Goal: Transaction & Acquisition: Purchase product/service

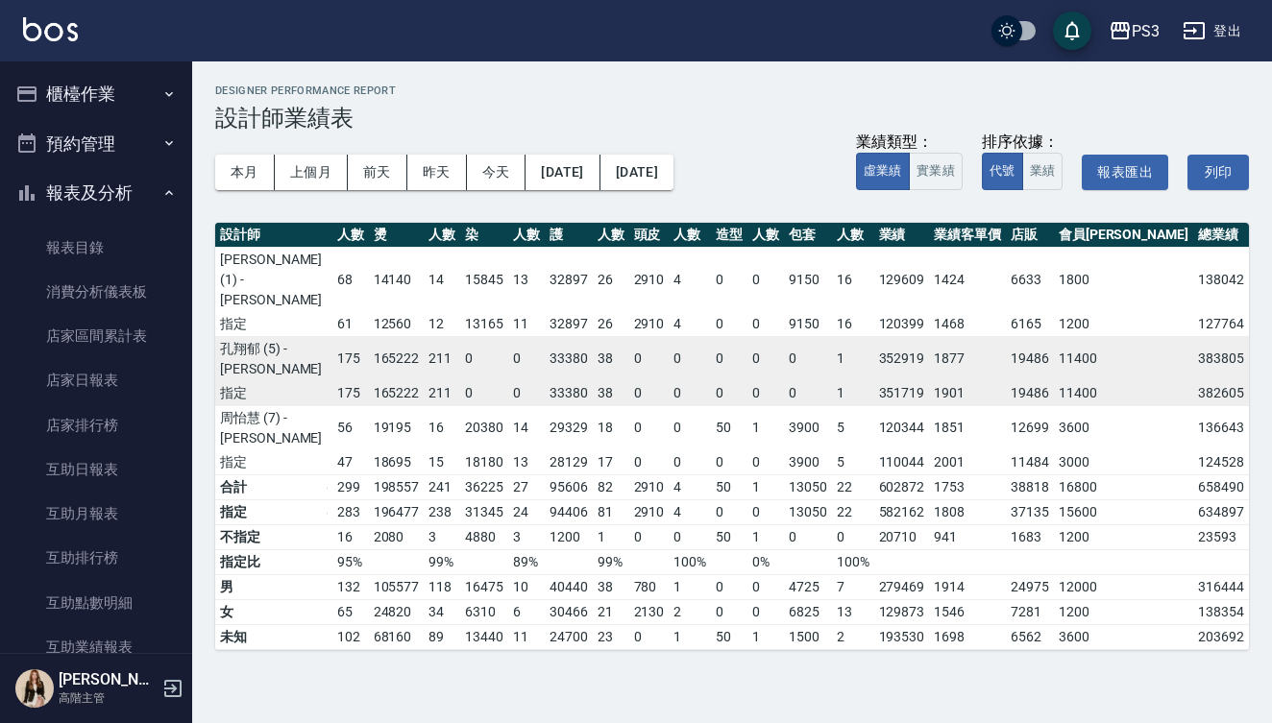
click at [92, 90] on button "櫃檯作業" at bounding box center [96, 94] width 177 height 50
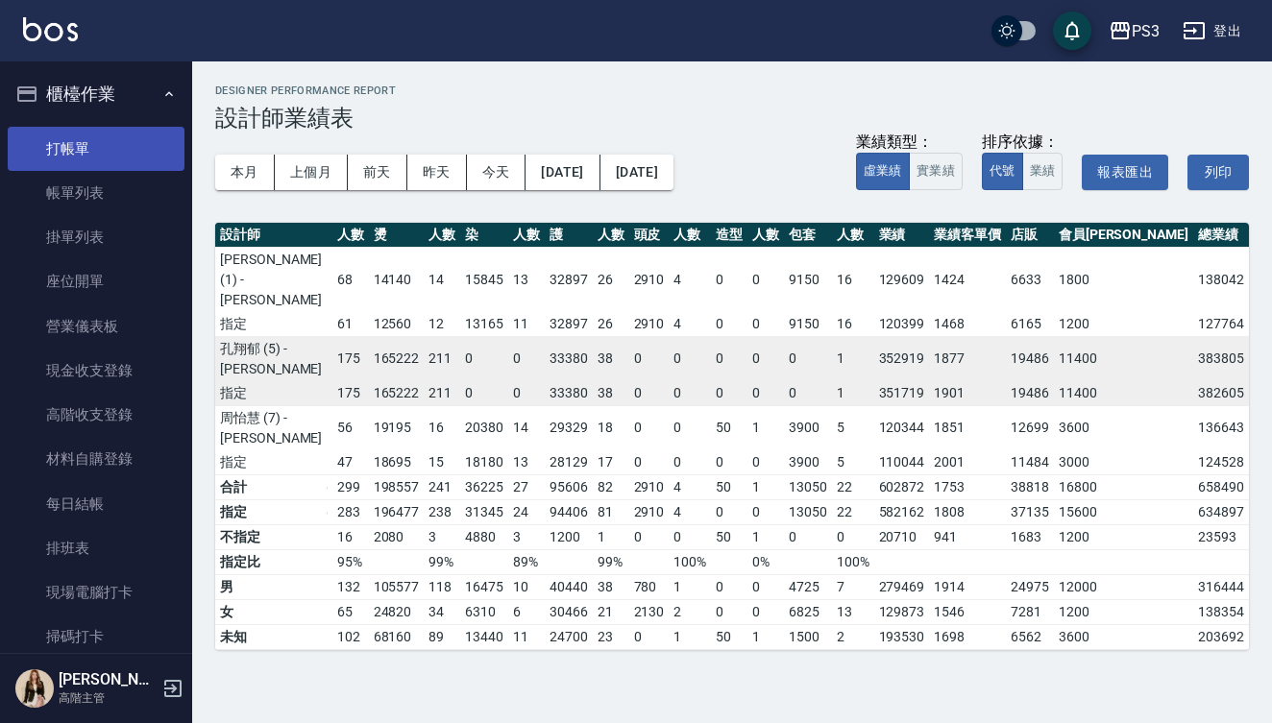
click at [91, 138] on link "打帳單" at bounding box center [96, 149] width 177 height 44
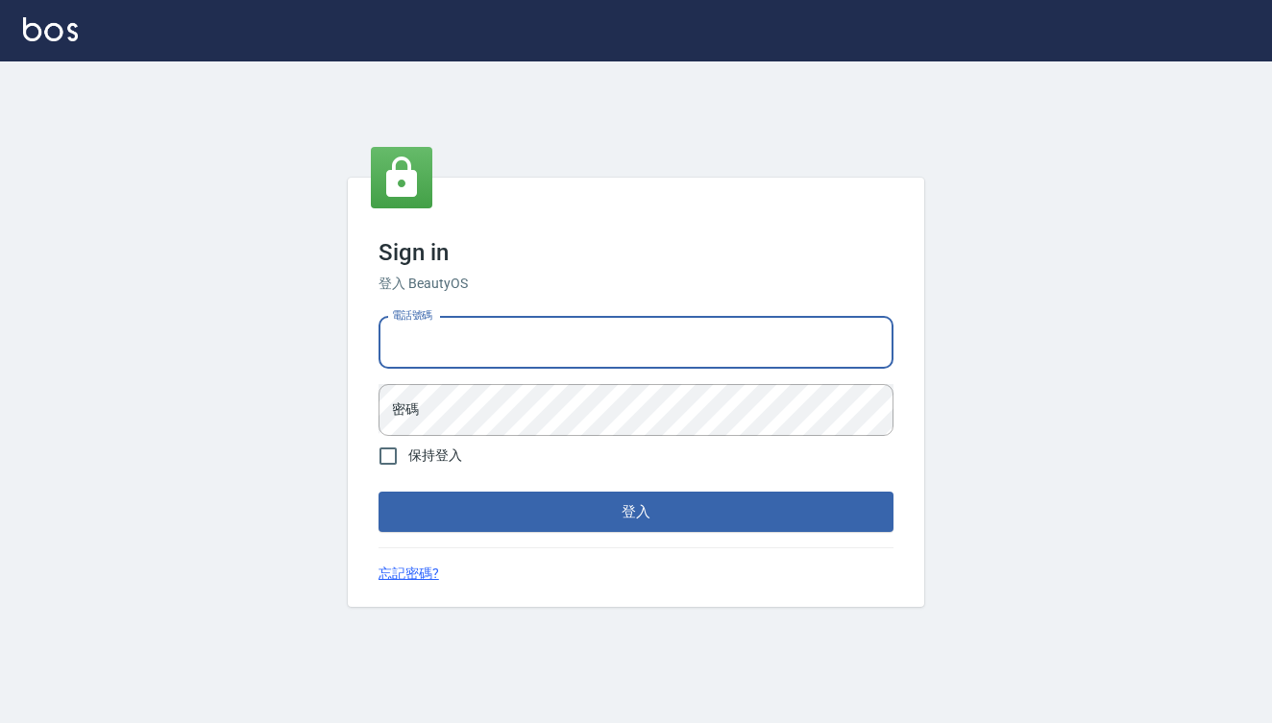
type input "0909291021"
click at [636, 512] on button "登入" at bounding box center [635, 512] width 515 height 40
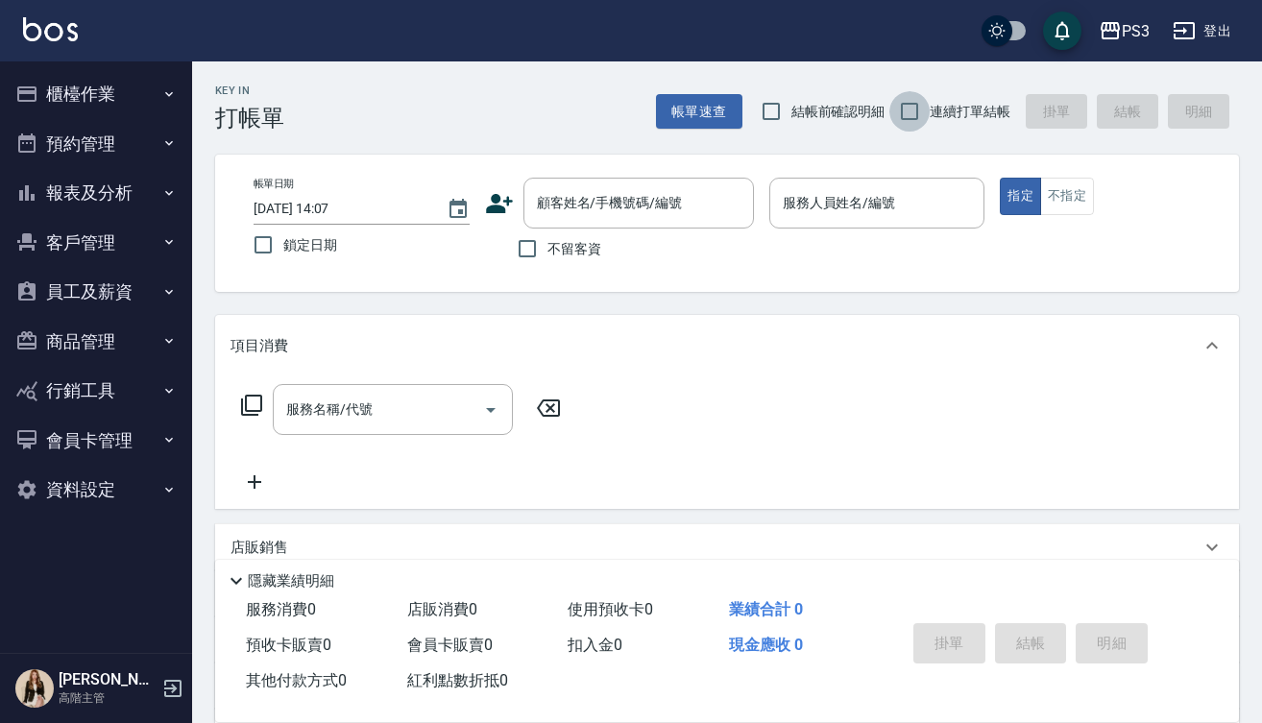
click at [908, 109] on input "連續打單結帳" at bounding box center [909, 111] width 40 height 40
checkbox input "true"
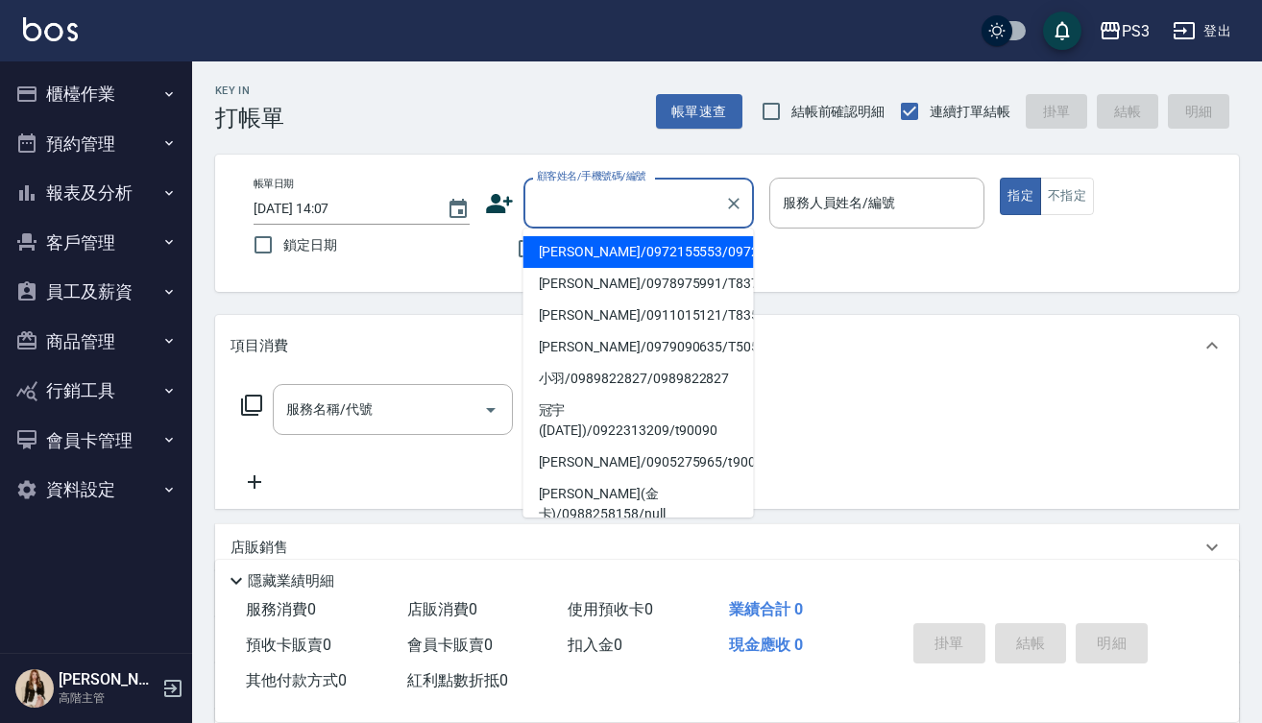
click at [662, 209] on input "顧客姓名/手機號碼/編號" at bounding box center [624, 203] width 184 height 34
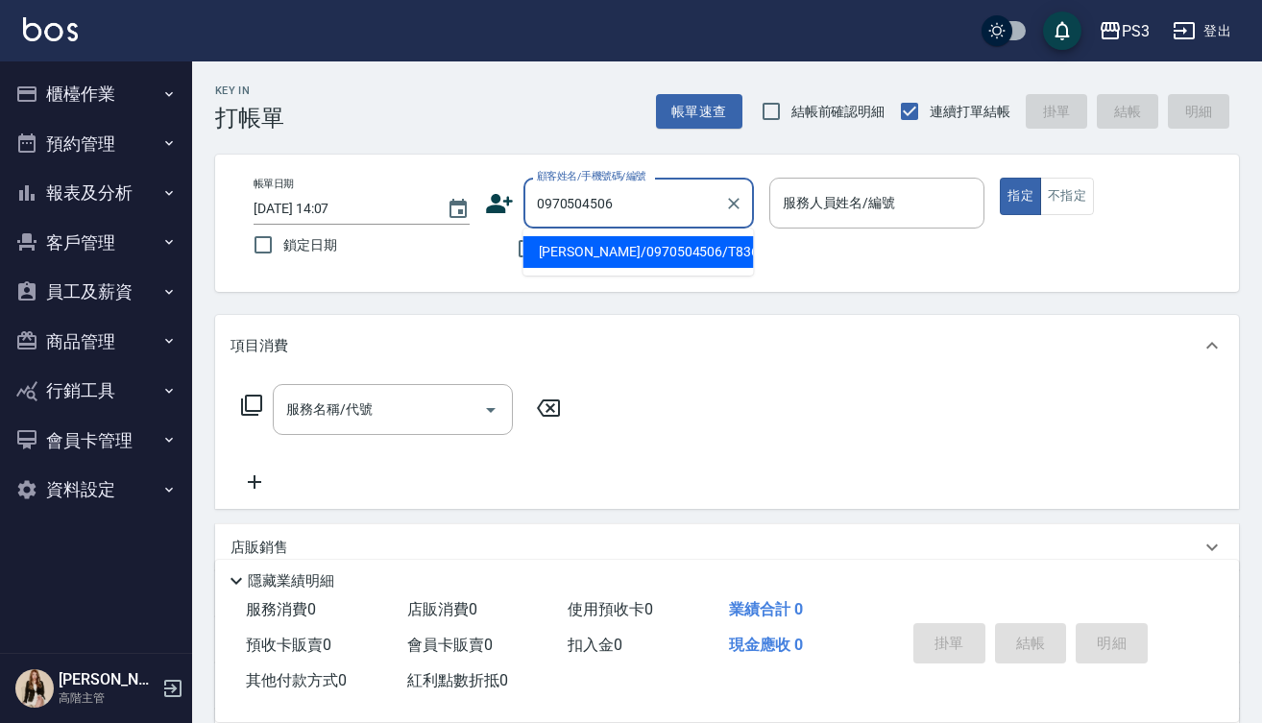
type input "[PERSON_NAME]/0970504506/T83616"
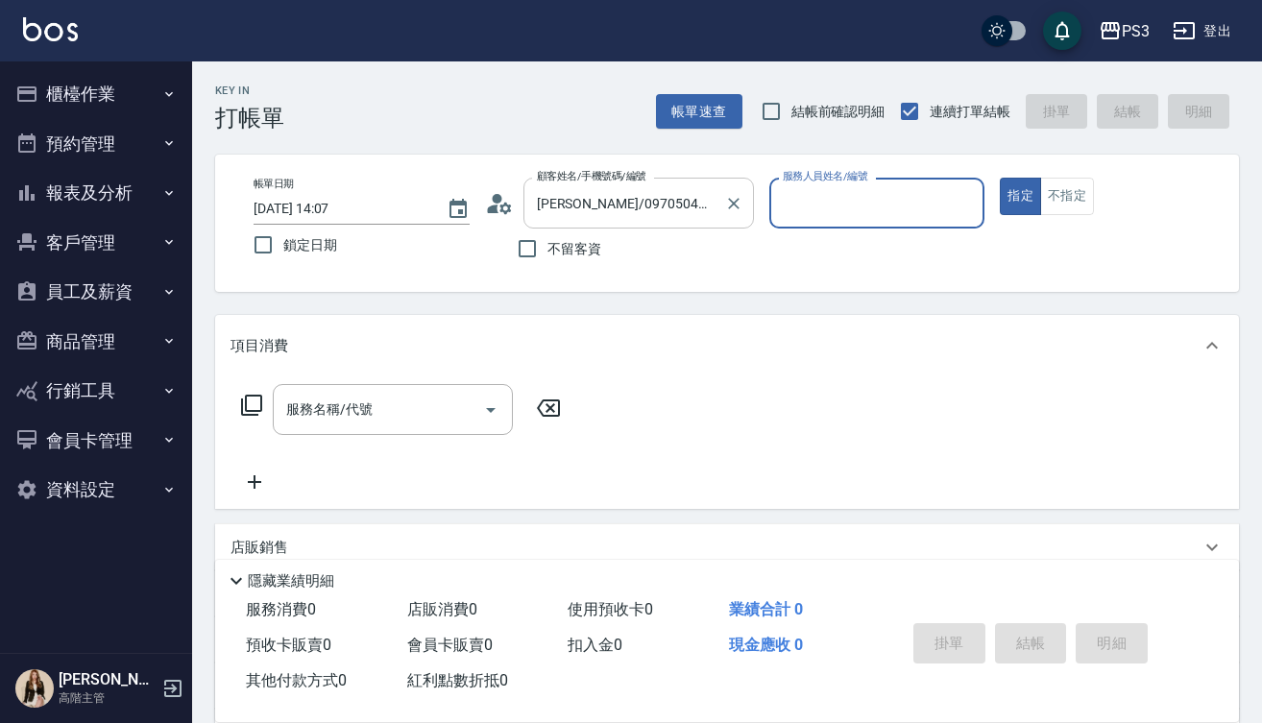
type input "Eva-1"
click at [1020, 196] on button "指定" at bounding box center [1020, 196] width 41 height 37
type button "true"
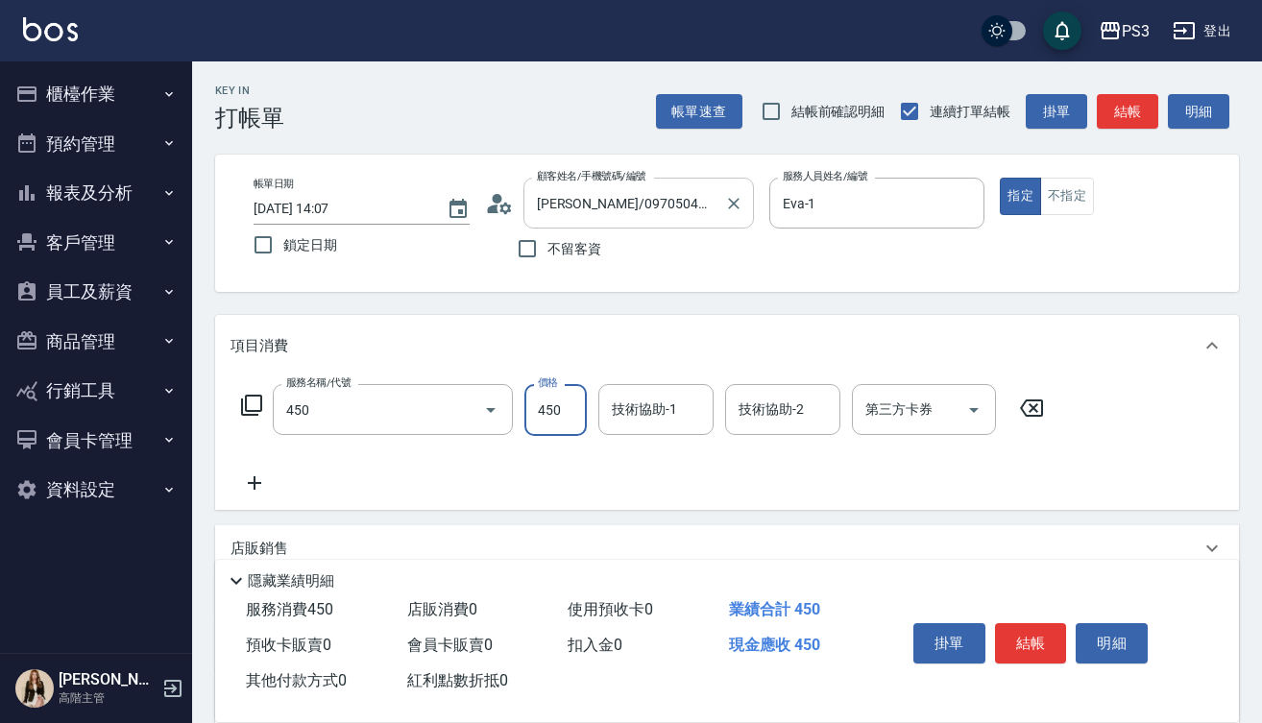
type input "有機洗髮(450)"
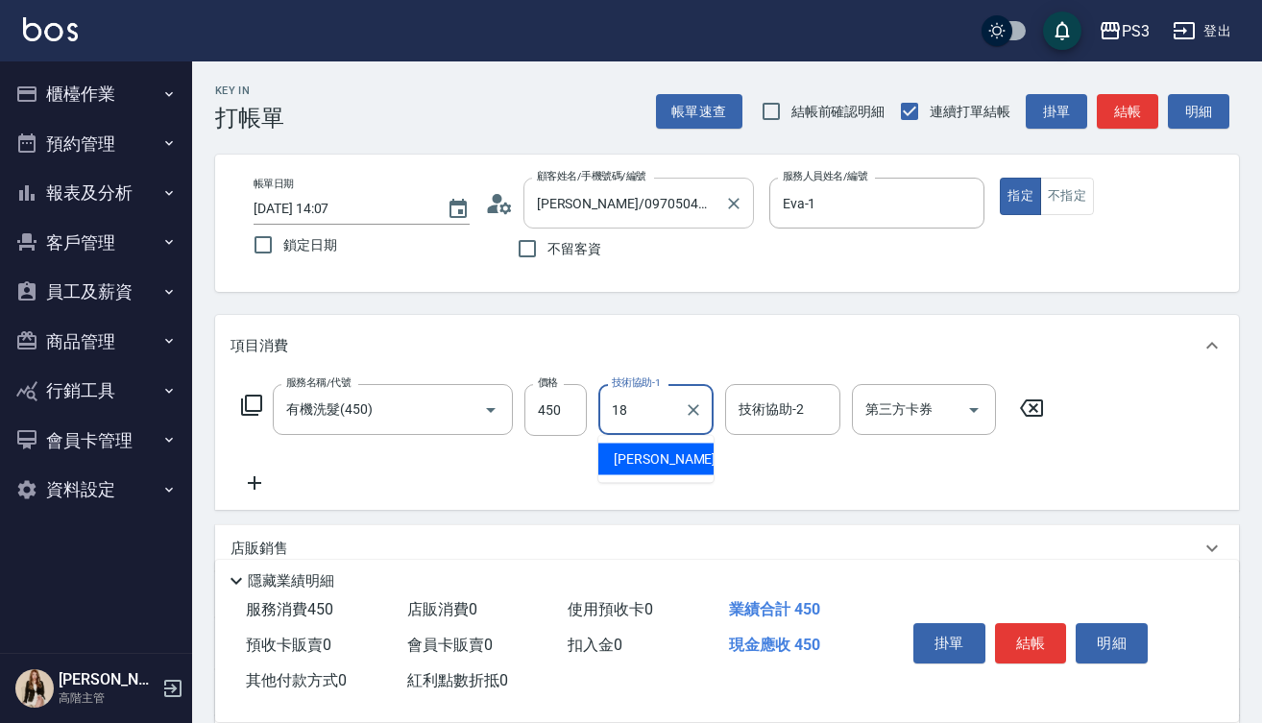
type input "恩恩-18"
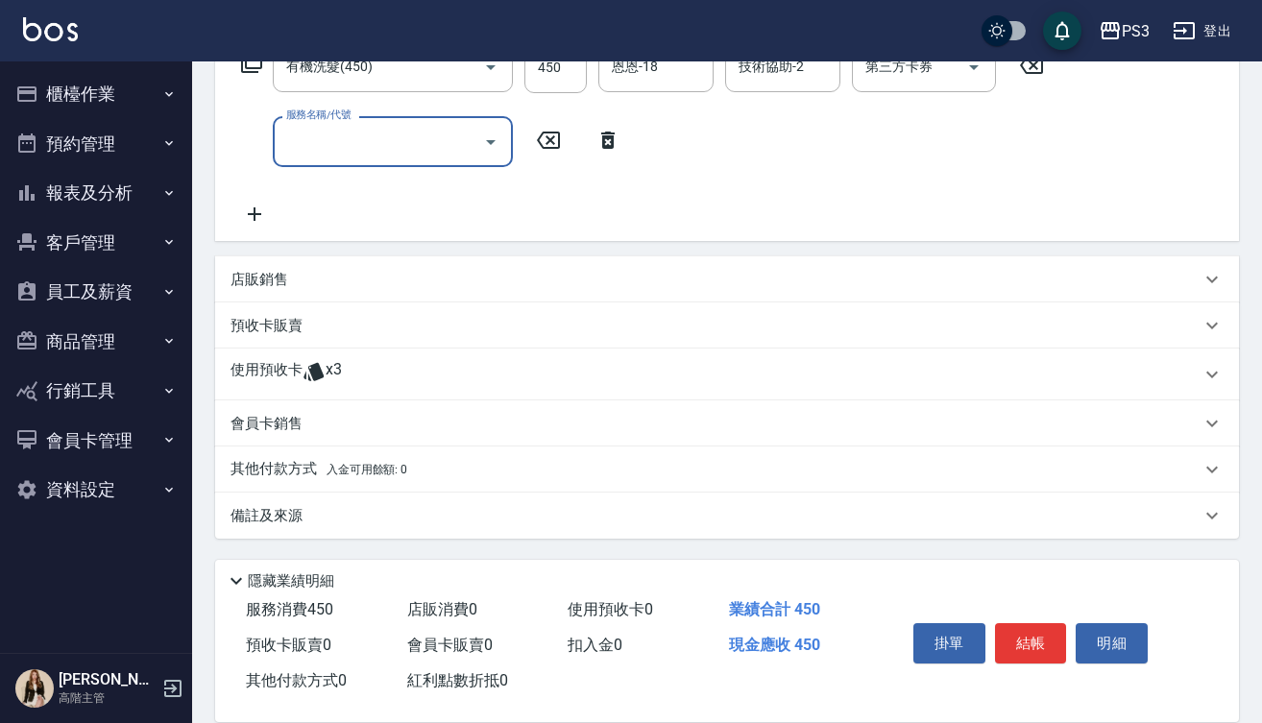
scroll to position [343, 0]
click at [316, 358] on div "使用預收卡 x3" at bounding box center [727, 375] width 1024 height 52
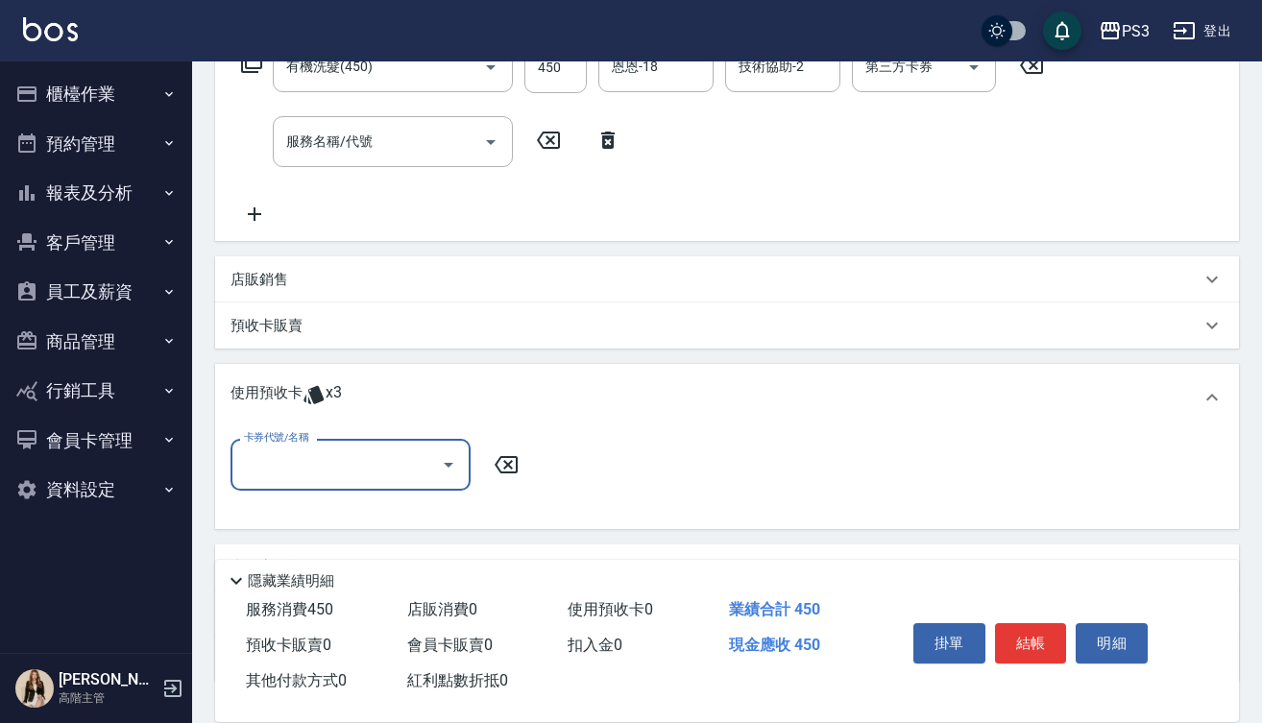
click at [348, 452] on input "卡券代號/名稱" at bounding box center [336, 465] width 194 height 34
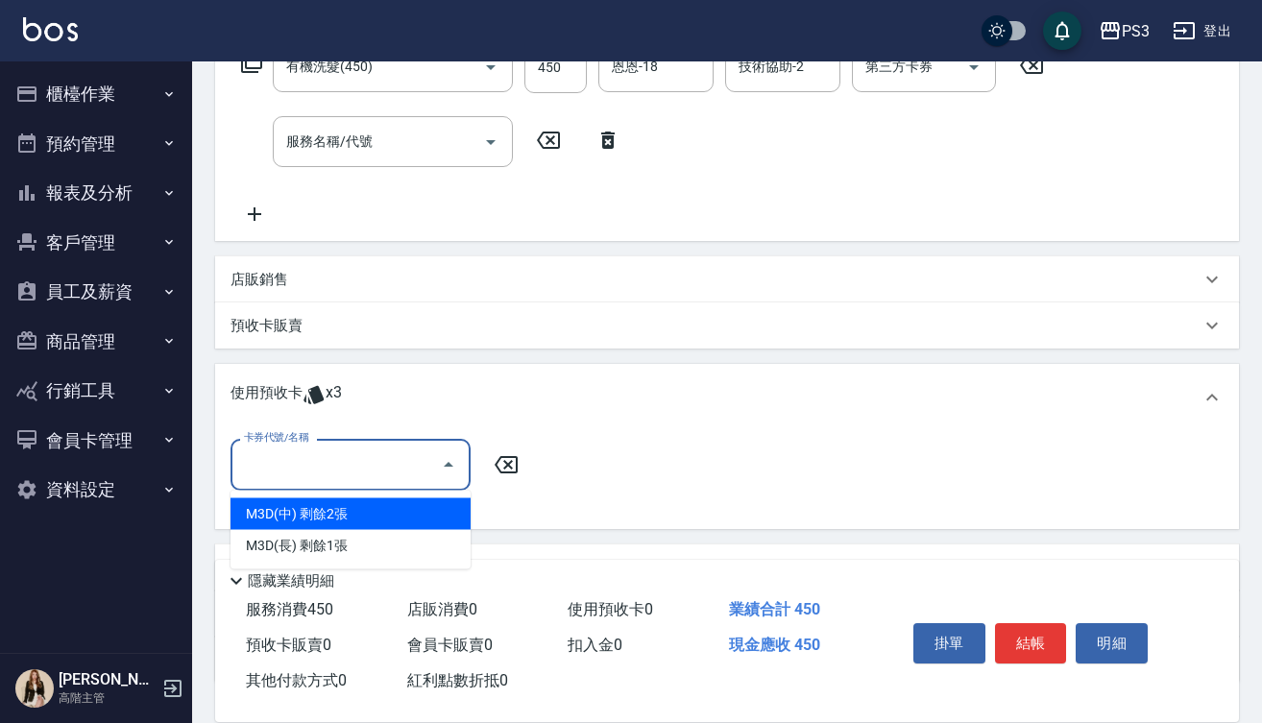
click at [351, 521] on div "M3D(中) 剩餘2張" at bounding box center [350, 514] width 240 height 32
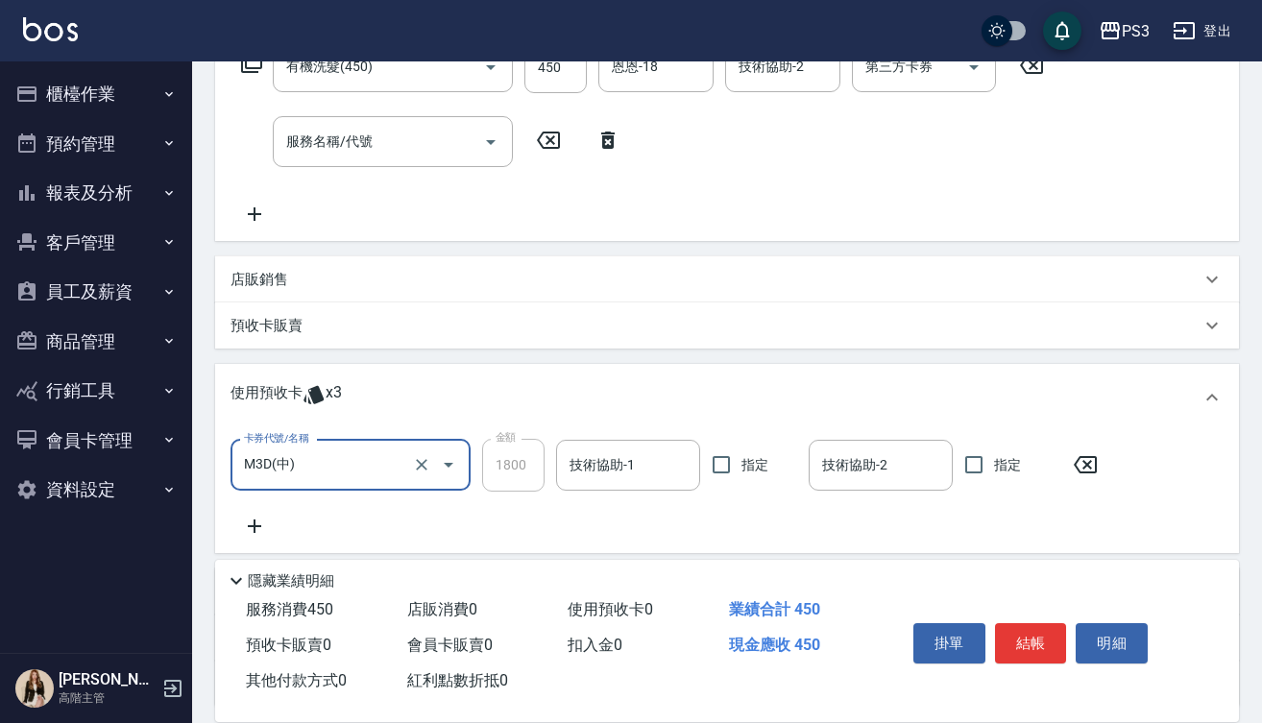
type input "M3D(中)"
click at [605, 471] on input "技術協助-1" at bounding box center [628, 465] width 127 height 34
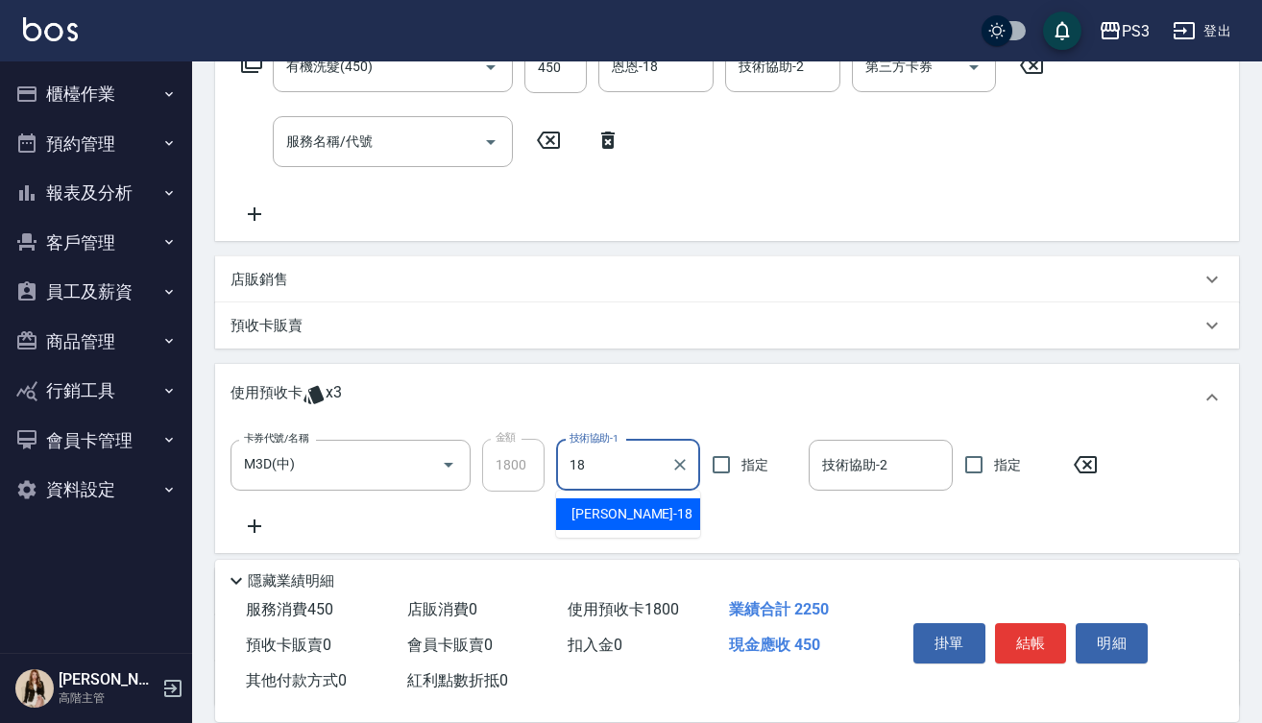
type input "恩恩-18"
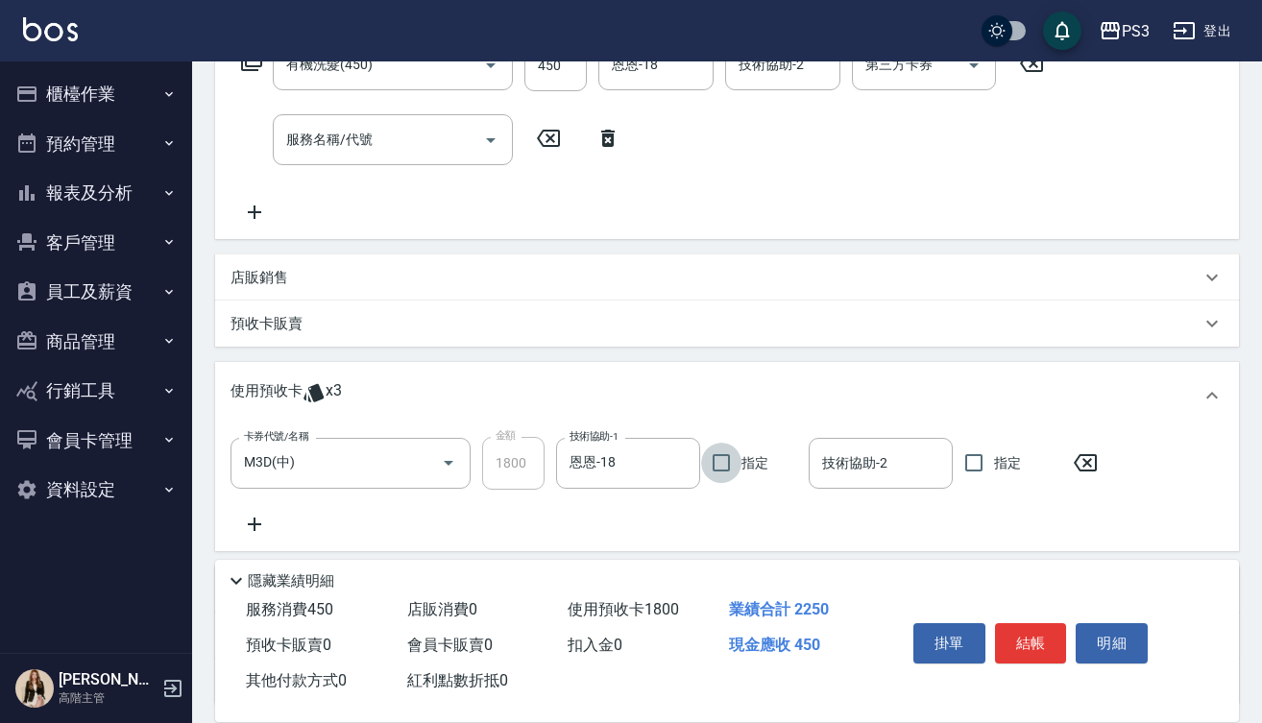
scroll to position [345, 0]
click at [1023, 641] on button "結帳" at bounding box center [1031, 643] width 72 height 40
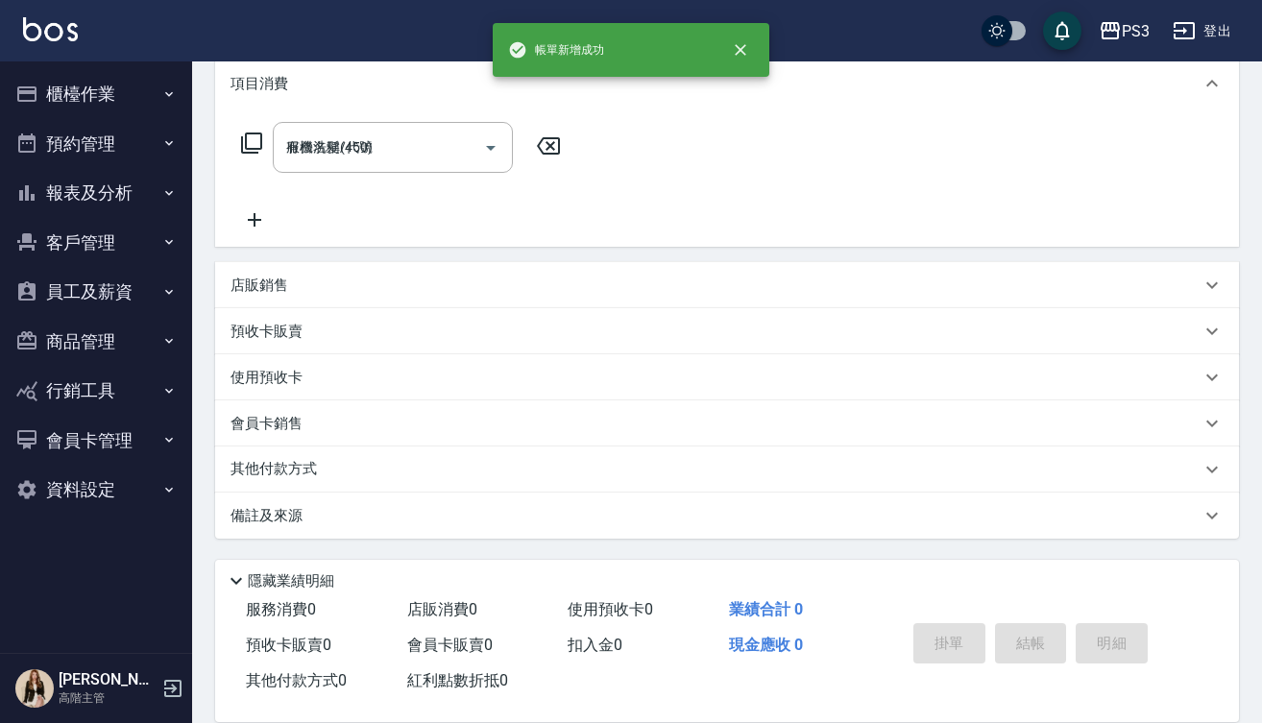
type input "2025/09/05 14:08"
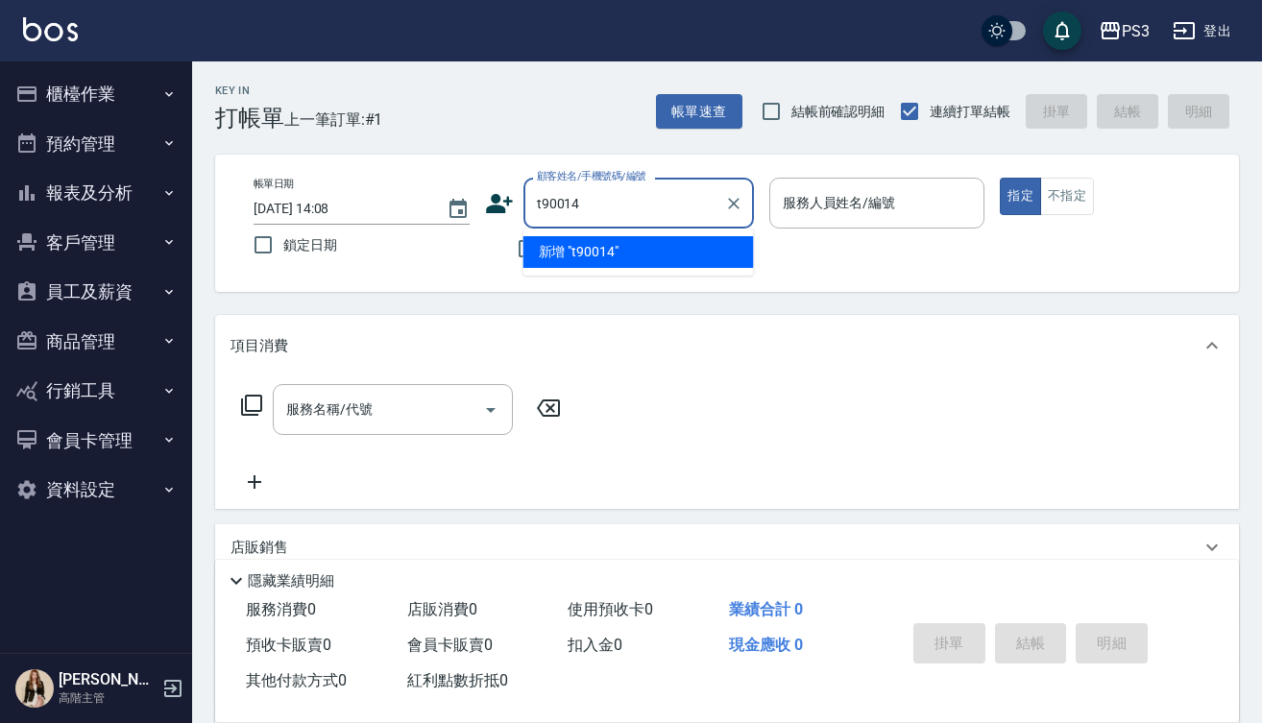
type input "t90014"
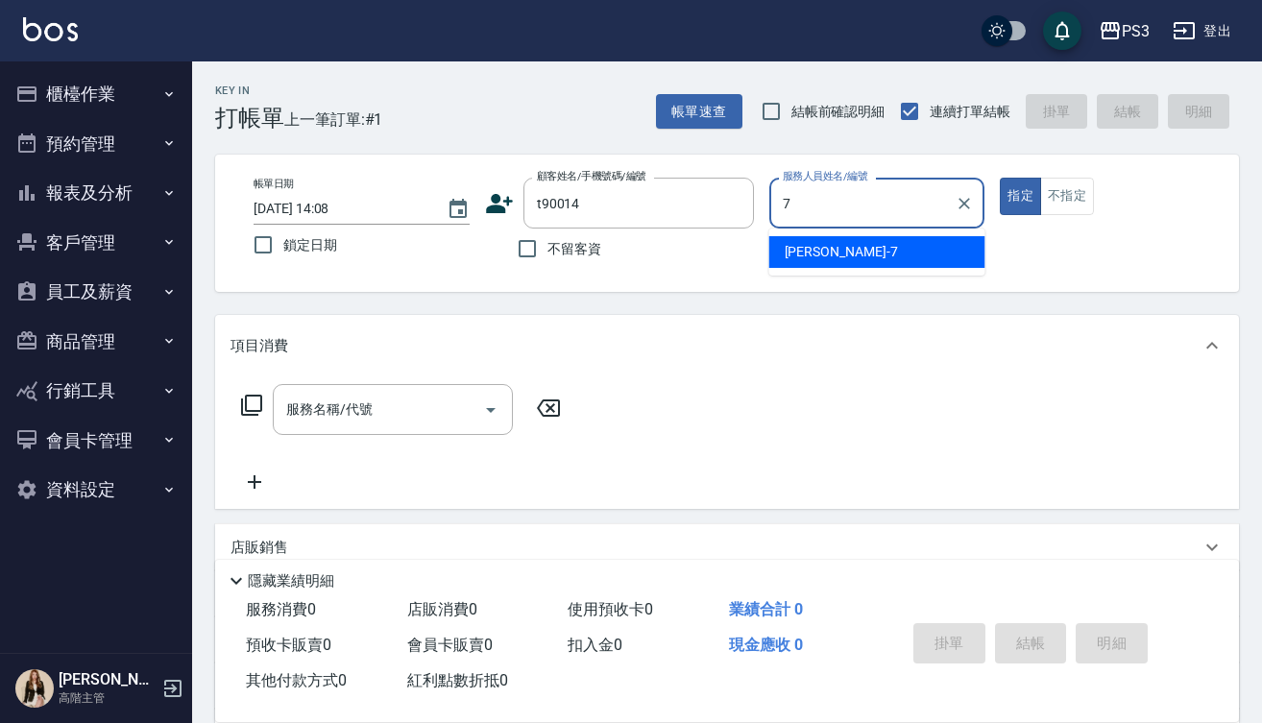
type input "Lisa-7"
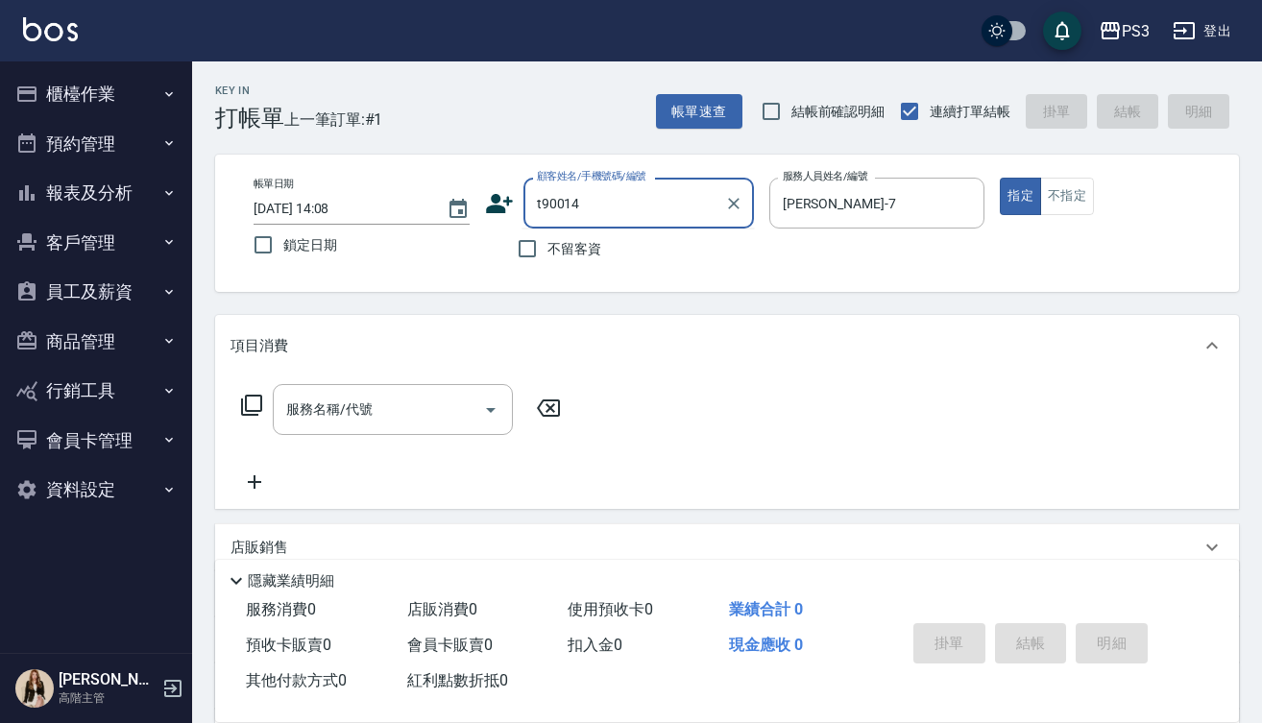
click at [670, 200] on input "t90014" at bounding box center [624, 203] width 184 height 34
type input "邱 譯萱/0926303972/0926303972"
click at [510, 205] on icon at bounding box center [499, 203] width 29 height 29
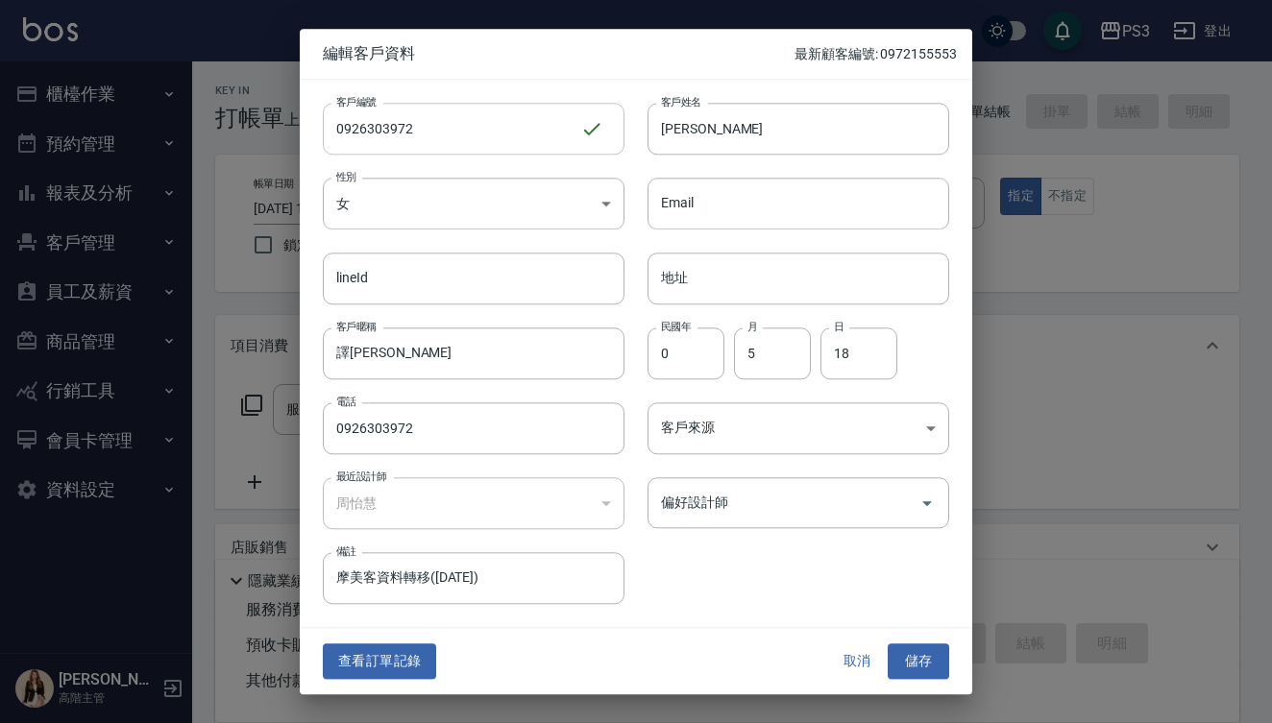
click at [548, 133] on input "0926303972" at bounding box center [451, 129] width 257 height 52
type input "t90014"
click at [919, 659] on button "儲存" at bounding box center [917, 662] width 61 height 36
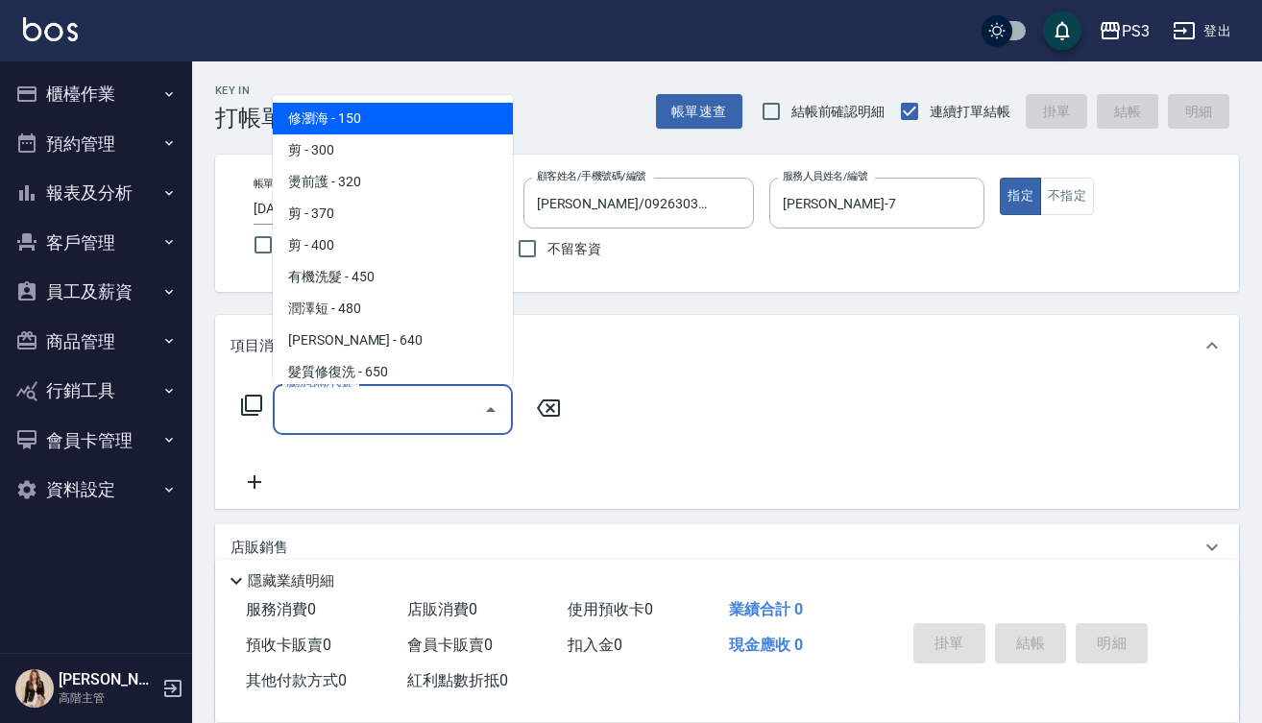
click at [409, 422] on input "服務名稱/代號" at bounding box center [378, 410] width 194 height 34
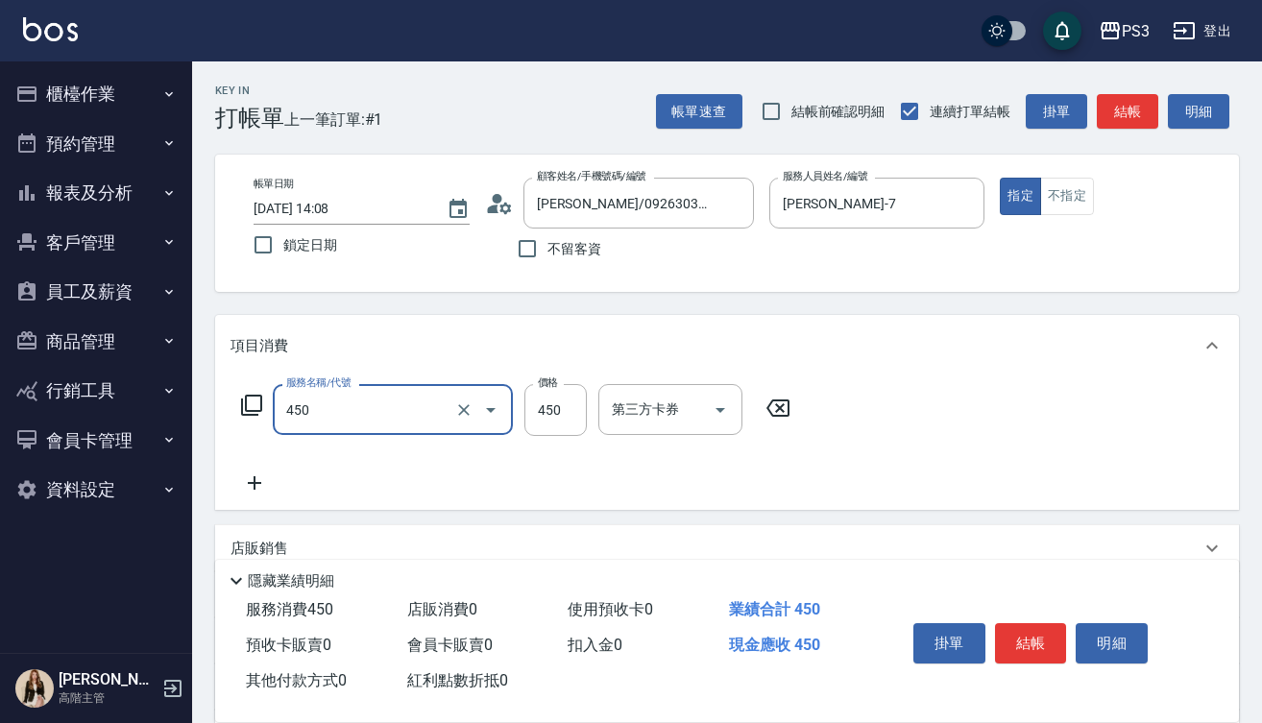
type input "有機洗髮(450)"
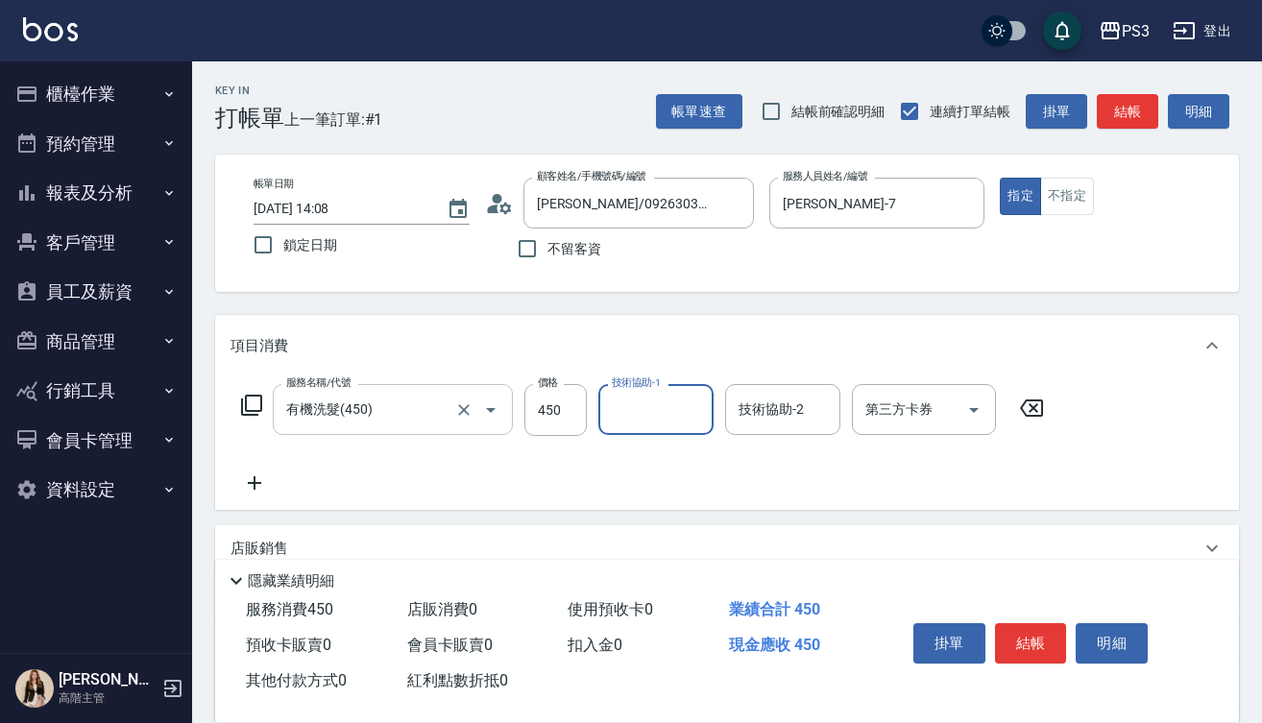
type input "2"
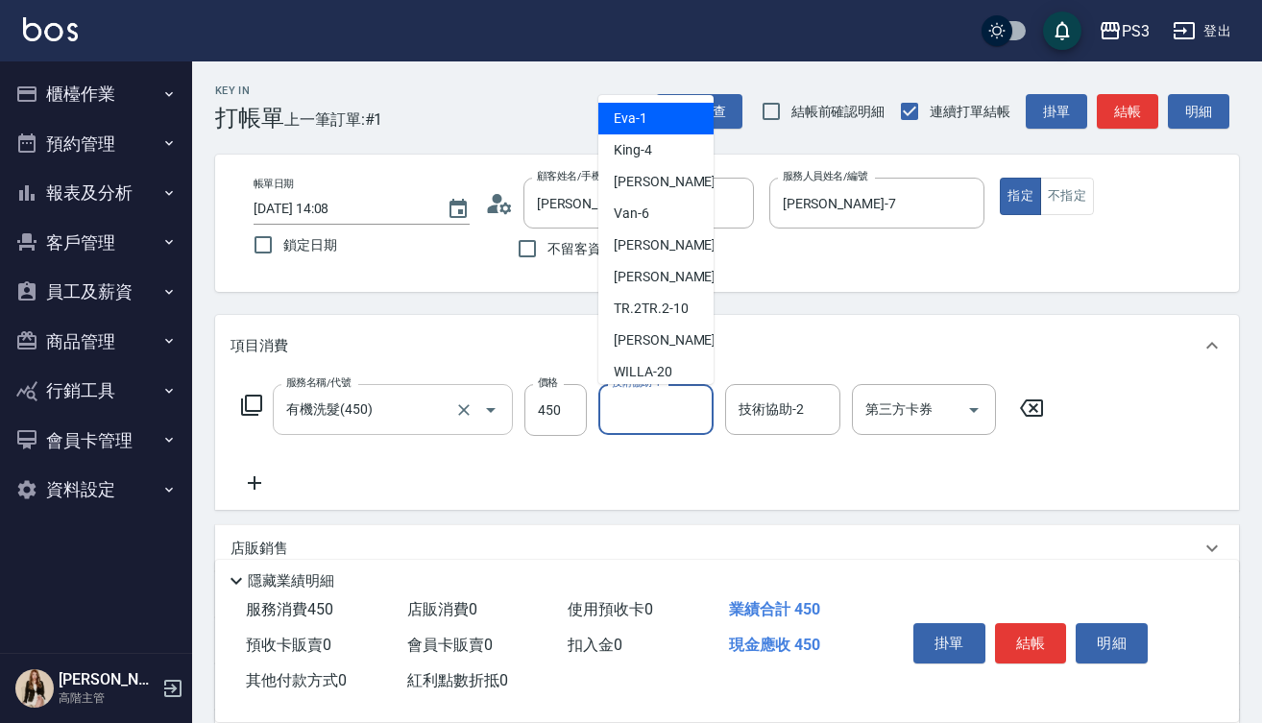
type input "1"
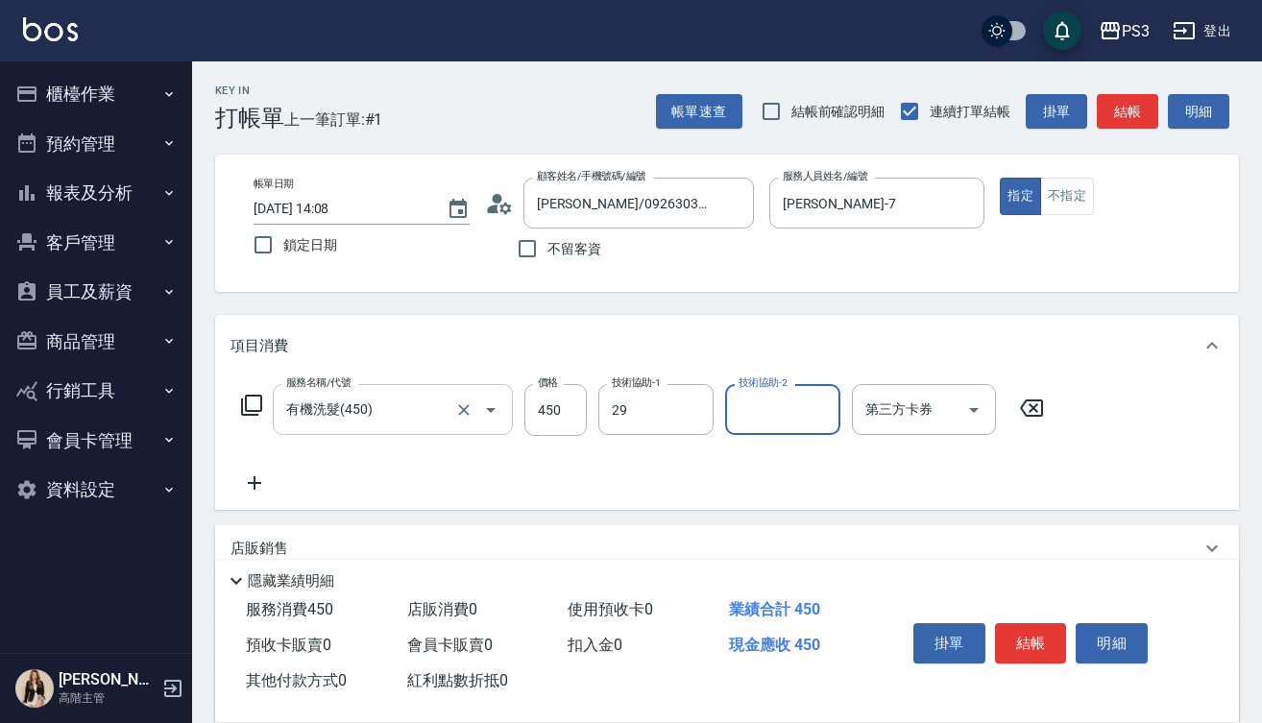
type input "[PERSON_NAME]-29"
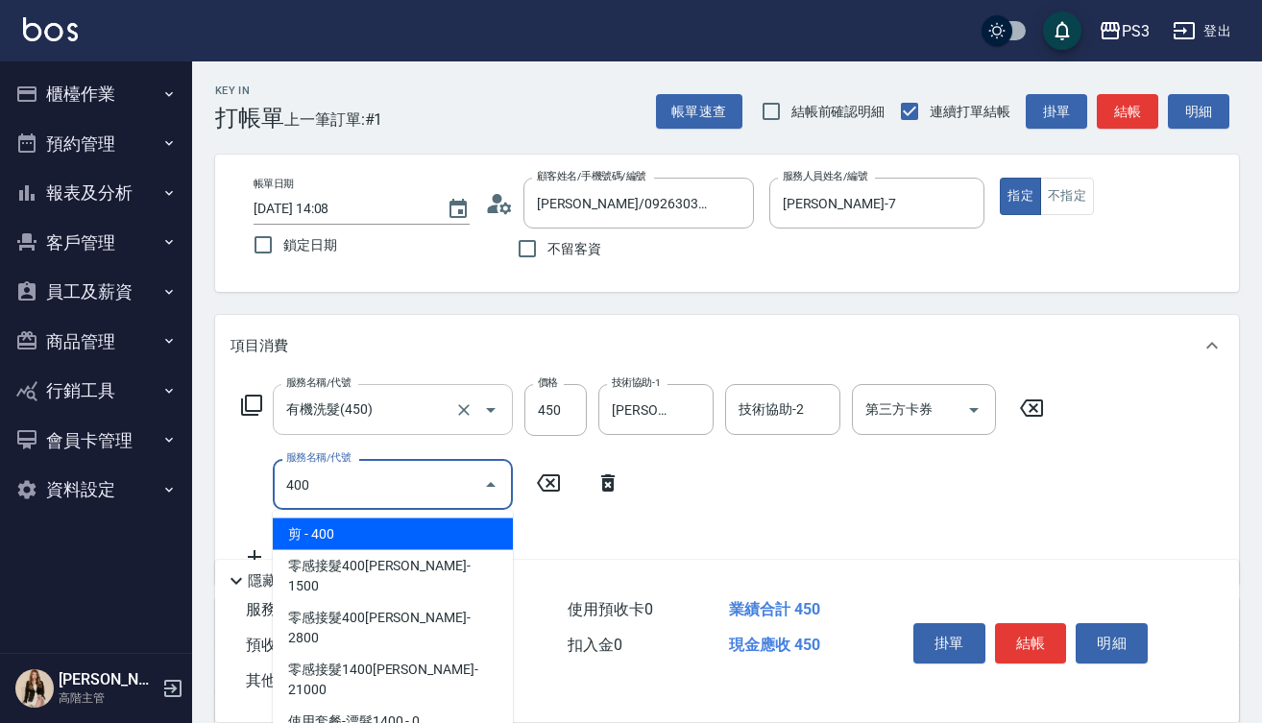
type input "剪(400)"
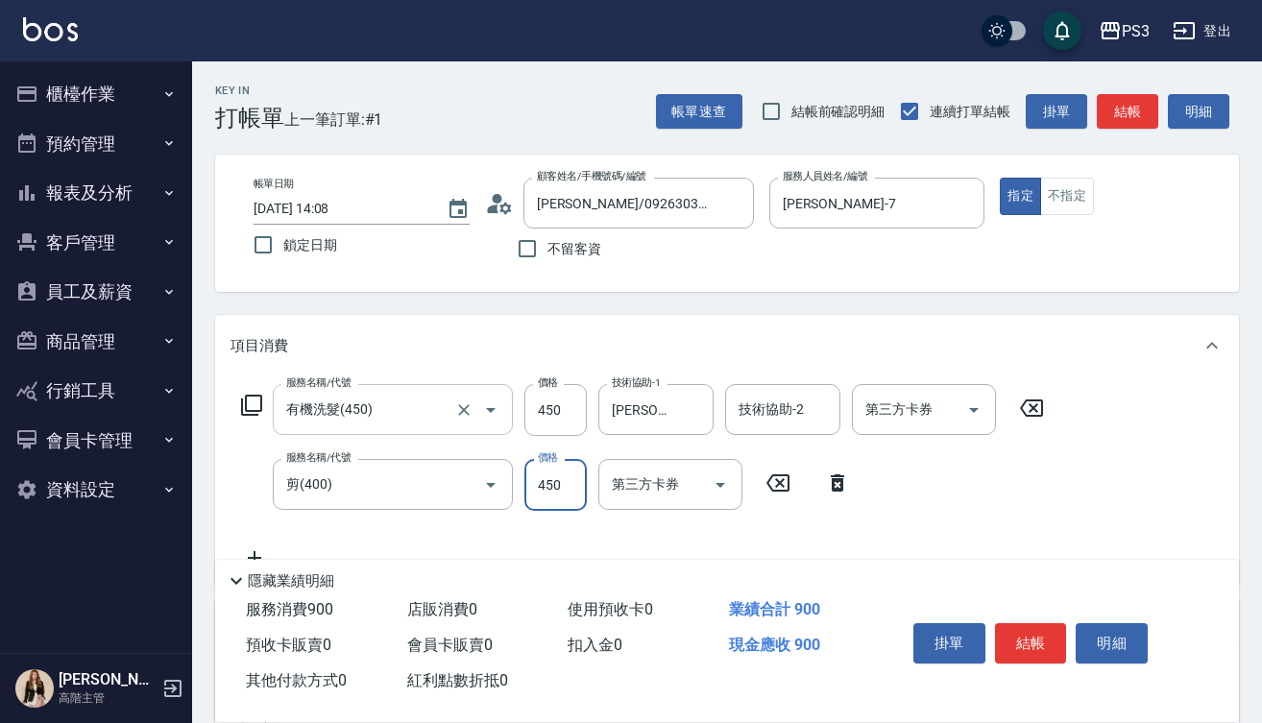
type input "450"
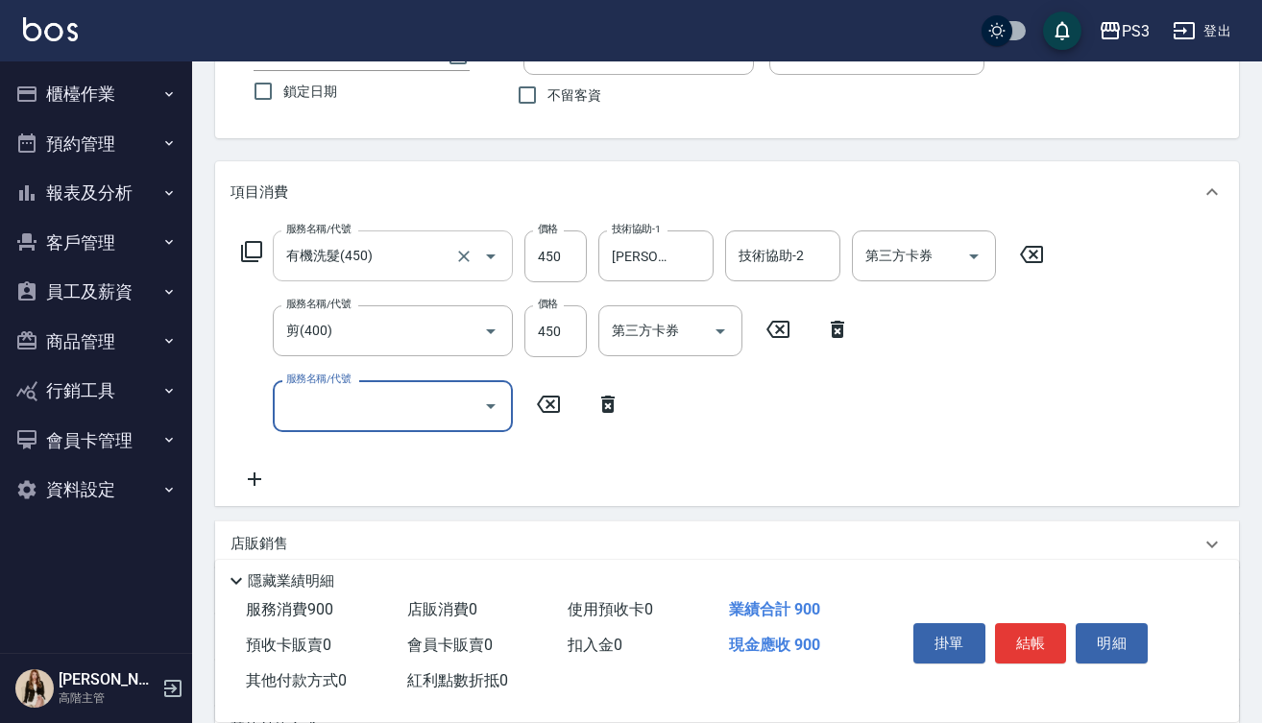
scroll to position [154, 0]
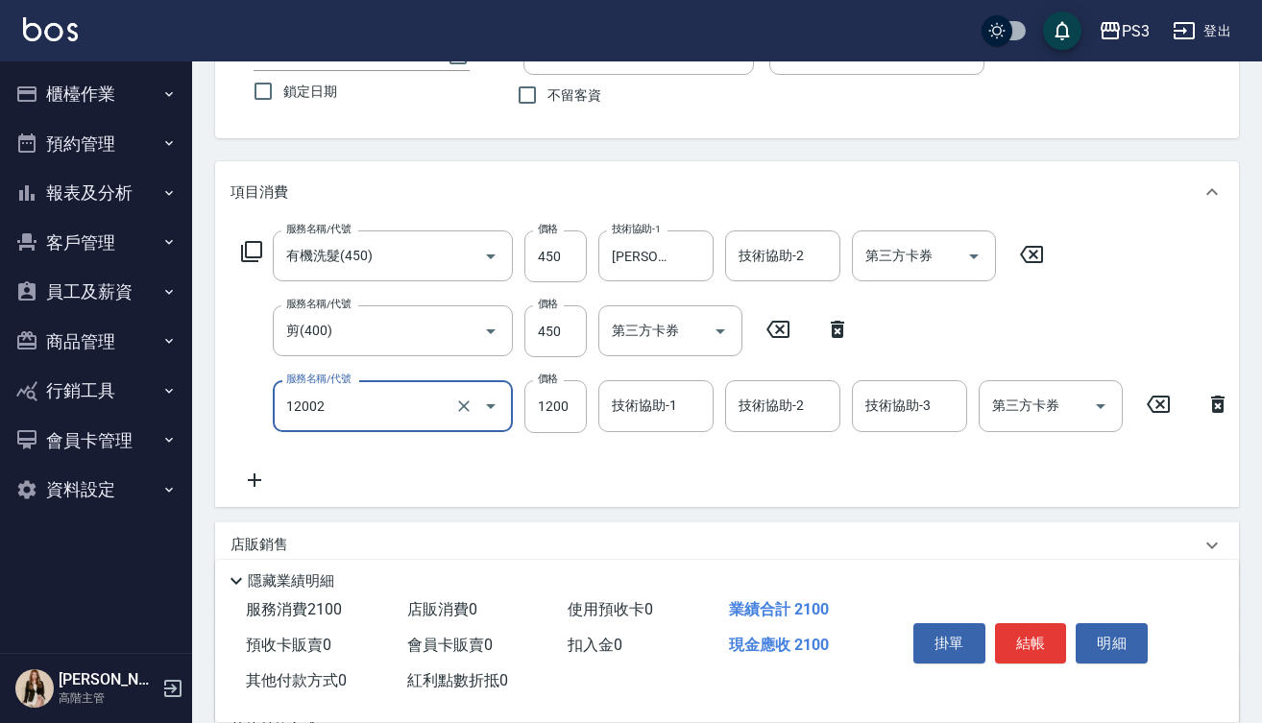
type input "男生染(12002)"
type input "1620"
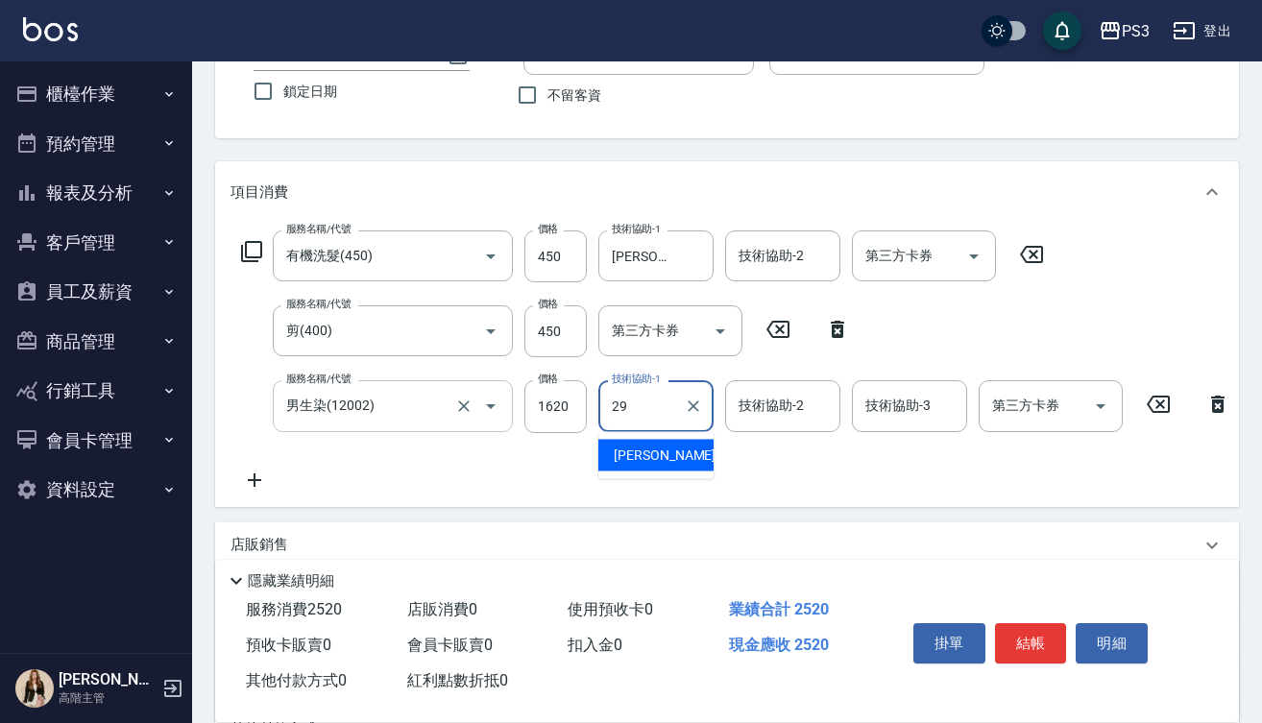
type input "[PERSON_NAME]-29"
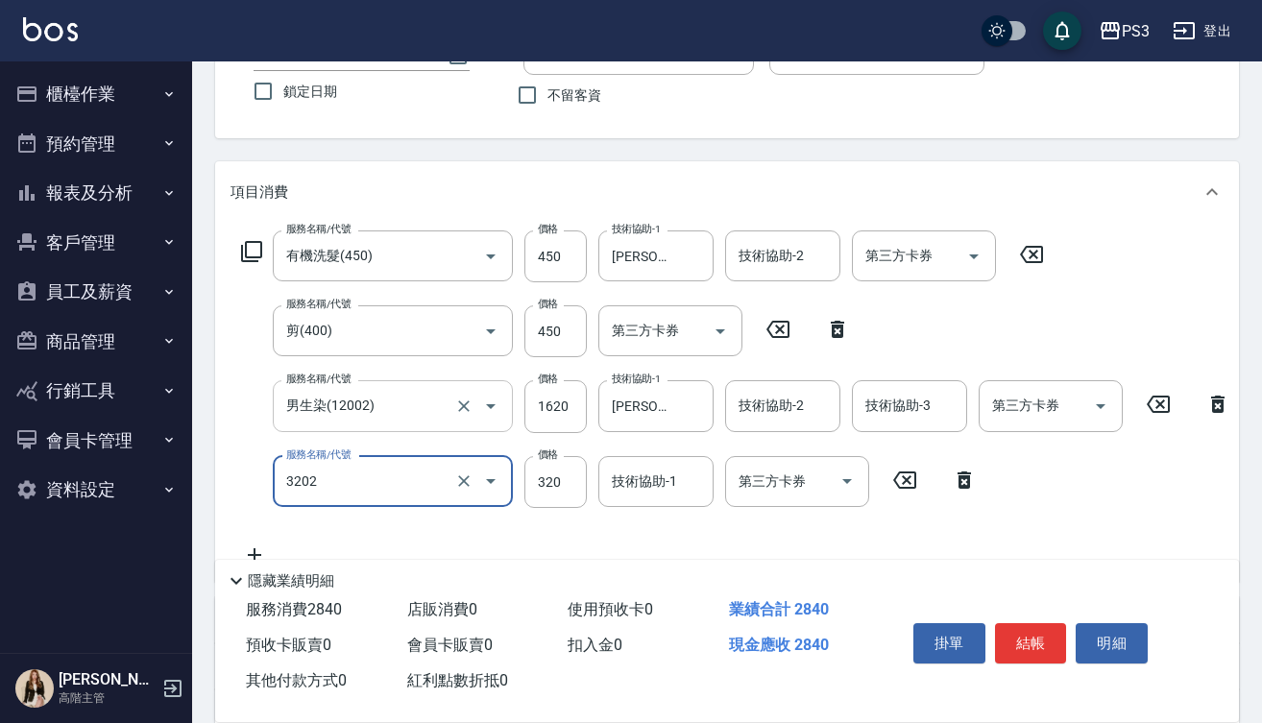
type input "頭皮隔離(3202)"
type input "300"
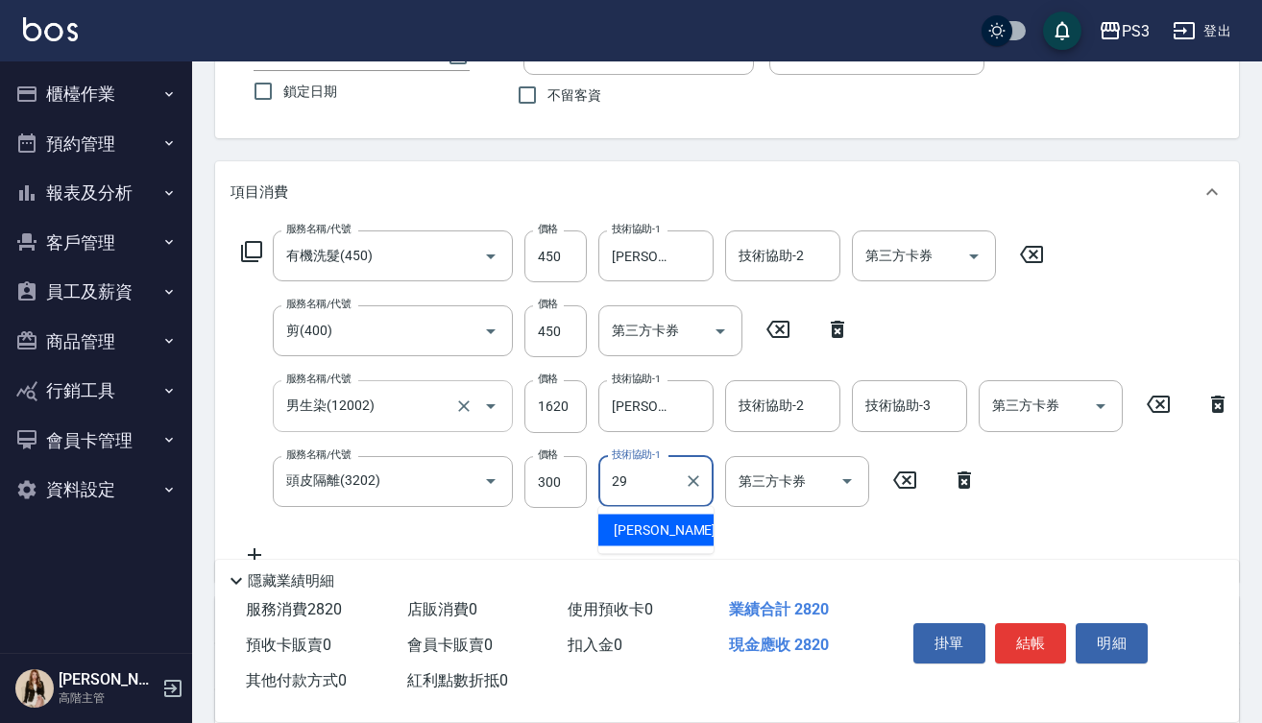
type input "[PERSON_NAME]-29"
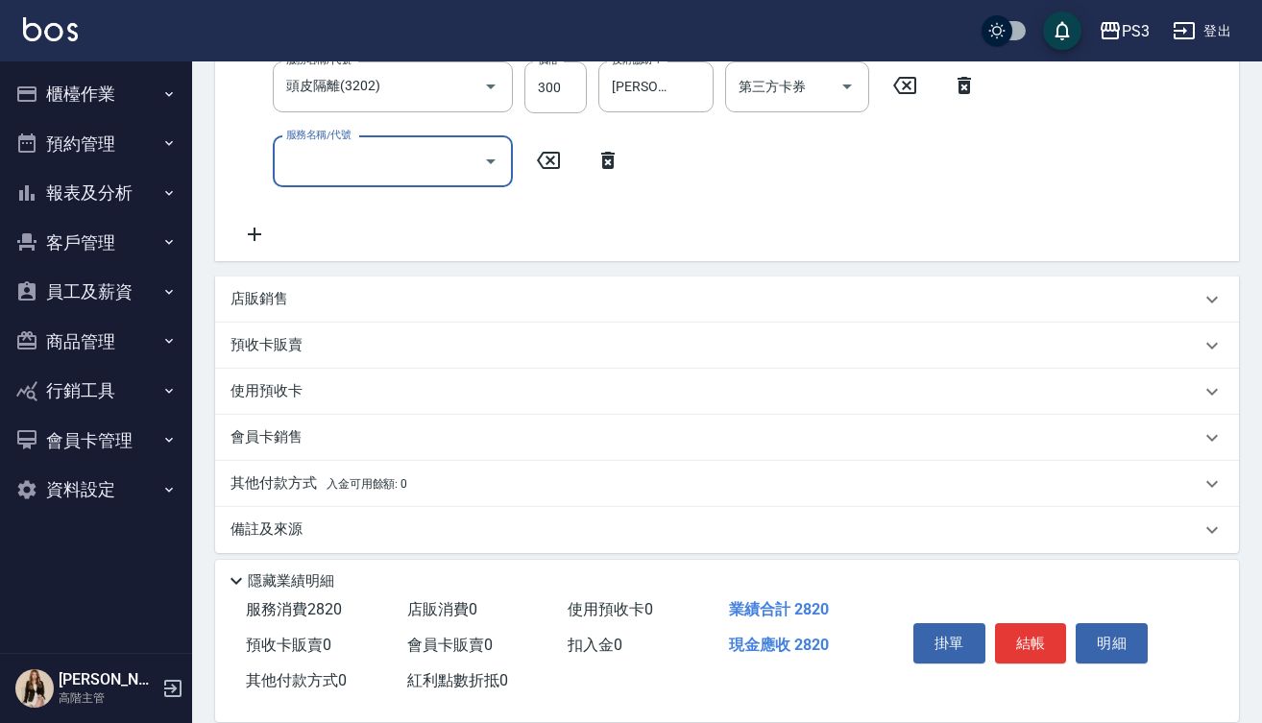
scroll to position [573, 0]
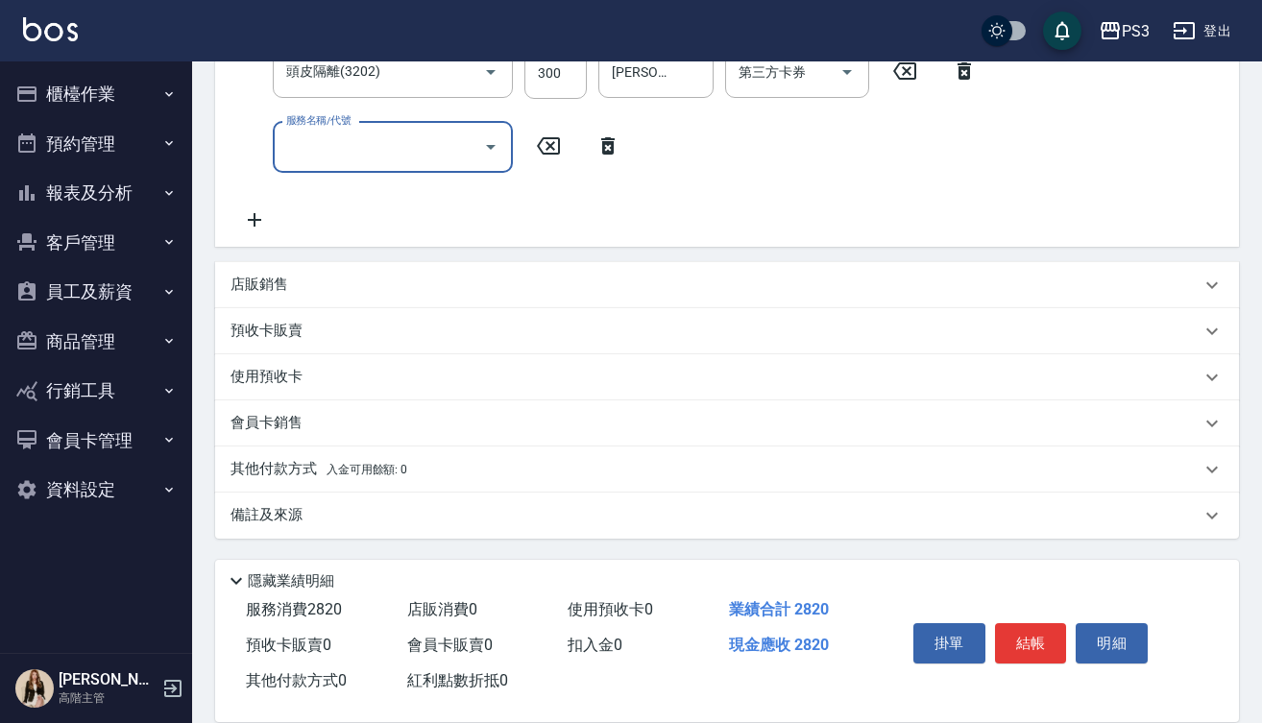
click at [282, 293] on p "店販銷售" at bounding box center [259, 285] width 58 height 20
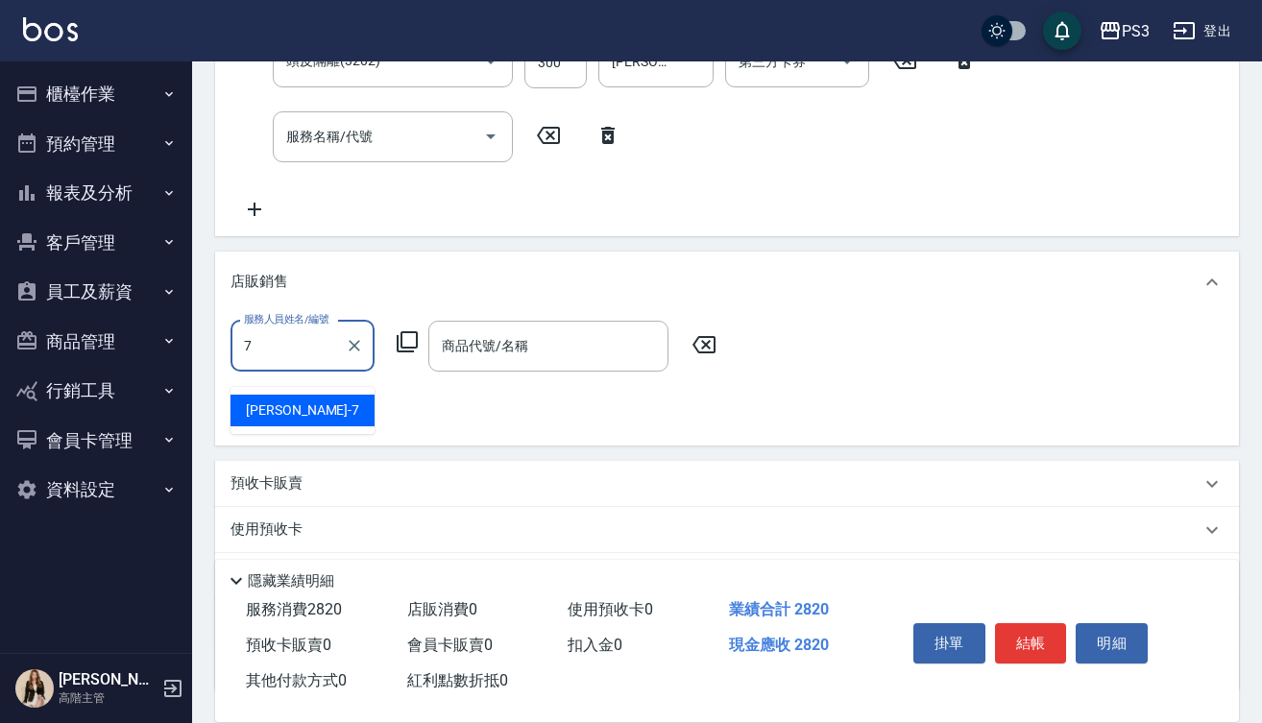
type input "Lisa-7"
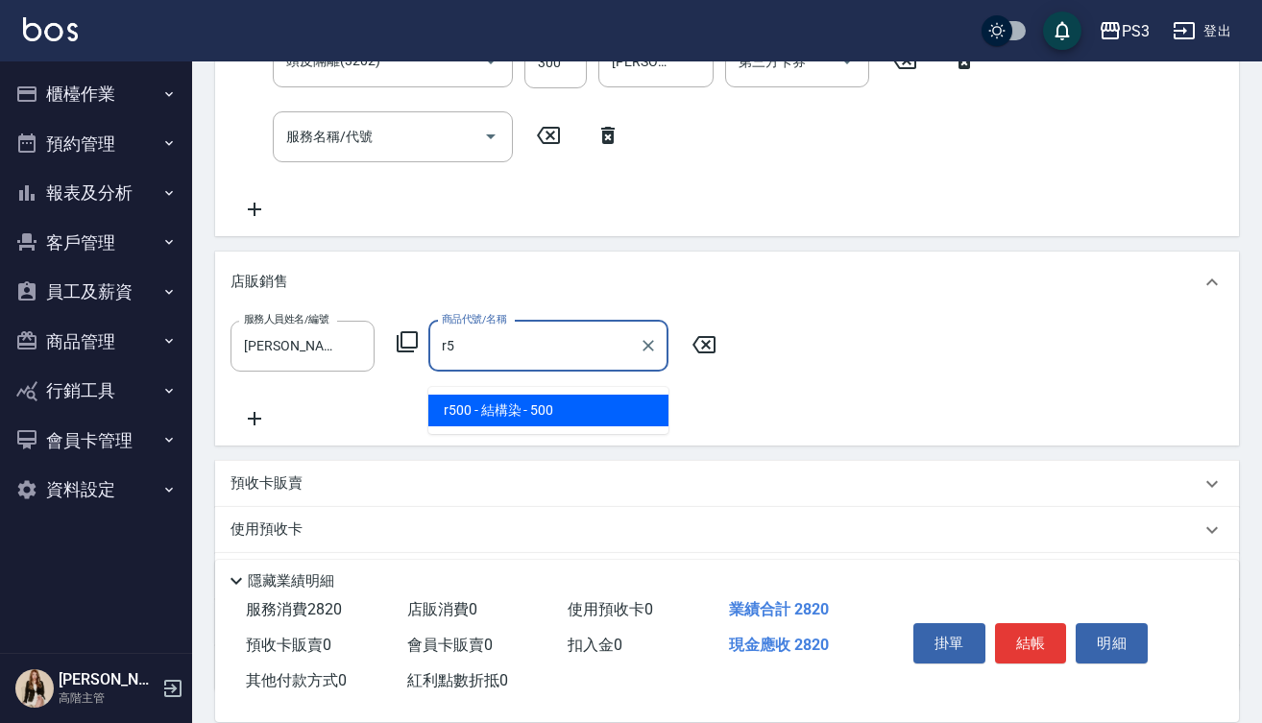
type input "結構染"
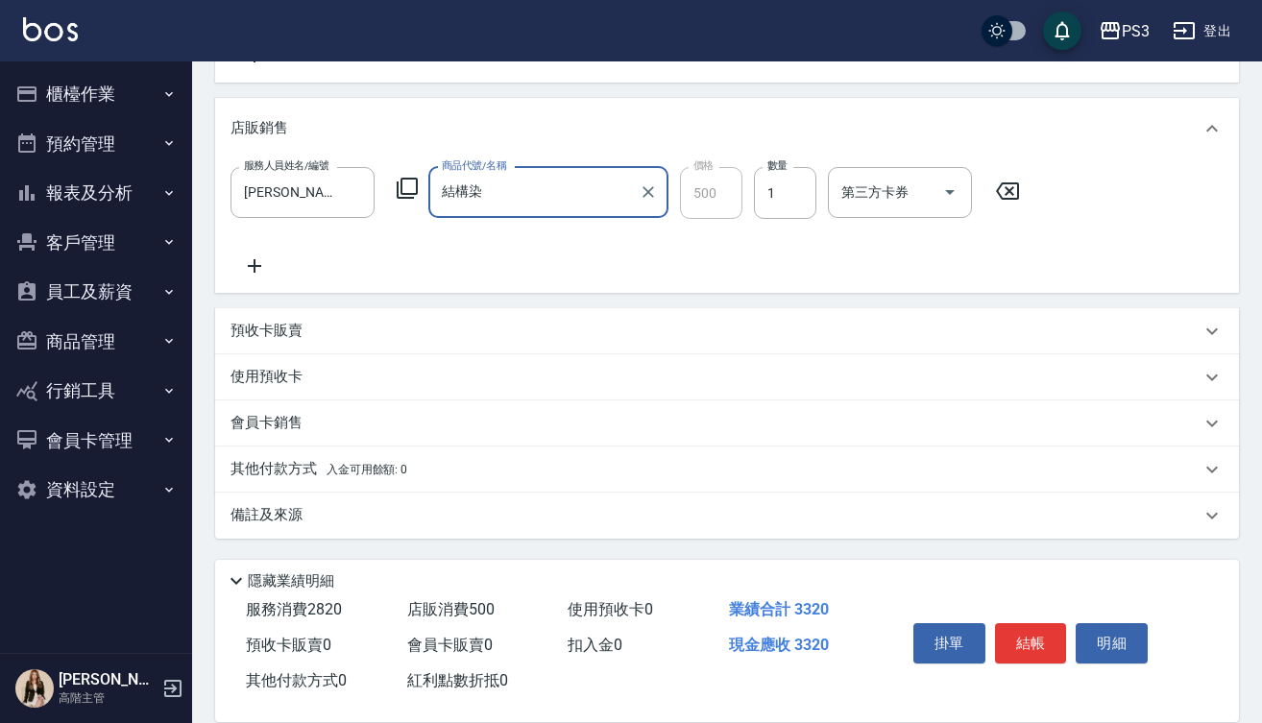
scroll to position [742, 0]
click at [283, 425] on p "會員卡銷售" at bounding box center [266, 423] width 72 height 20
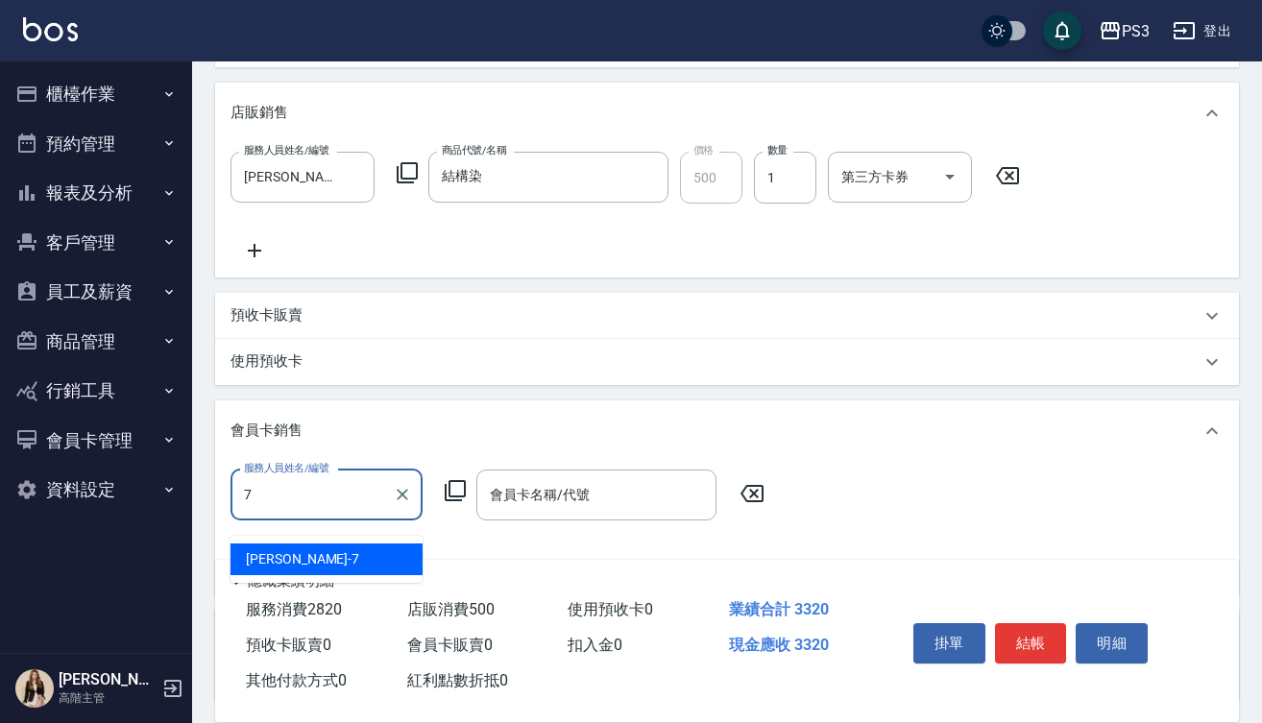
type input "Lisa-7"
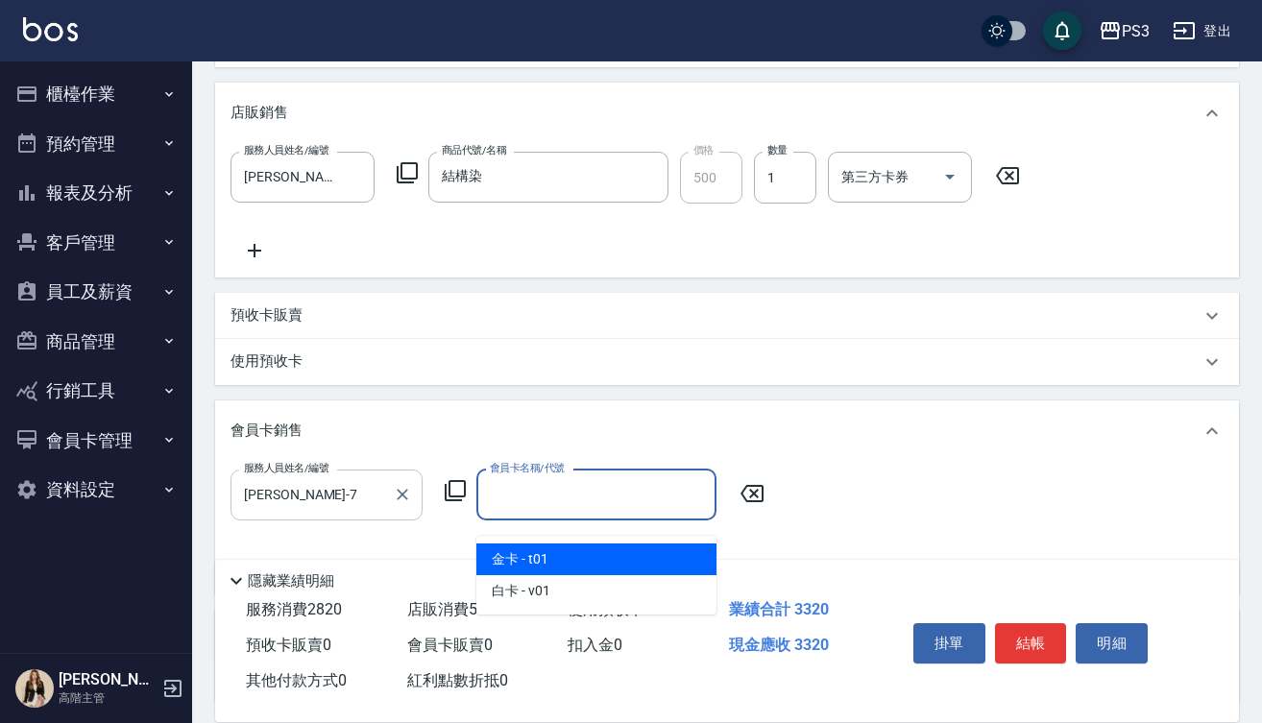
type input "金卡-730天"
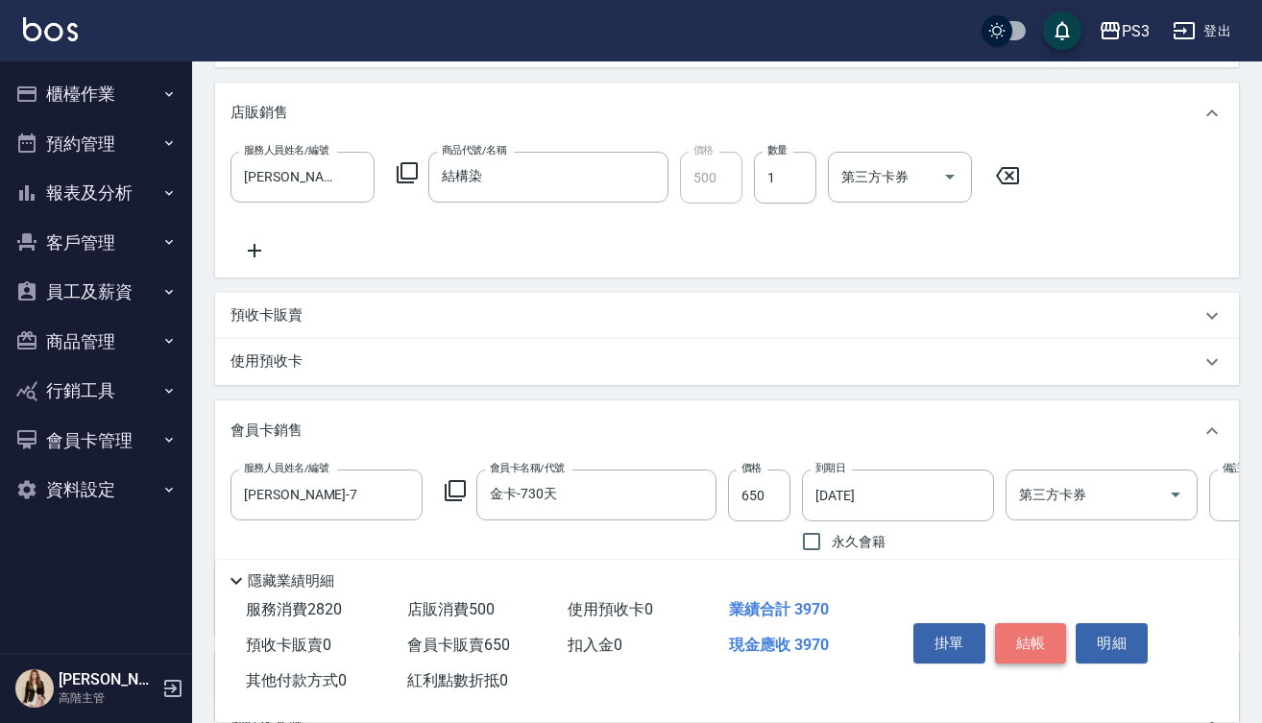
click at [1038, 630] on button "結帳" at bounding box center [1031, 643] width 72 height 40
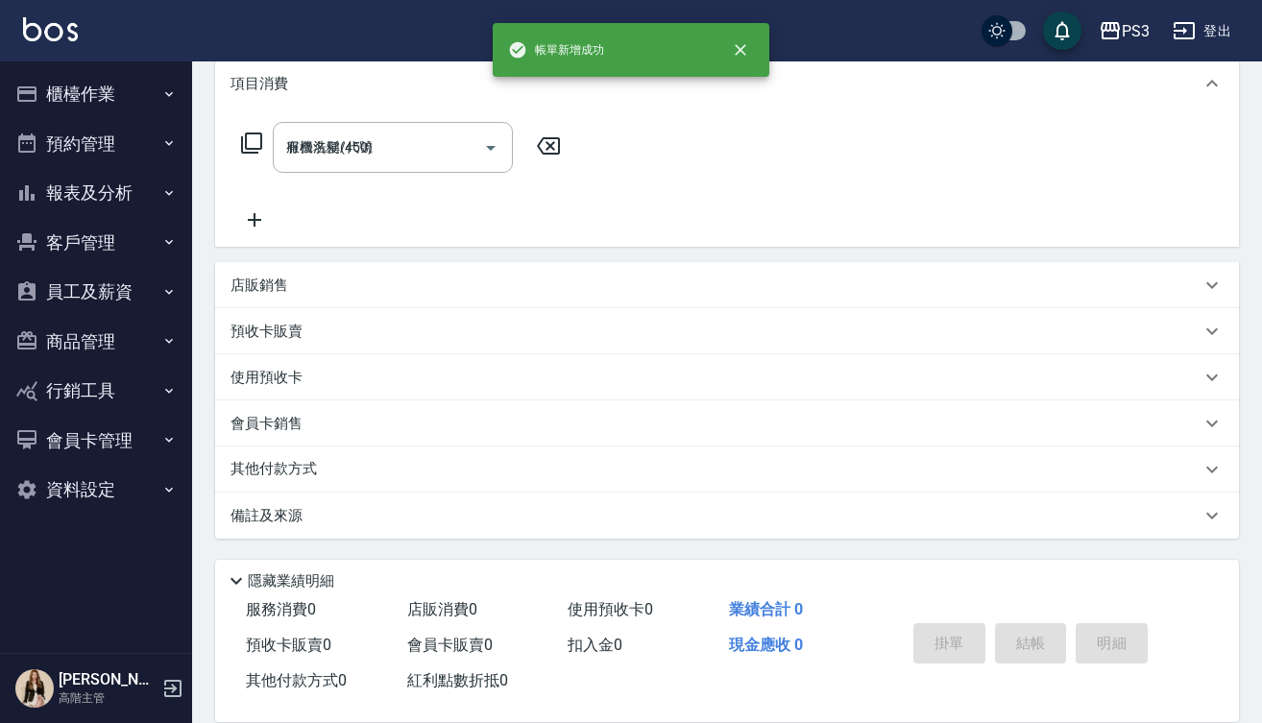
type input "2025/09/05 14:11"
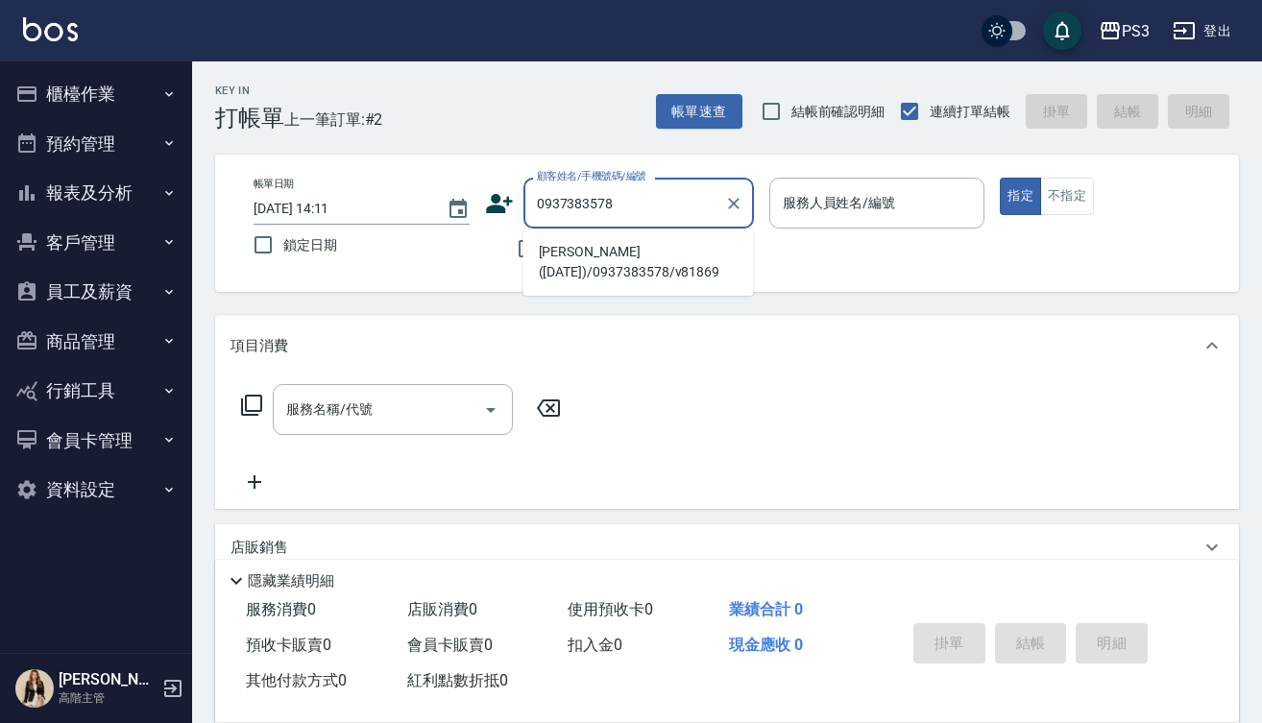
type input "[PERSON_NAME]([DATE])/0937383578/v81869"
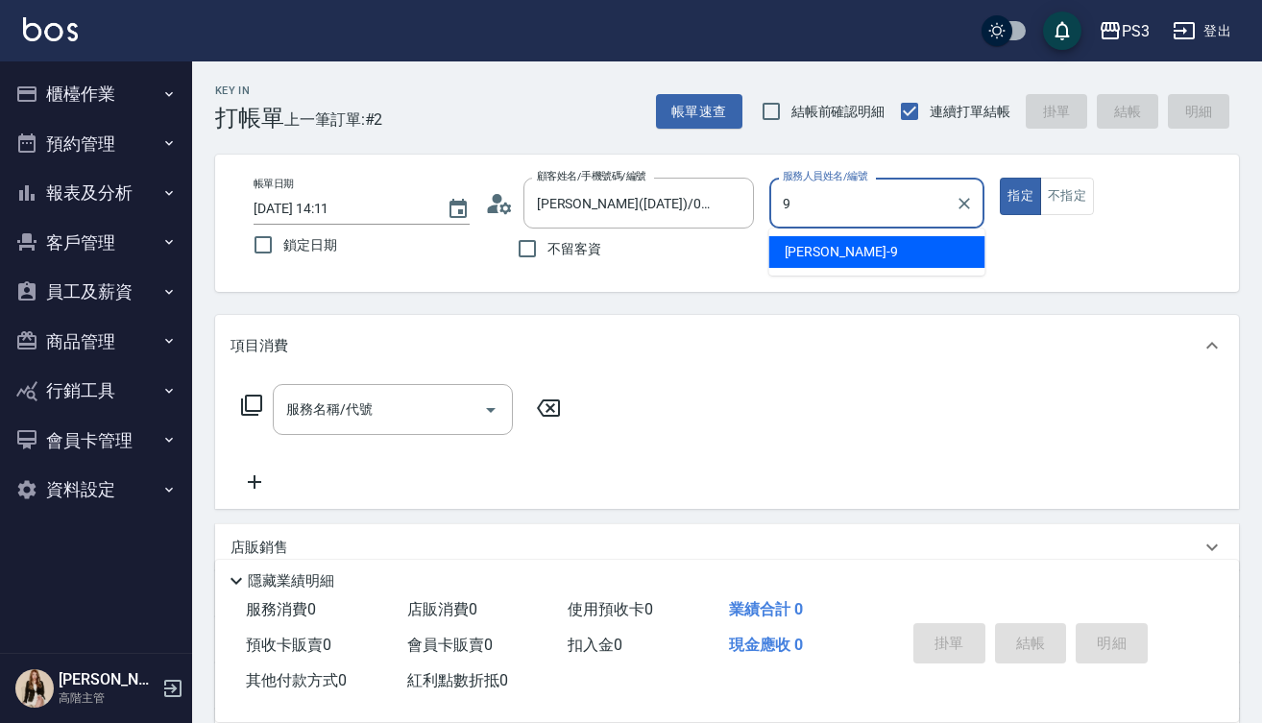
type input "[PERSON_NAME]-9"
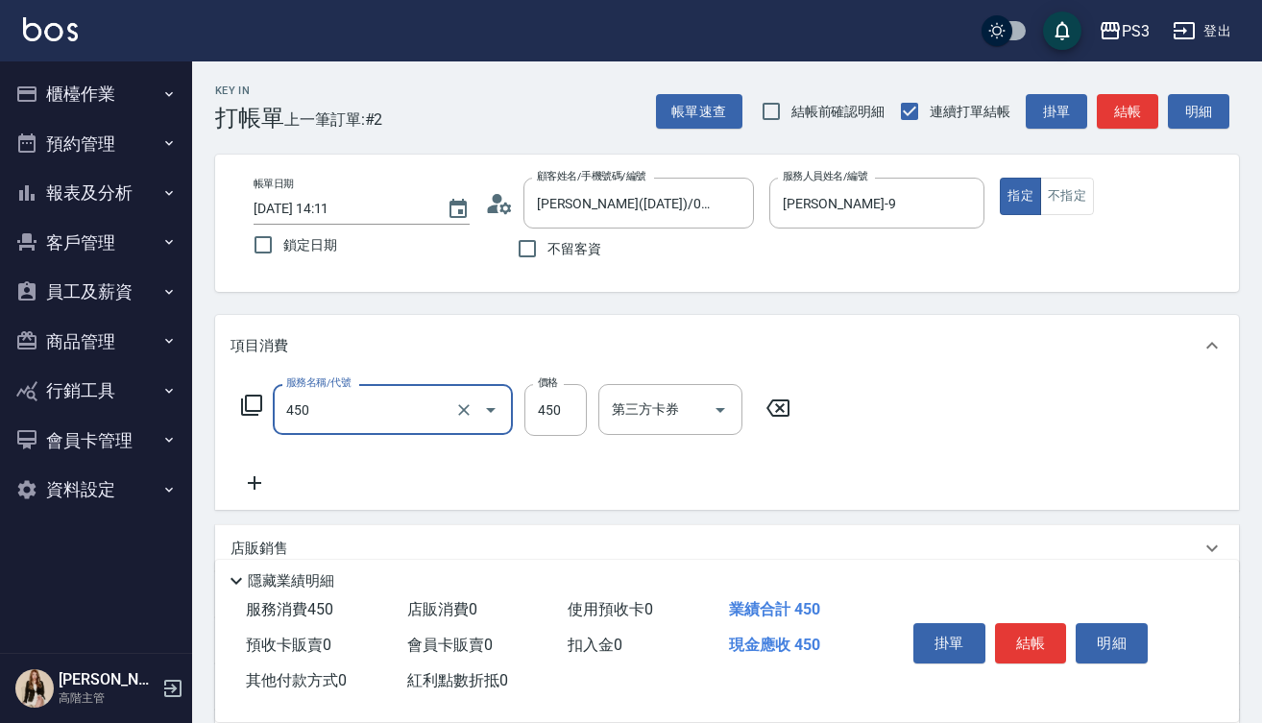
type input "有機洗髮(450)"
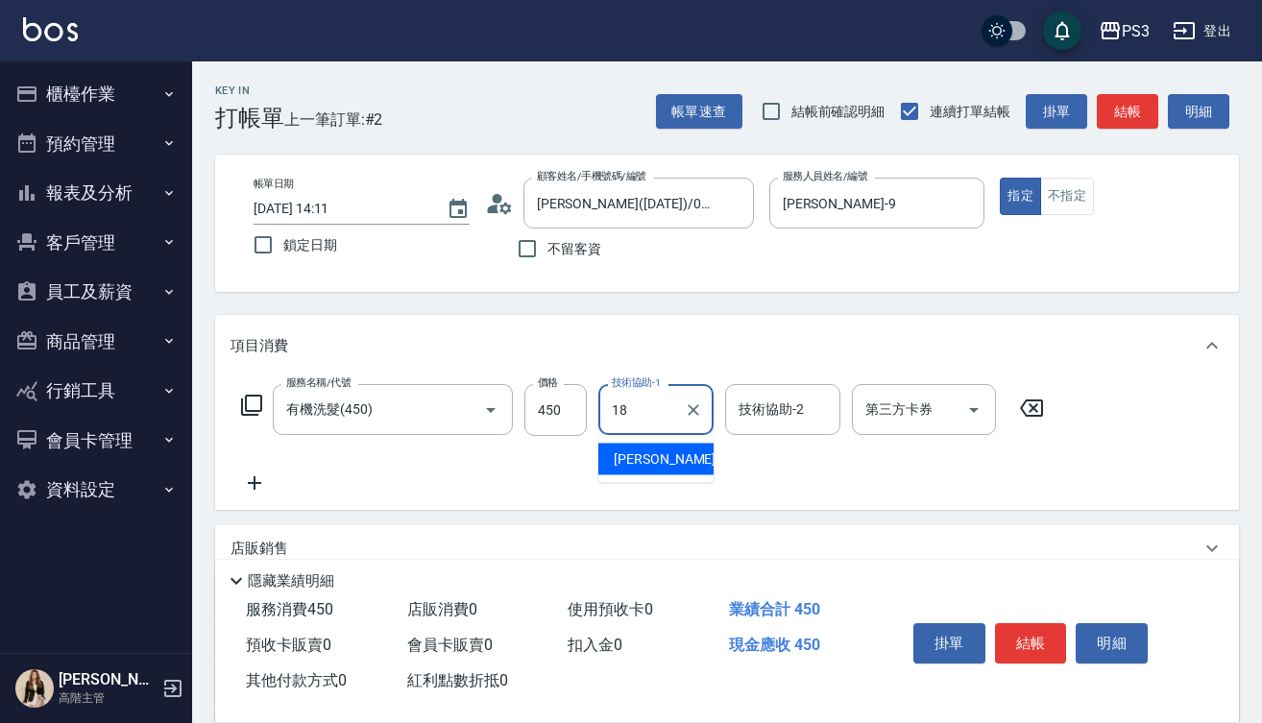
type input "恩恩-18"
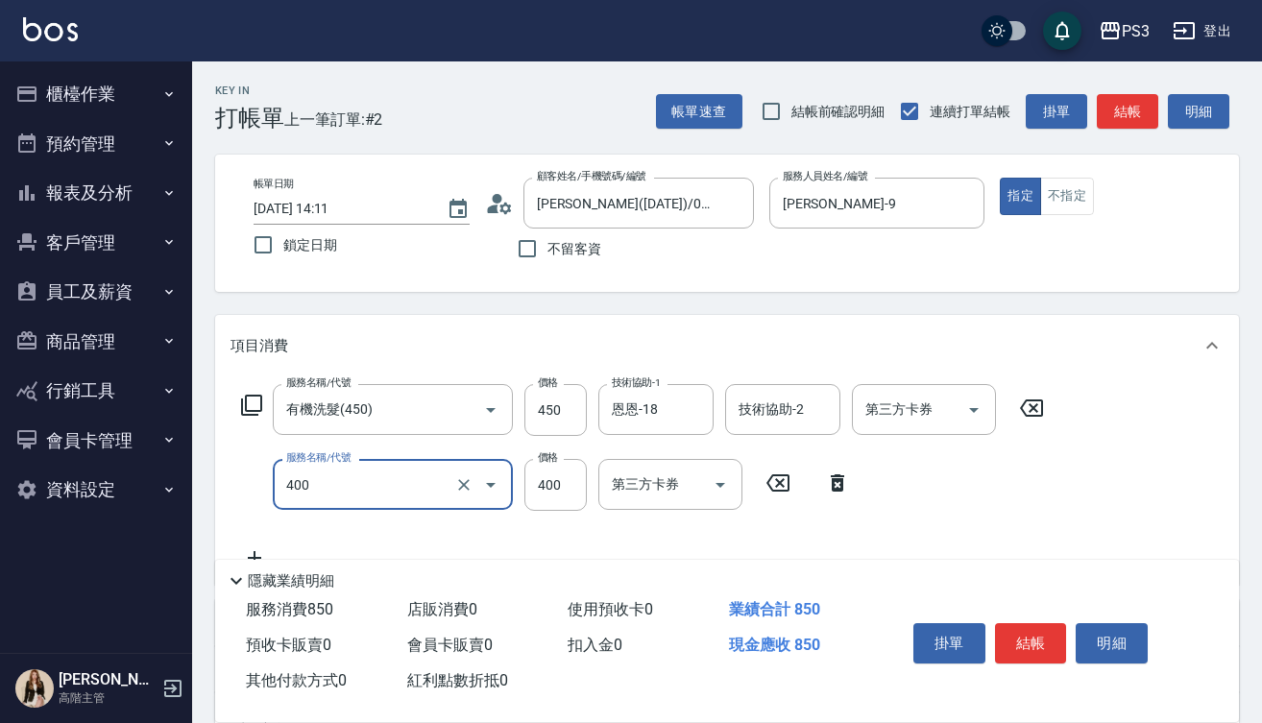
type input "剪(400)"
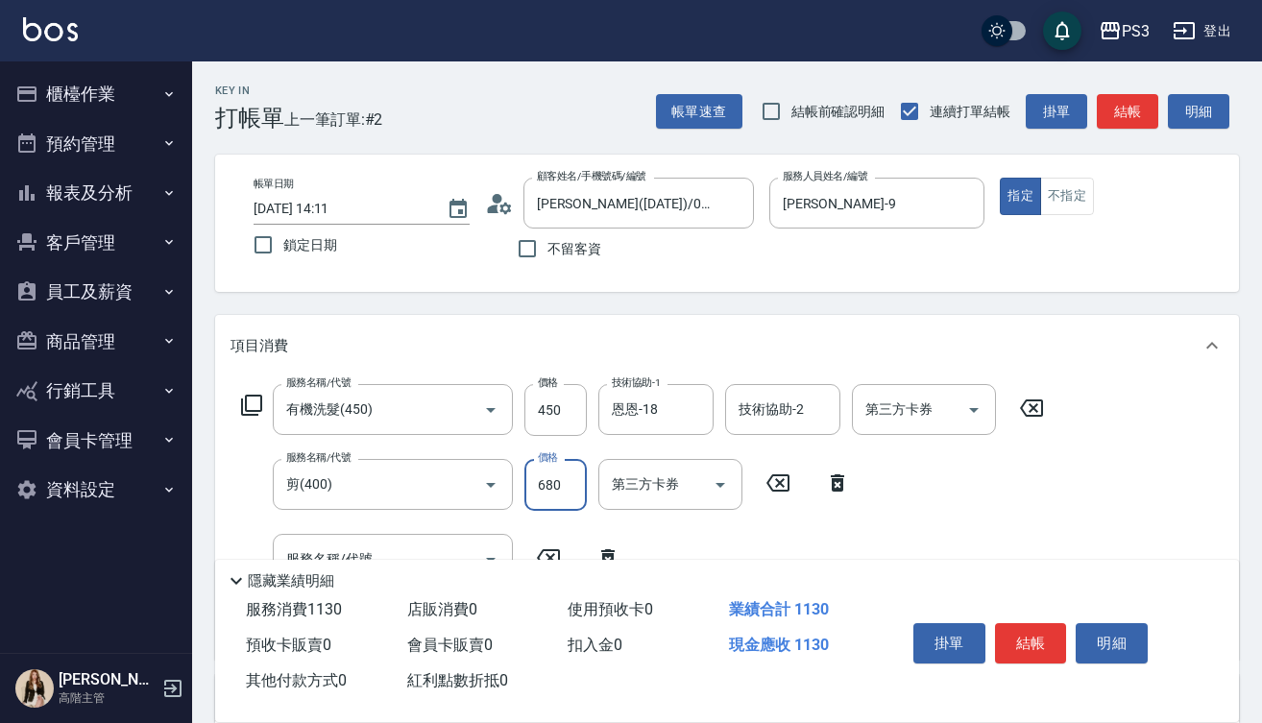
click at [572, 475] on input "680" at bounding box center [555, 485] width 62 height 52
type input "700"
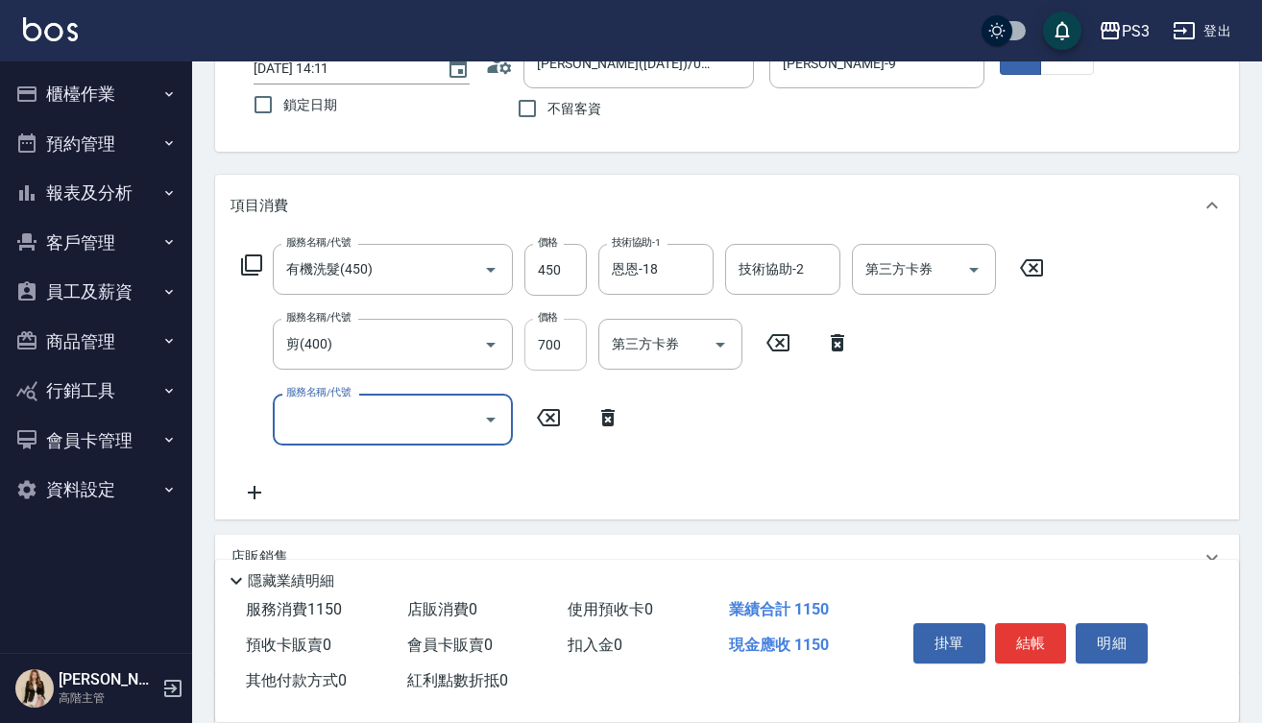
scroll to position [147, 0]
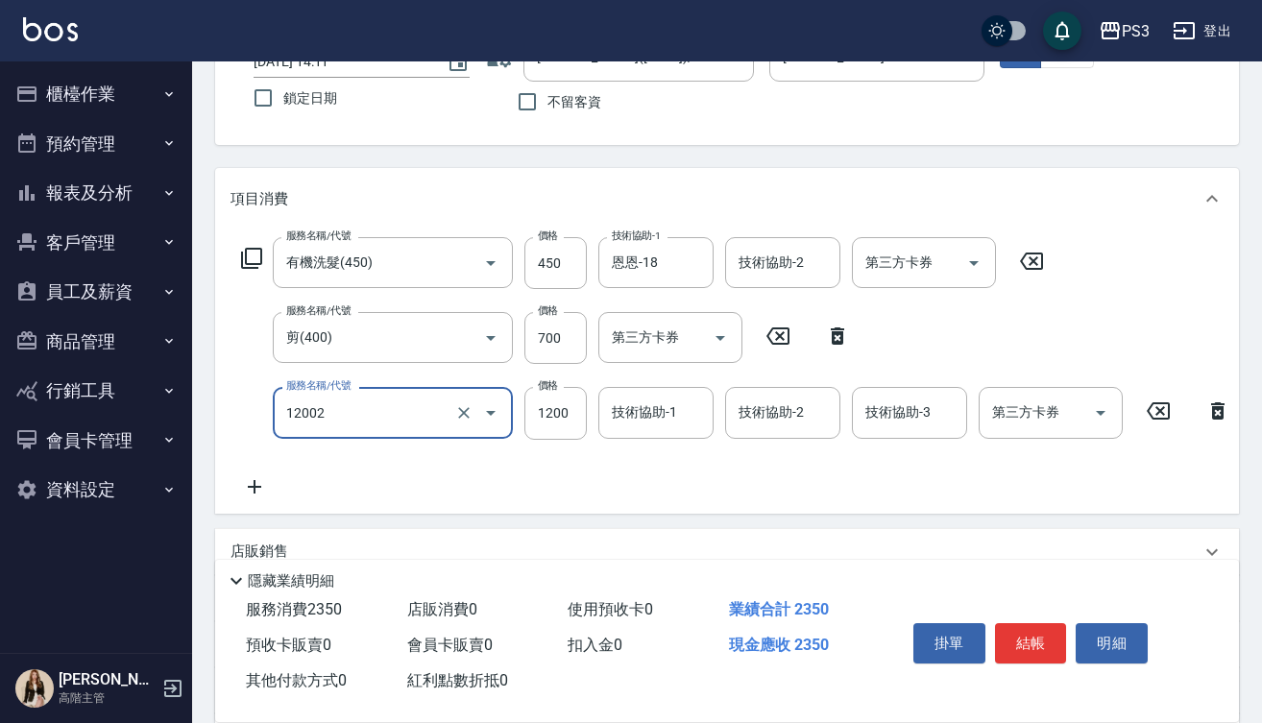
type input "男生染(12002)"
type input "1700"
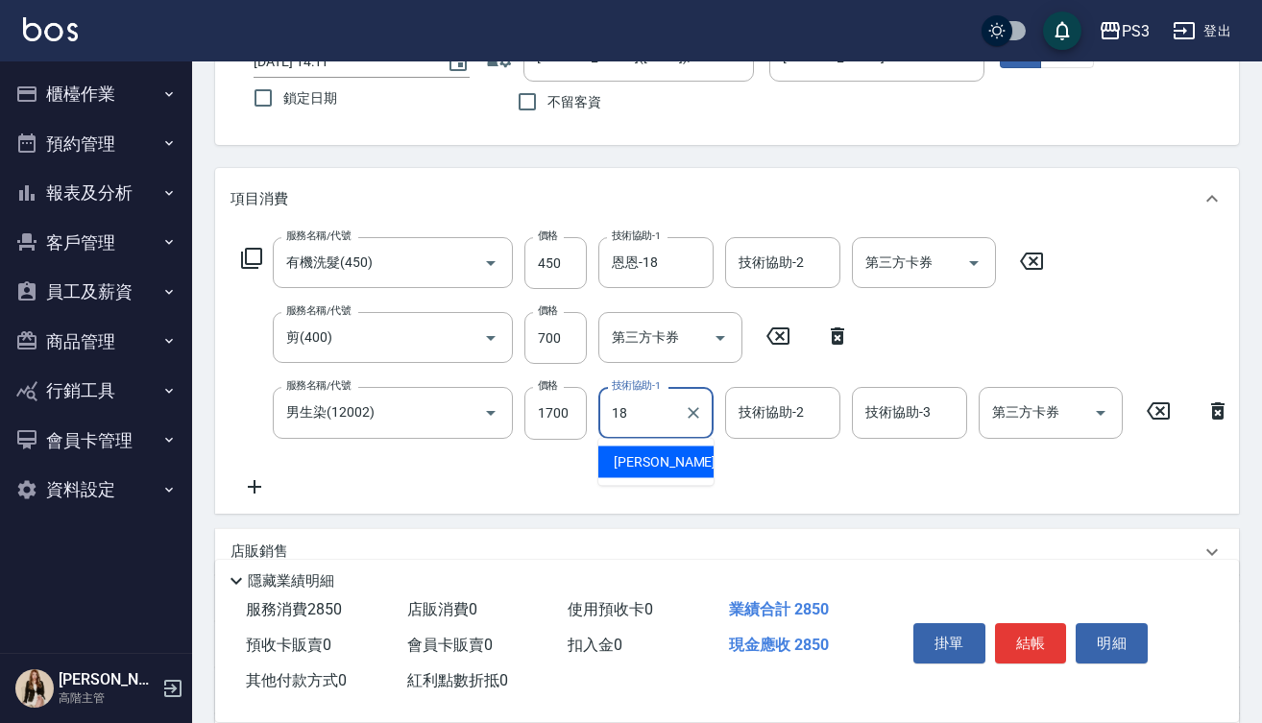
type input "恩恩-18"
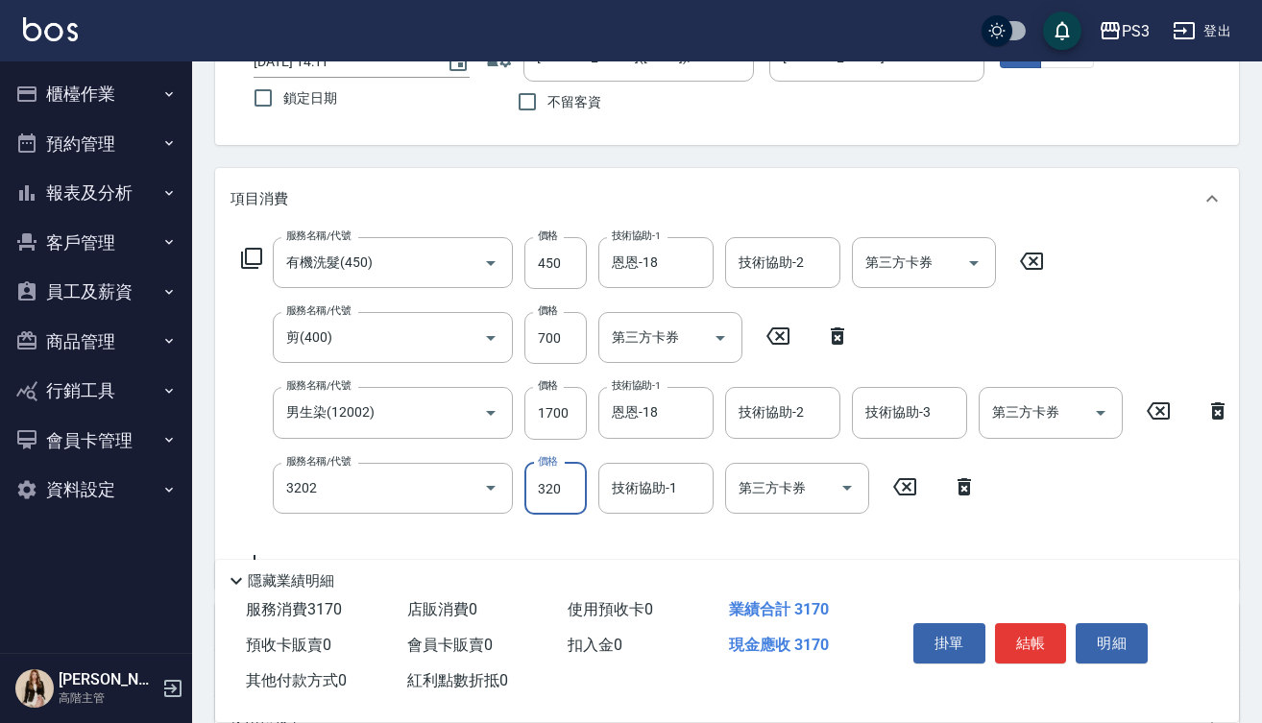
type input "頭皮隔離(3202)"
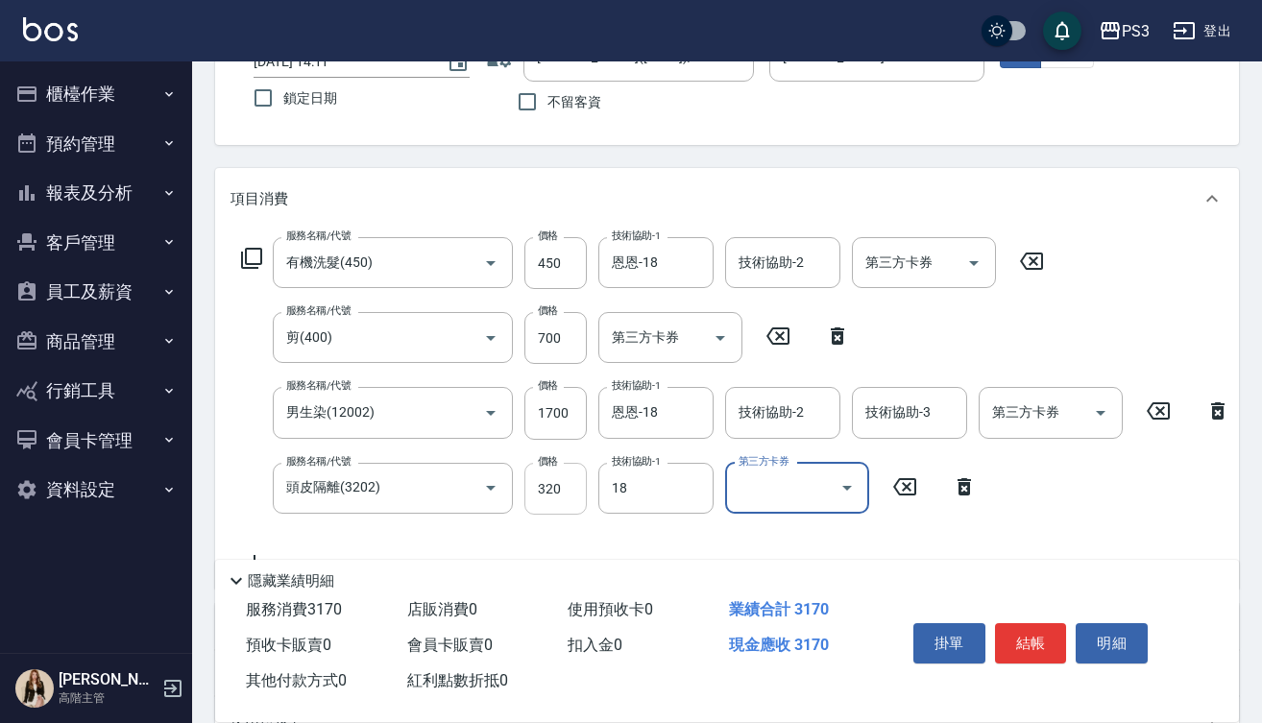
type input "恩恩-18"
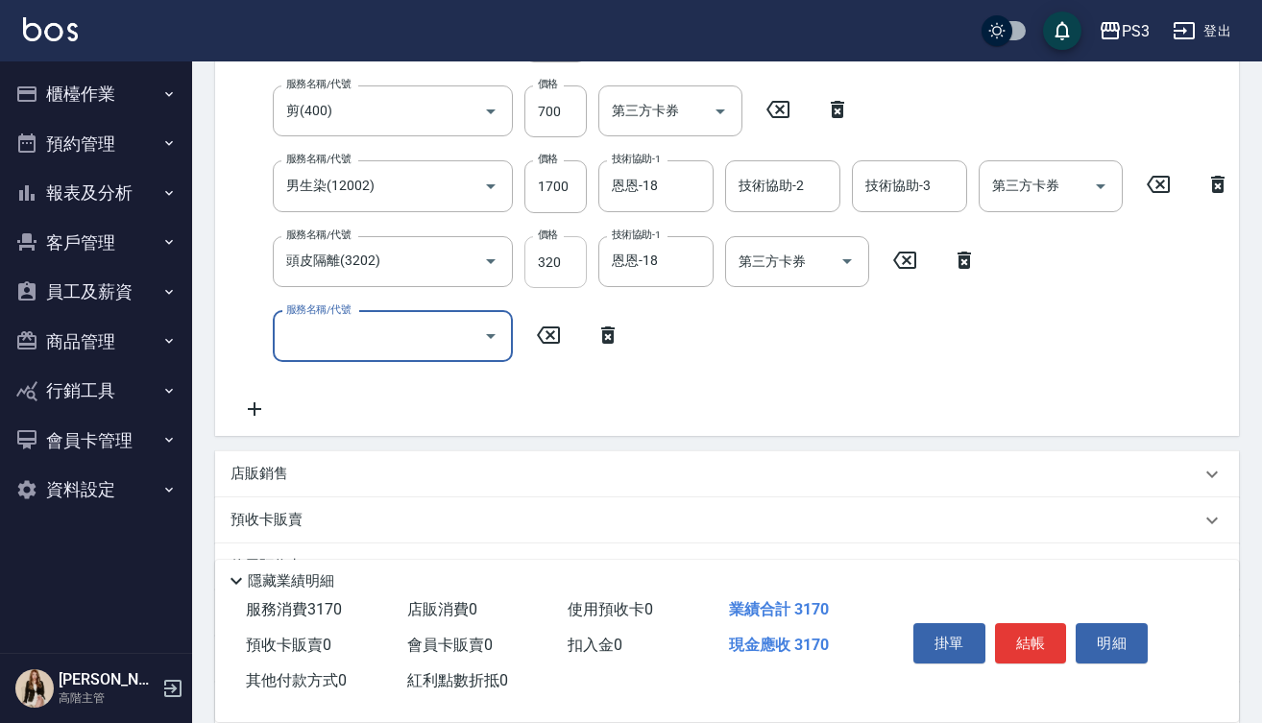
scroll to position [383, 0]
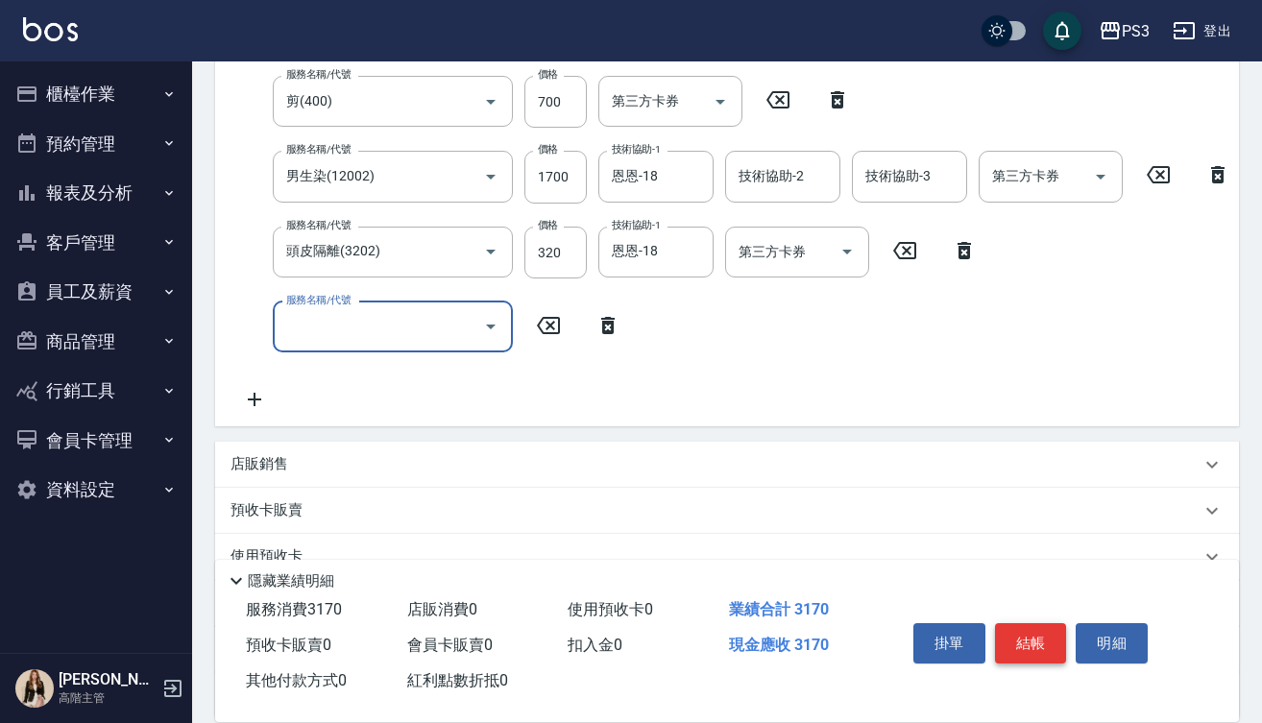
click at [1025, 642] on button "結帳" at bounding box center [1031, 643] width 72 height 40
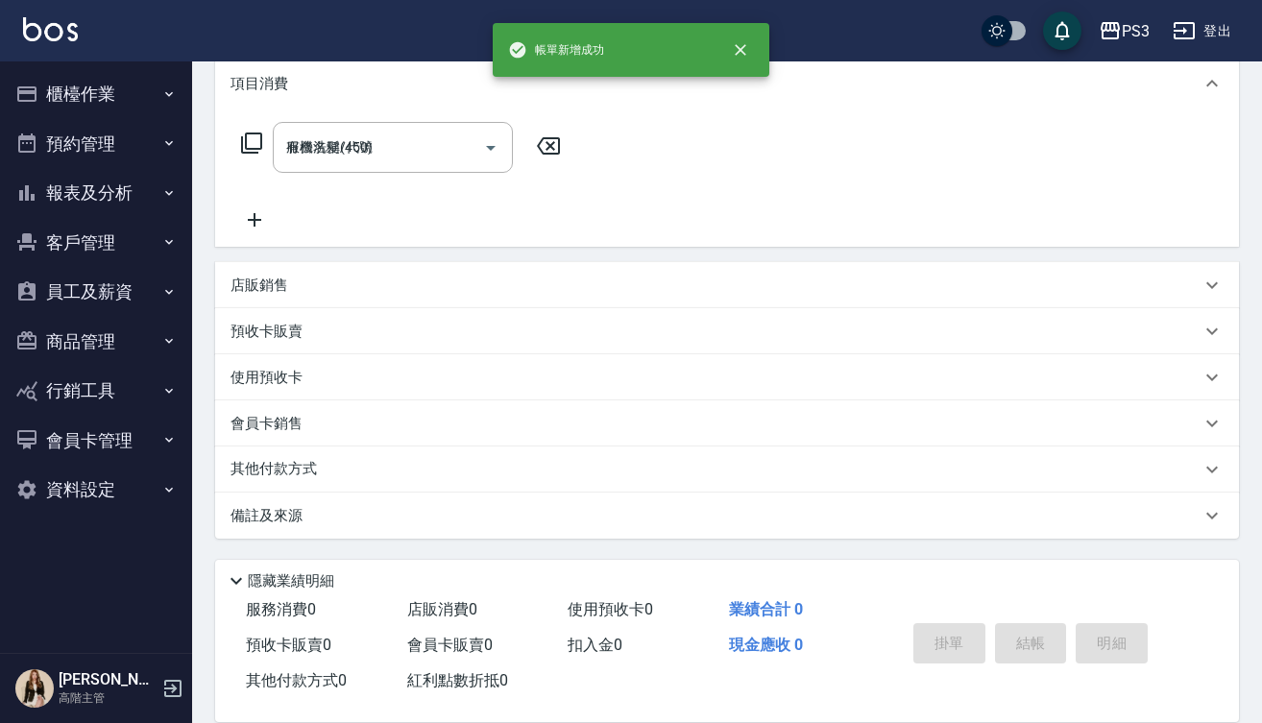
type input "2025/09/05 14:12"
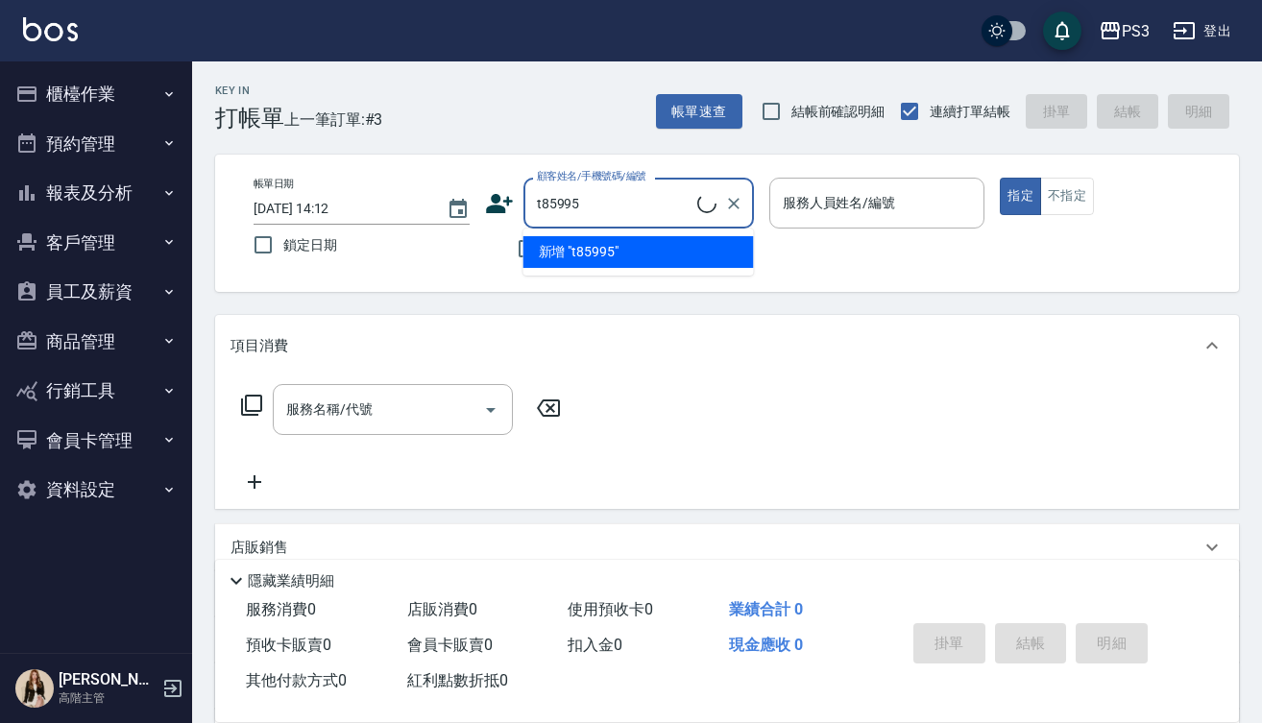
type input "[PERSON_NAME]碗/0988377469/t85995"
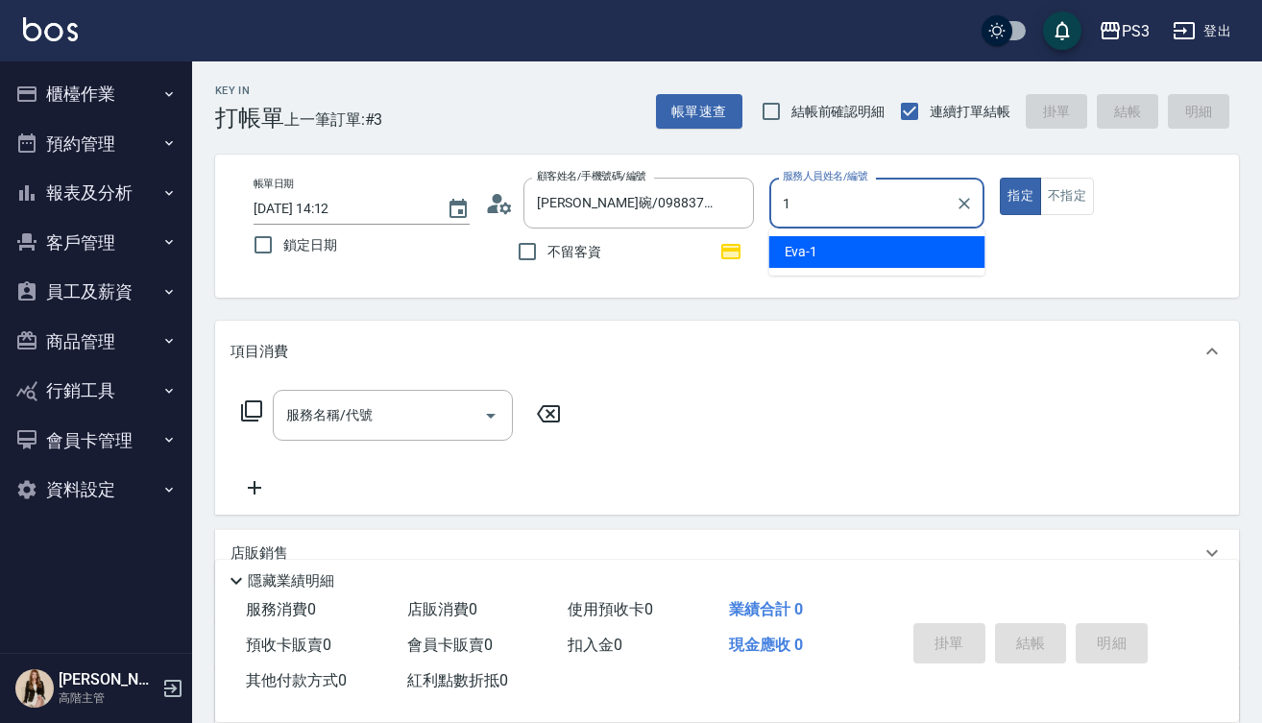
type input "Eva-1"
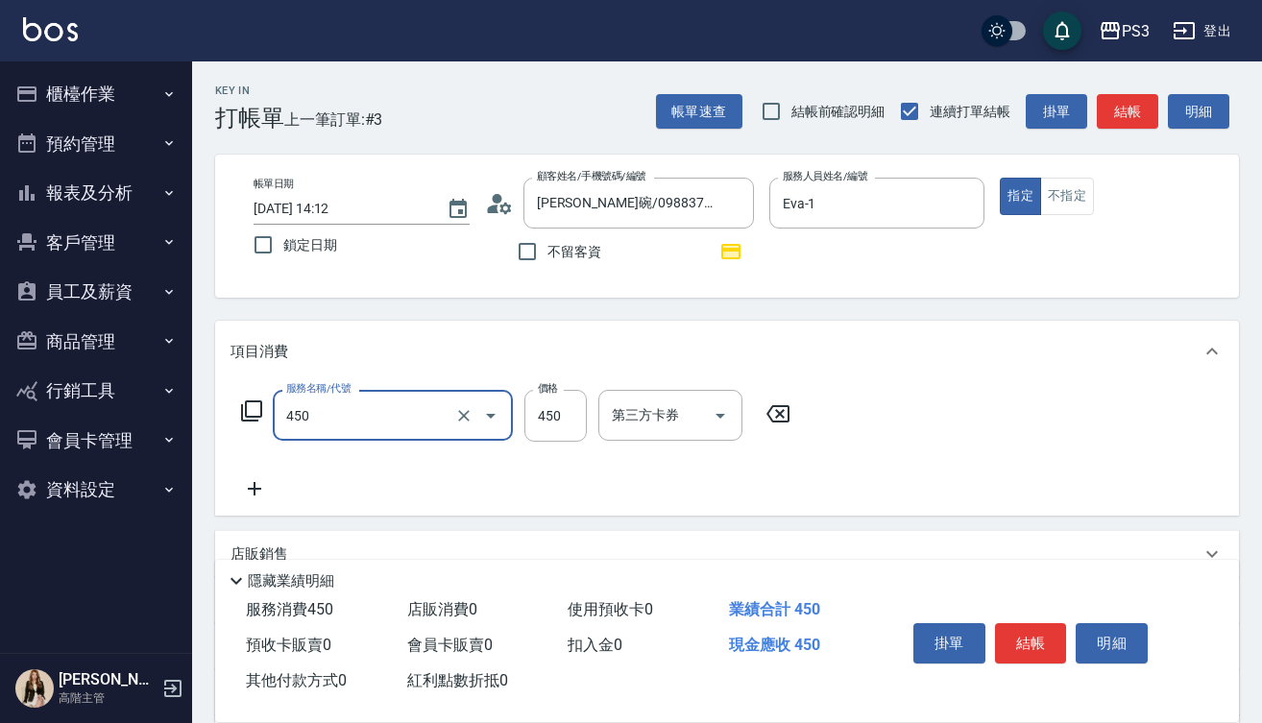
type input "有機洗髮(450)"
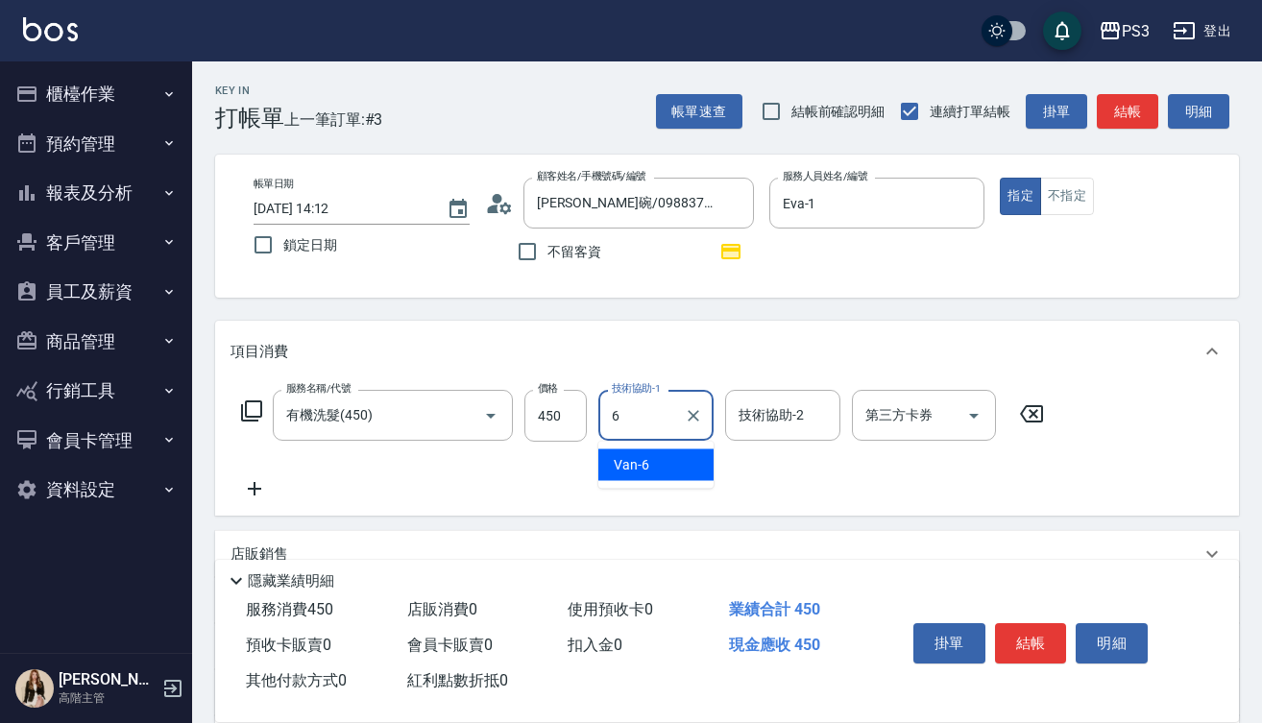
type input "Van-6"
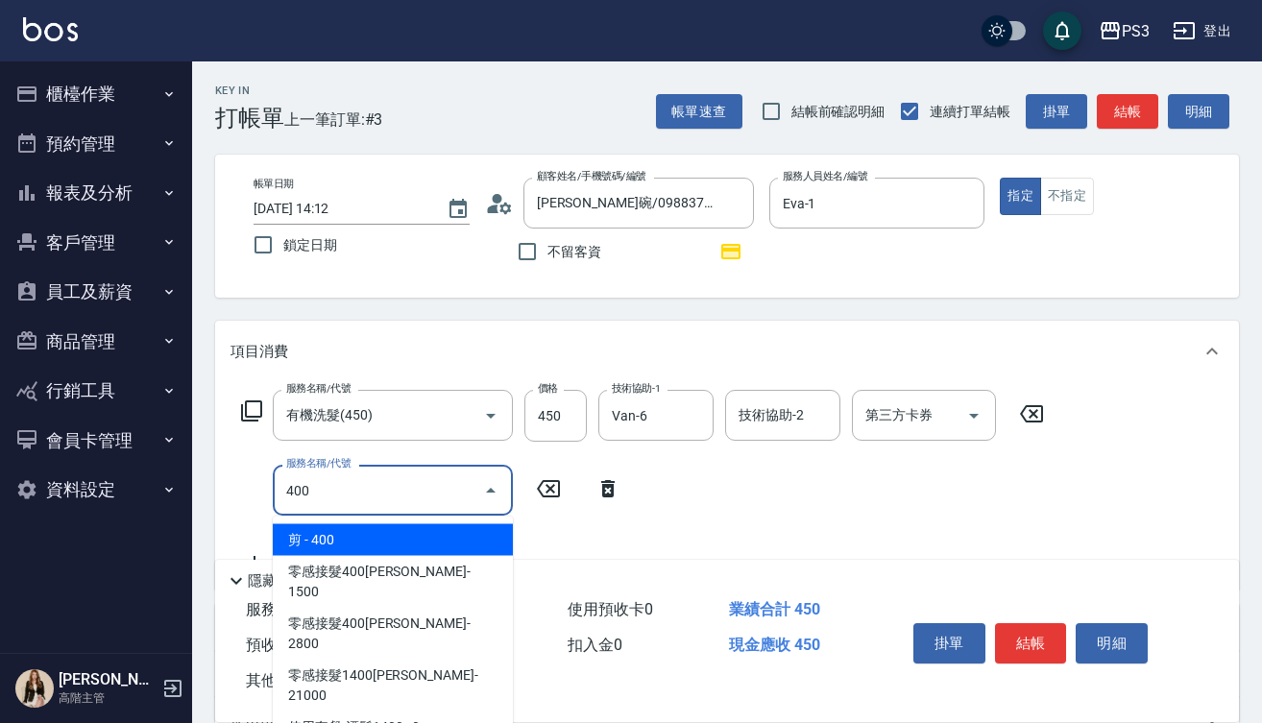
type input "剪(400)"
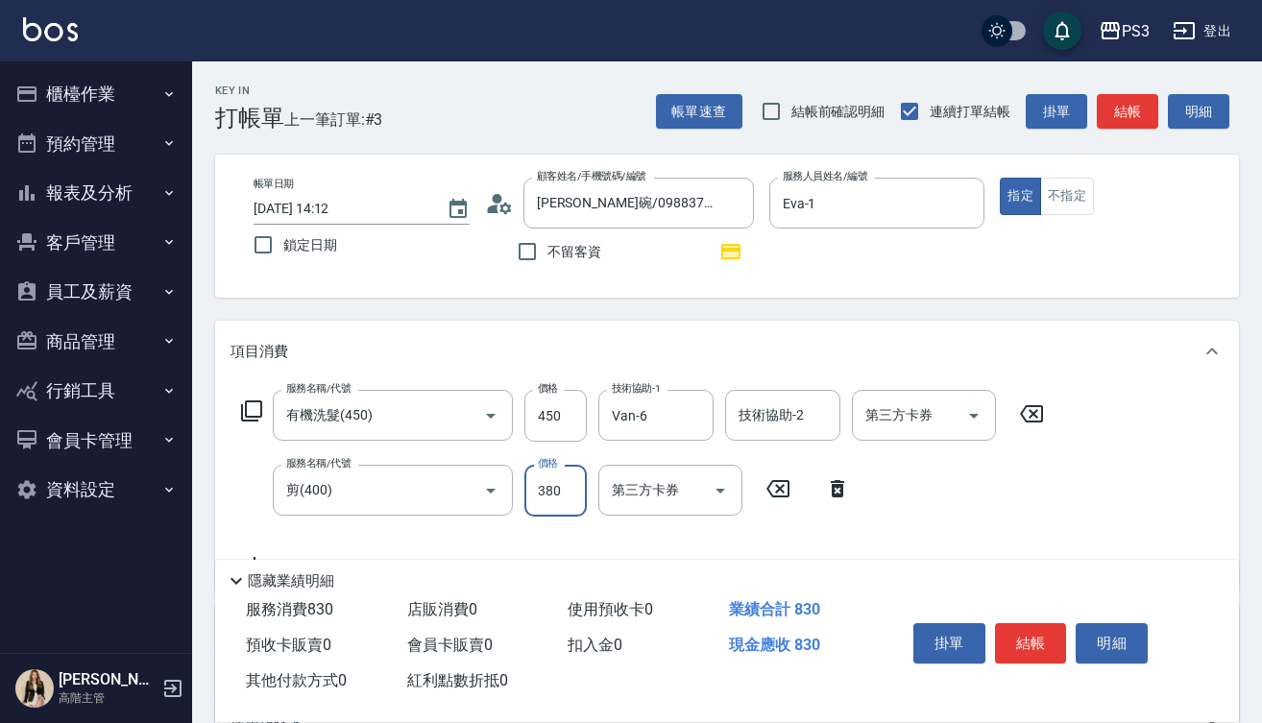
type input "380"
click at [1038, 631] on button "結帳" at bounding box center [1031, 643] width 72 height 40
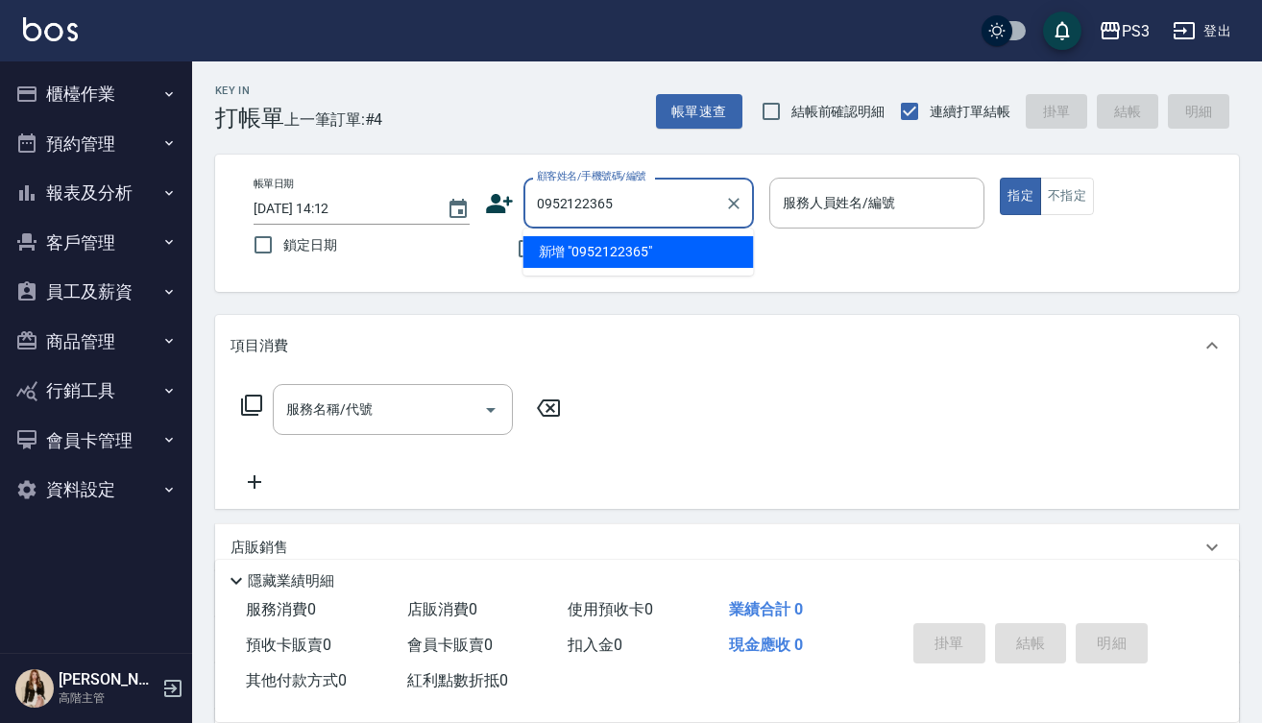
type input "0952122365"
click at [668, 207] on input "0952122365" at bounding box center [624, 203] width 184 height 34
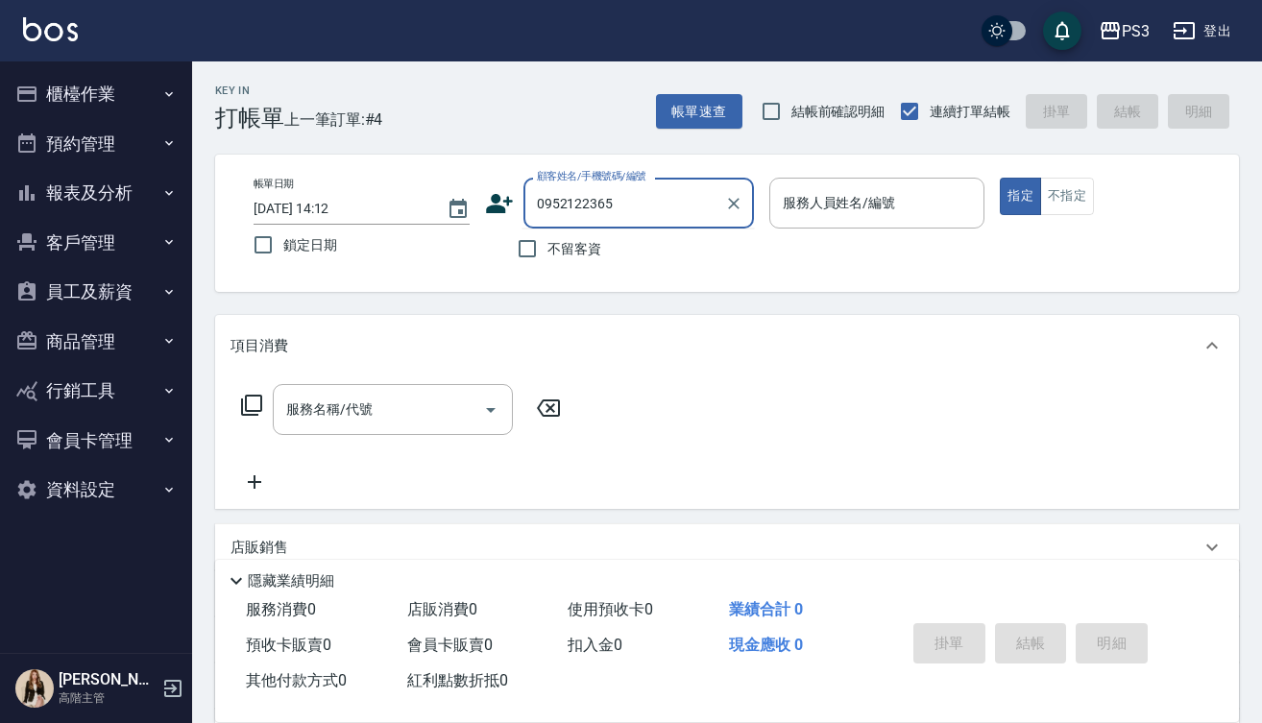
click at [668, 207] on input "0952122365" at bounding box center [624, 203] width 184 height 34
click at [1213, 33] on button "登出" at bounding box center [1202, 31] width 74 height 36
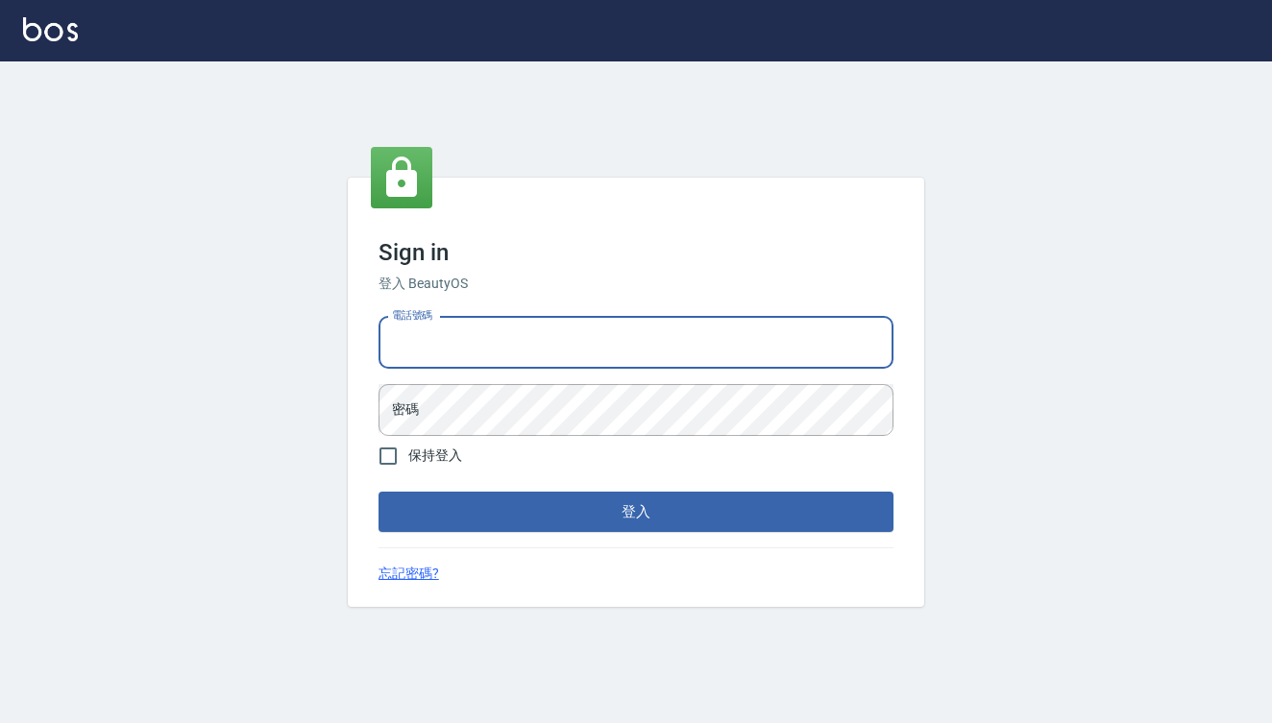
click at [467, 346] on input "電話號碼" at bounding box center [635, 343] width 515 height 52
type input "0"
type input "29574357"
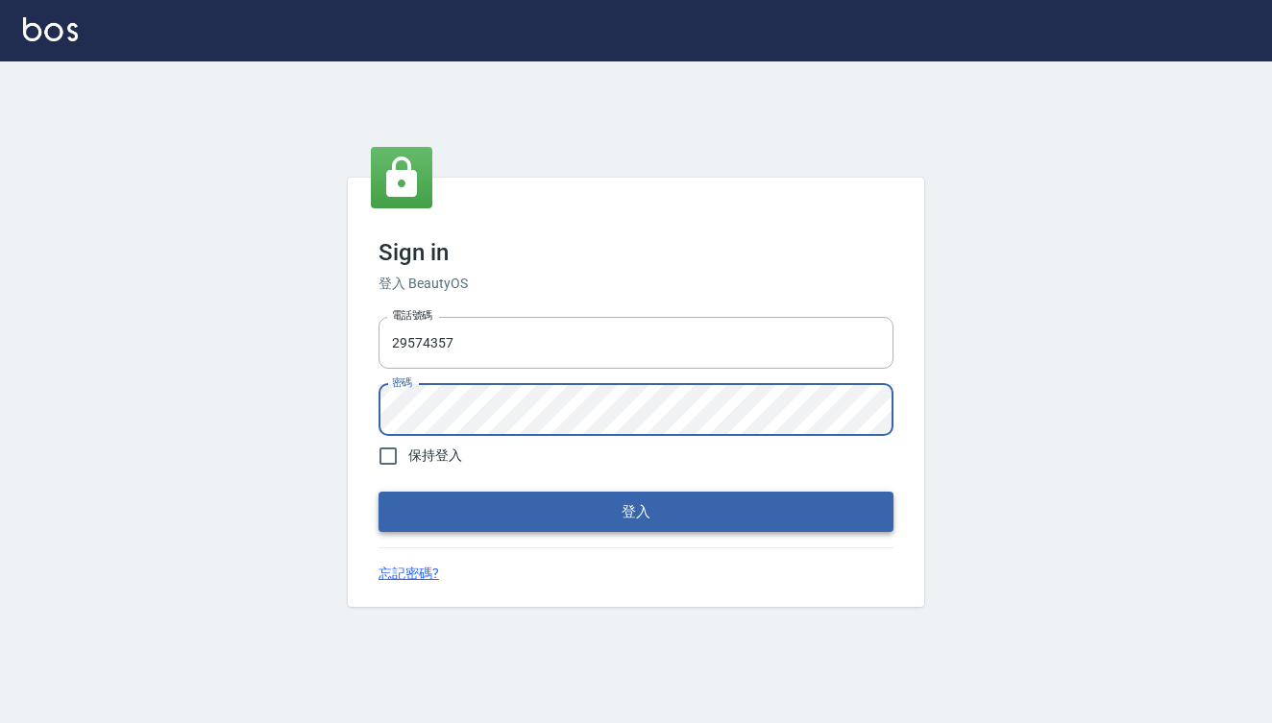
click at [589, 512] on button "登入" at bounding box center [635, 512] width 515 height 40
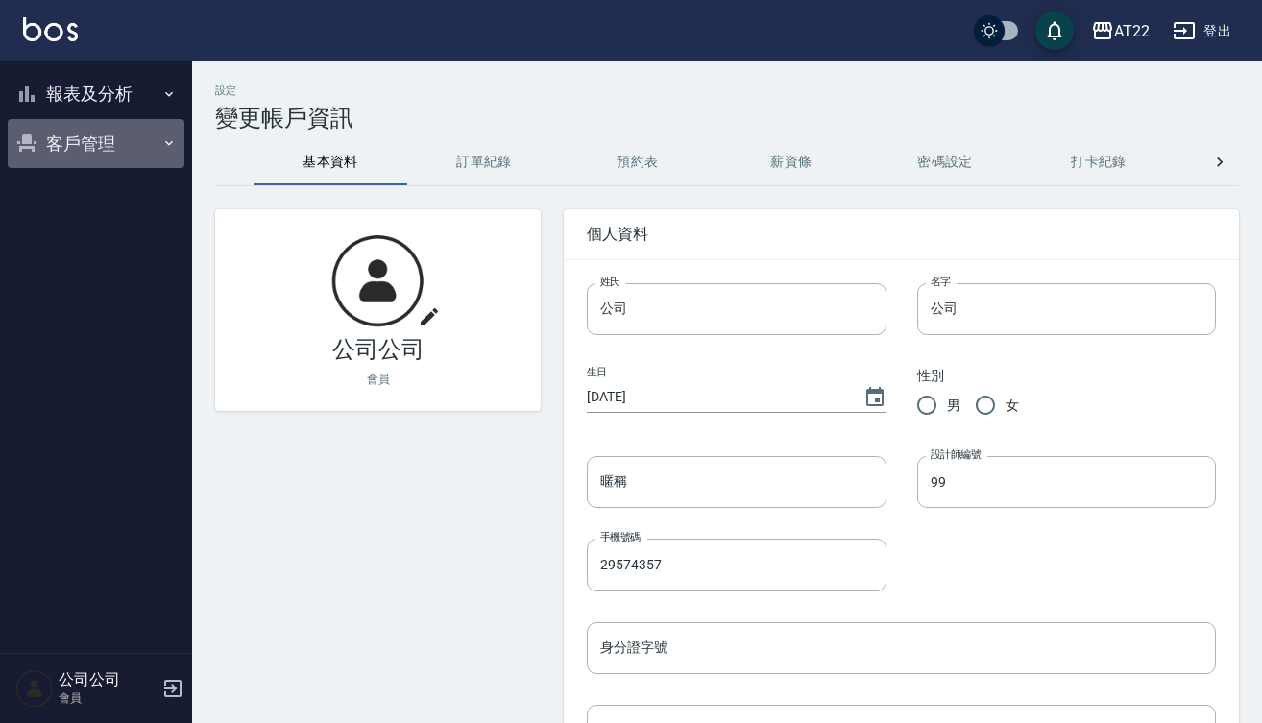
click at [150, 124] on button "客戶管理" at bounding box center [96, 144] width 177 height 50
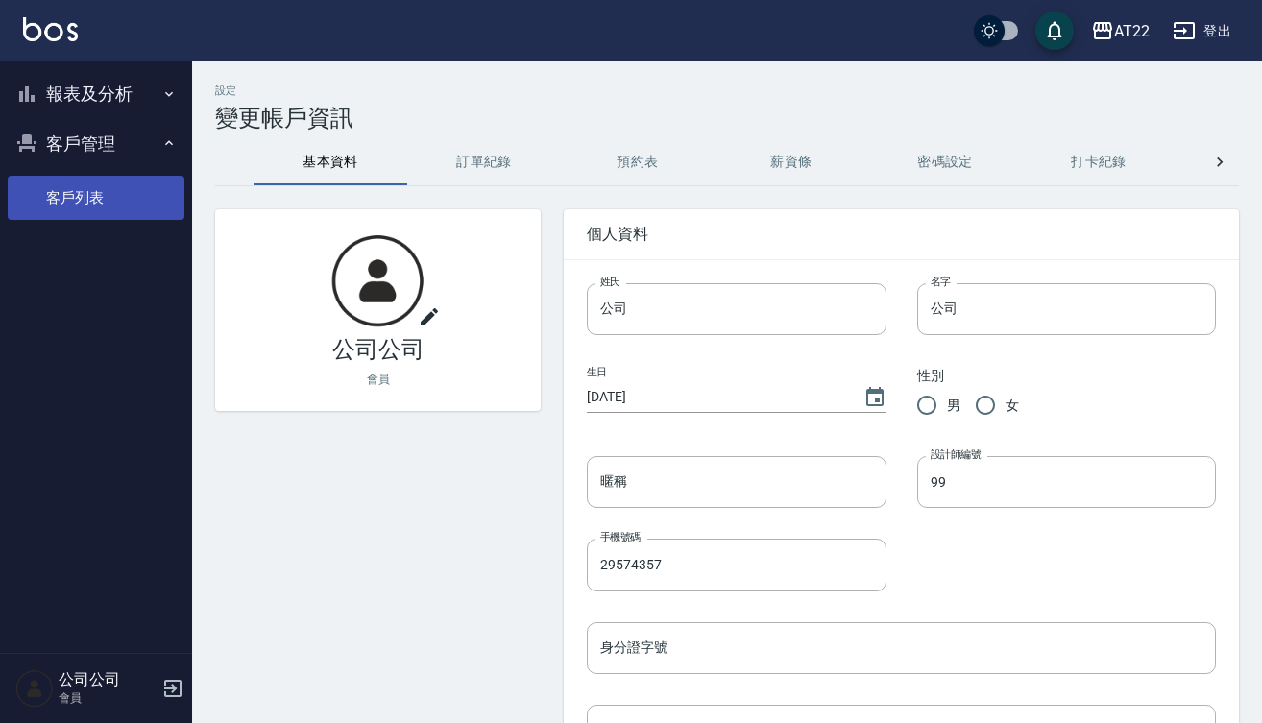
click at [134, 201] on link "客戶列表" at bounding box center [96, 198] width 177 height 44
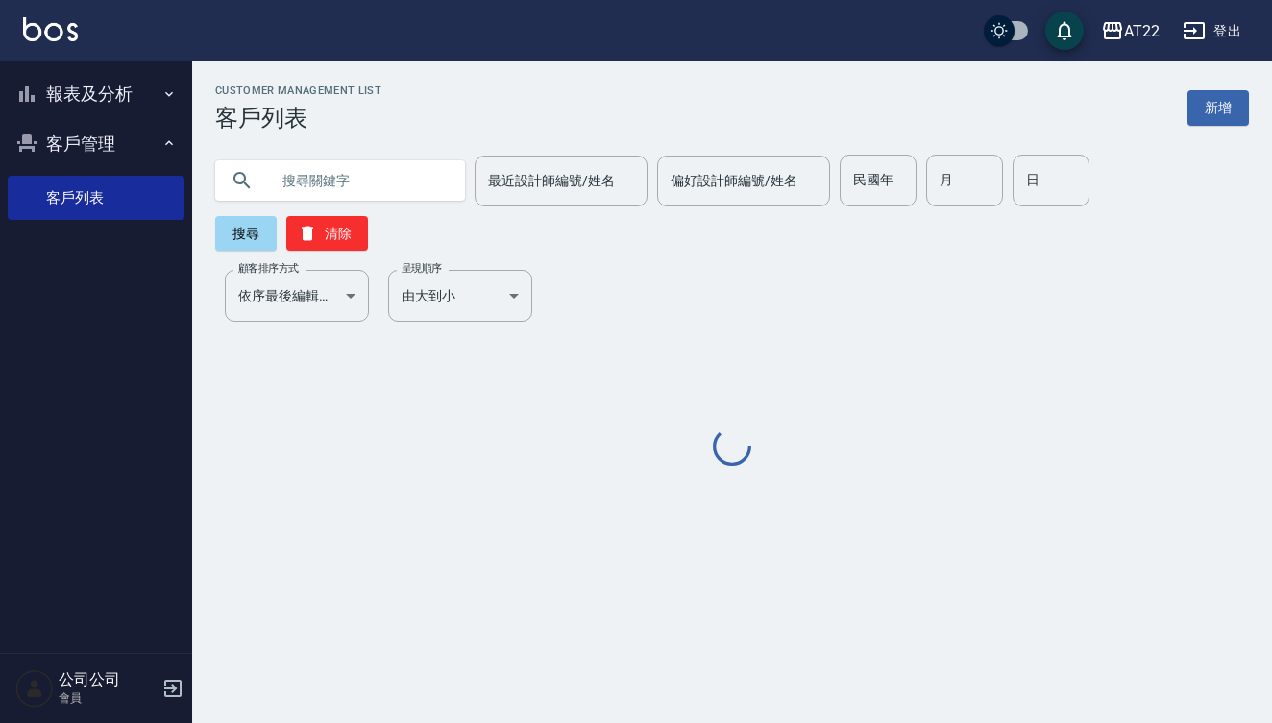
click at [361, 185] on input "text" at bounding box center [359, 181] width 181 height 52
paste input "0952122365"
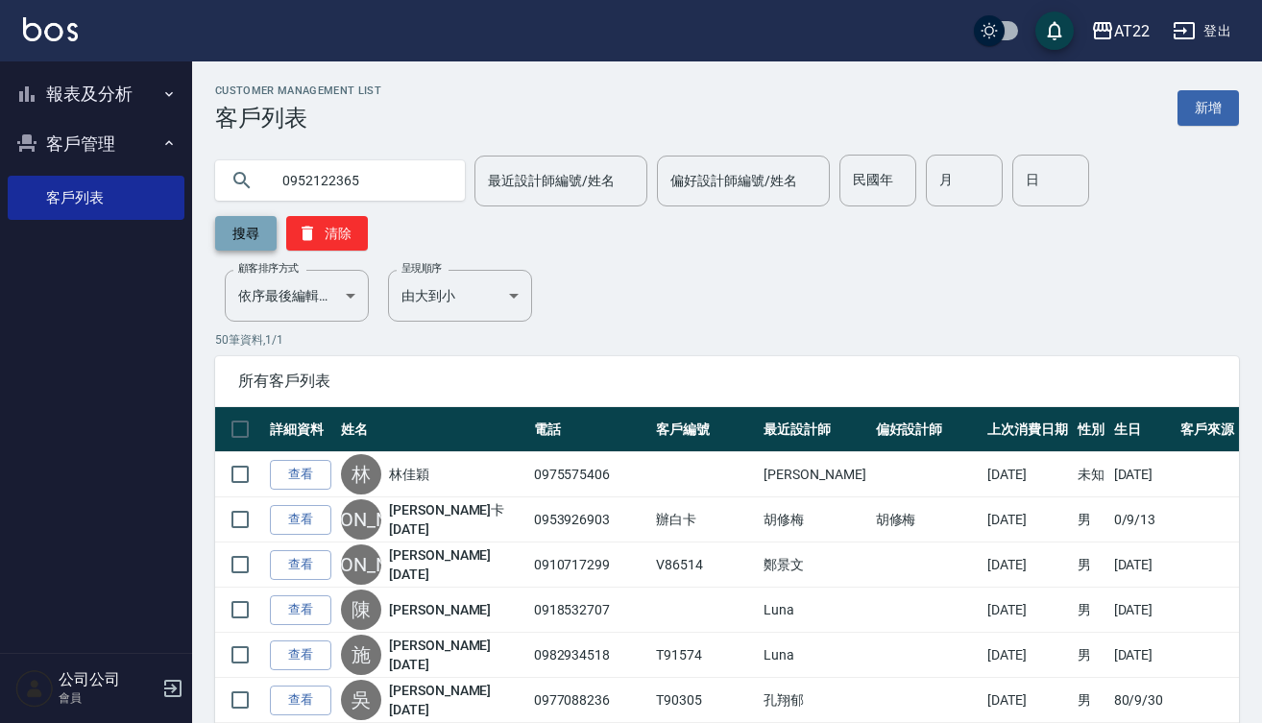
type input "0952122365"
click at [230, 233] on button "搜尋" at bounding box center [245, 233] width 61 height 35
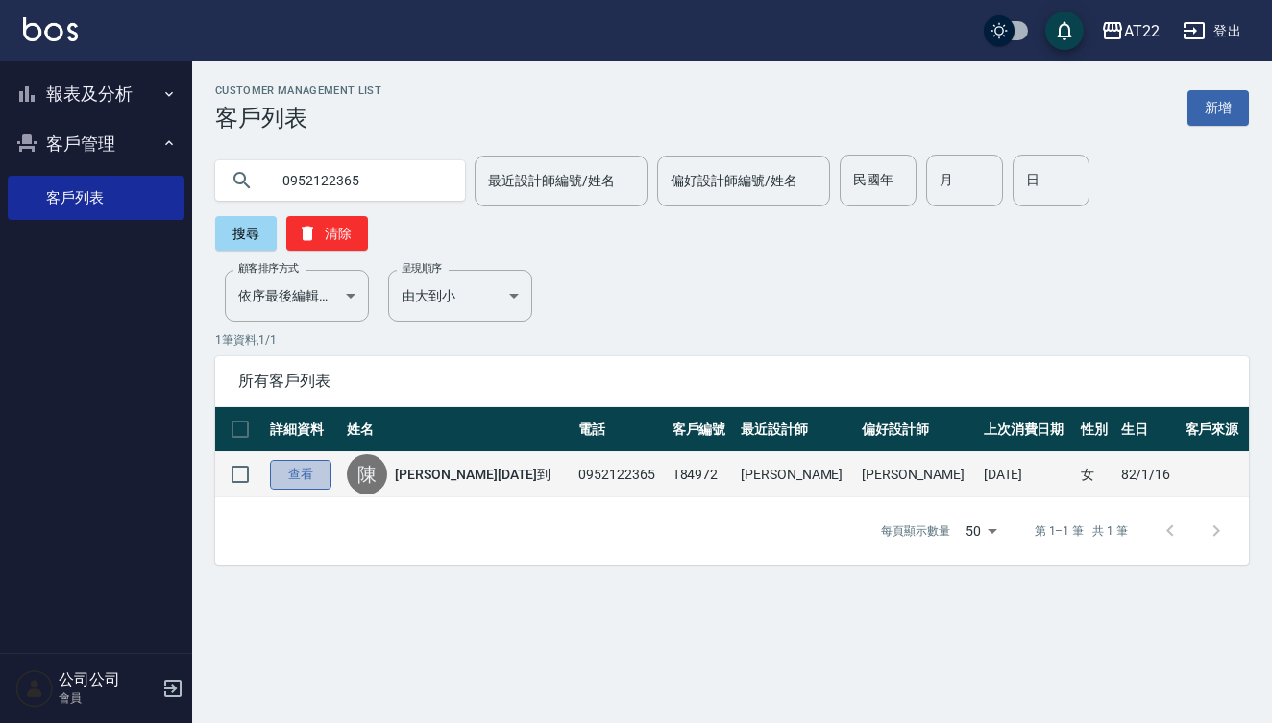
click at [286, 460] on link "查看" at bounding box center [300, 475] width 61 height 30
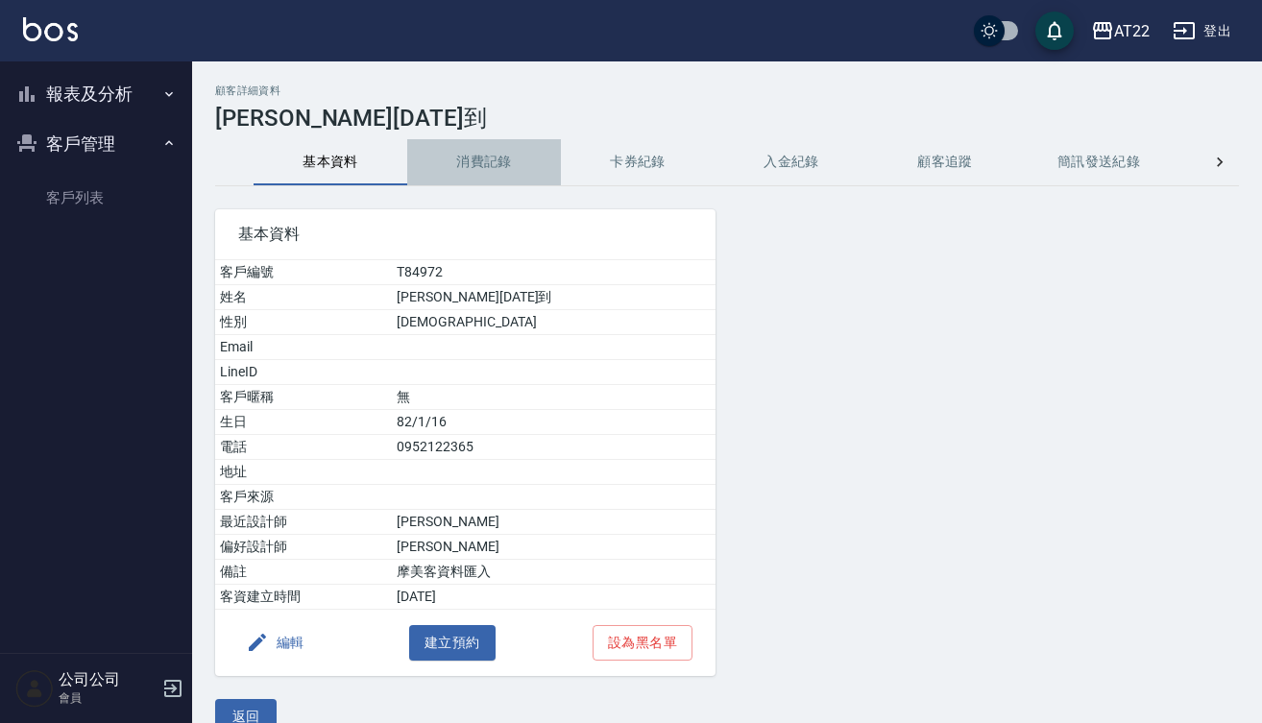
click at [494, 161] on button "消費記錄" at bounding box center [484, 162] width 154 height 46
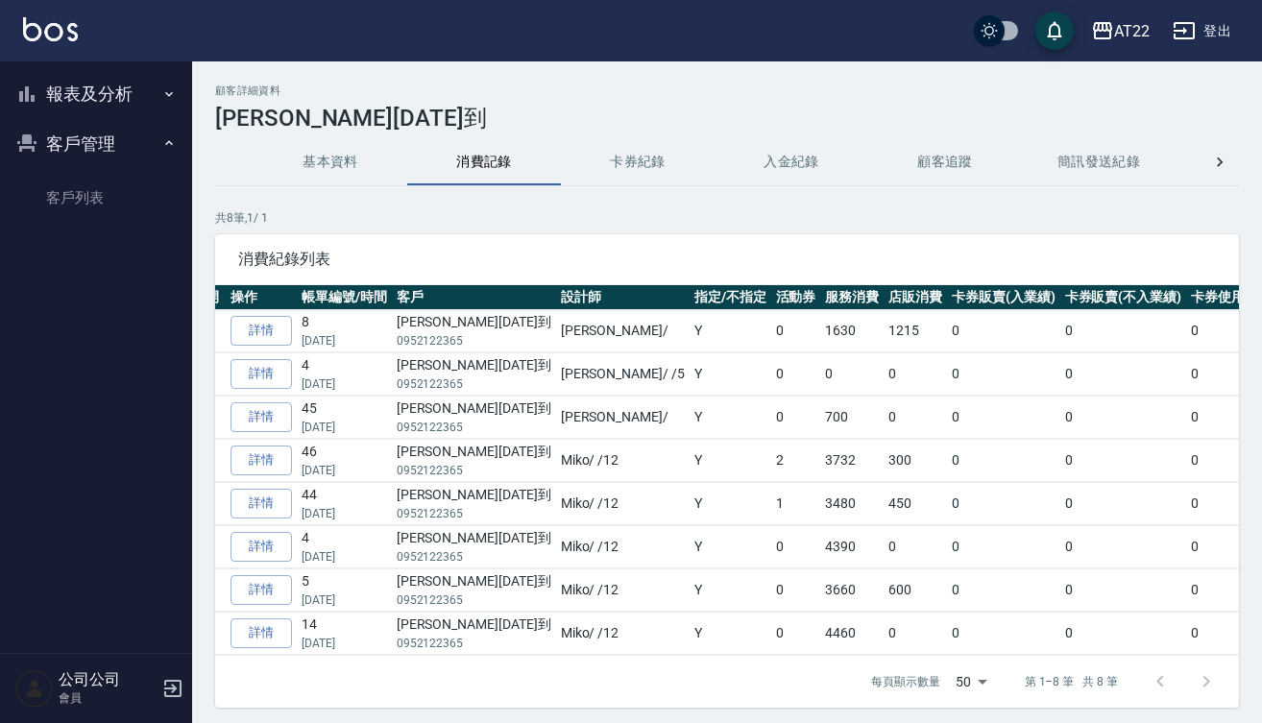
scroll to position [0, 14]
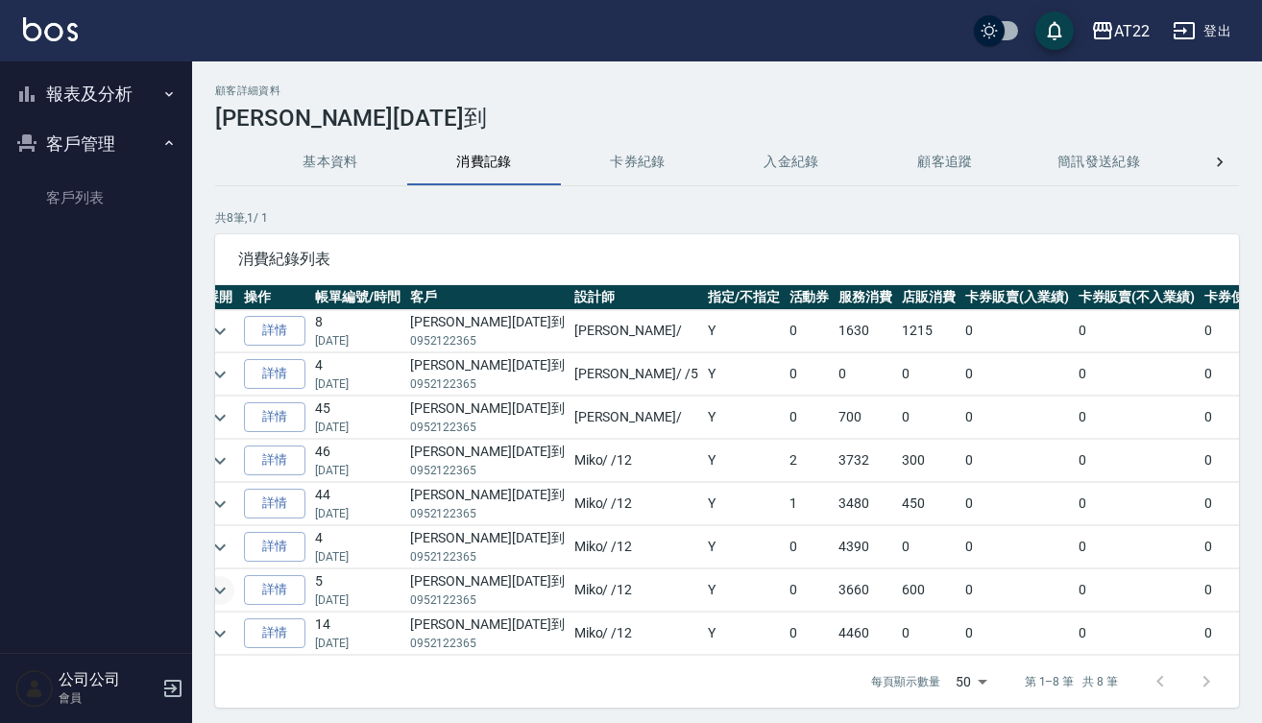
click at [223, 589] on icon "expand row" at bounding box center [220, 590] width 12 height 7
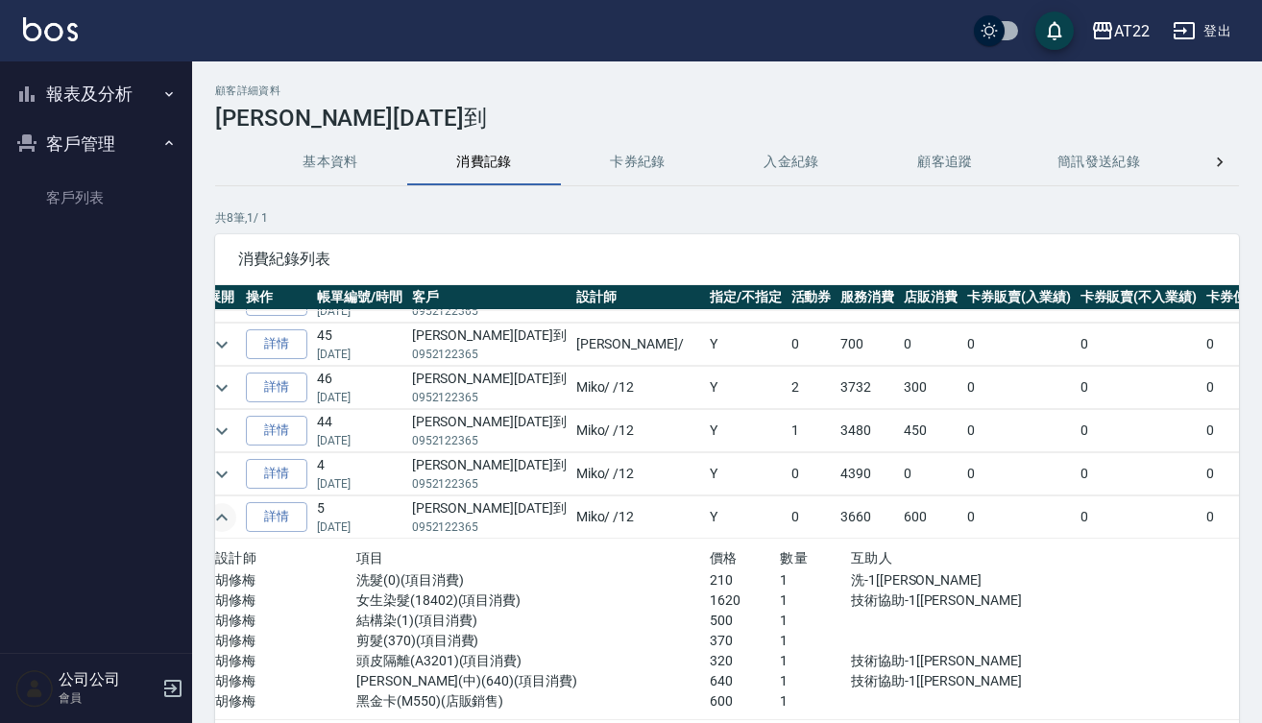
scroll to position [27, 12]
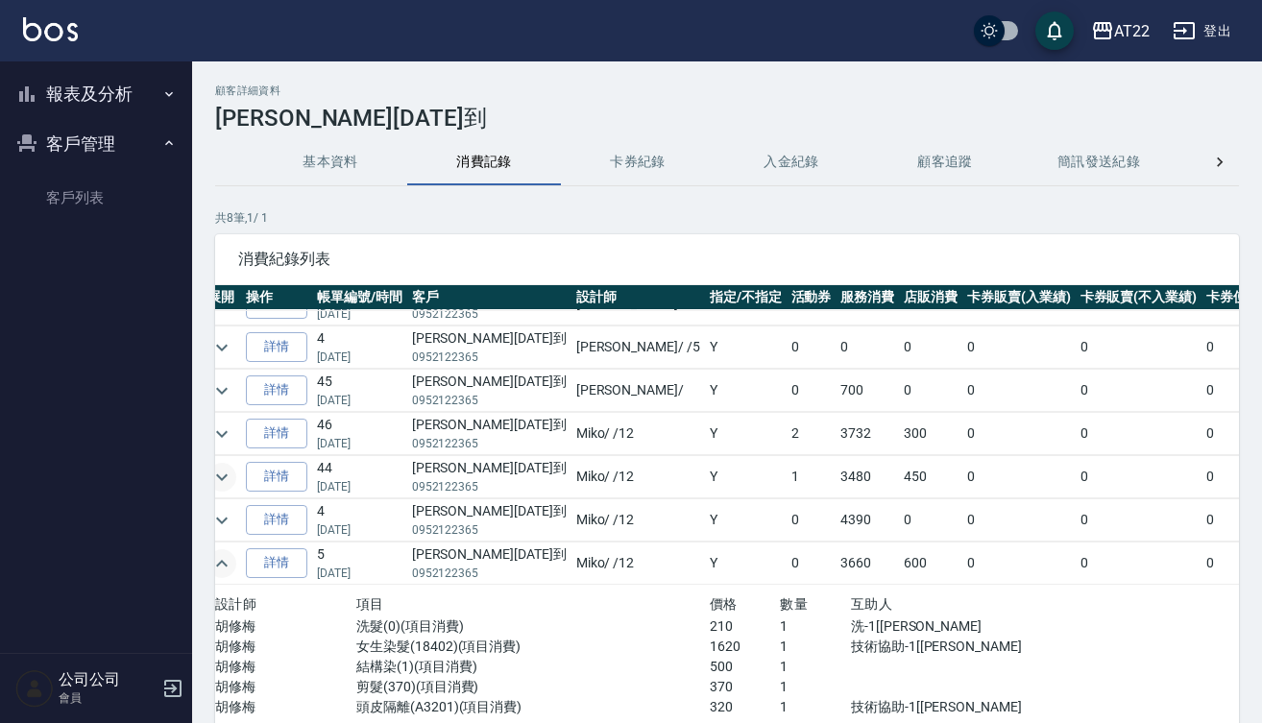
click at [225, 477] on icon "expand row" at bounding box center [221, 477] width 23 height 23
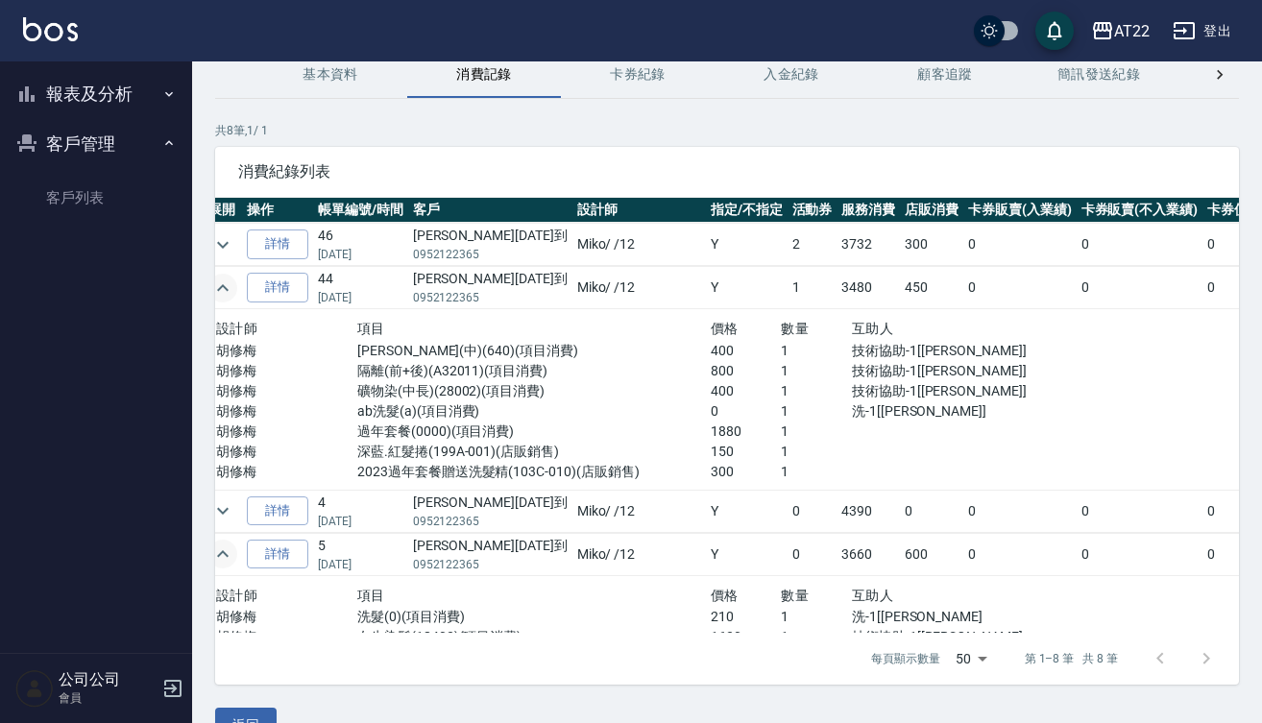
scroll to position [0, 12]
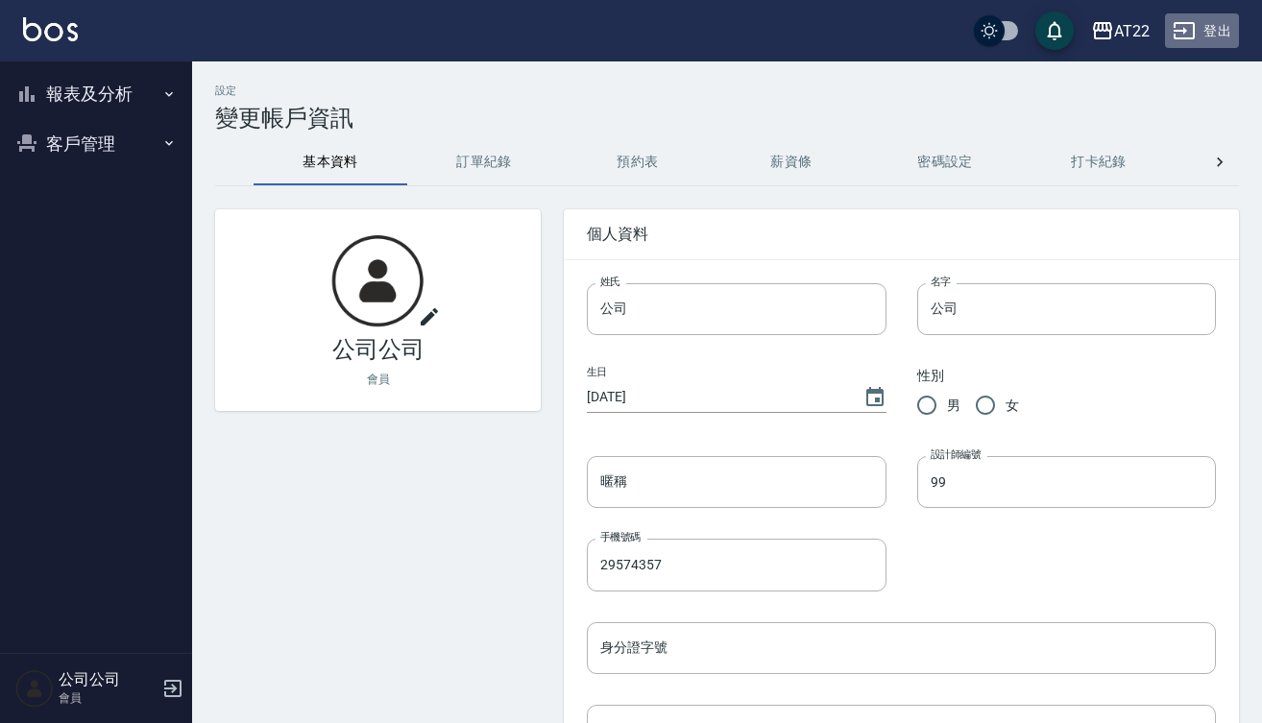
click at [1204, 29] on button "登出" at bounding box center [1202, 31] width 74 height 36
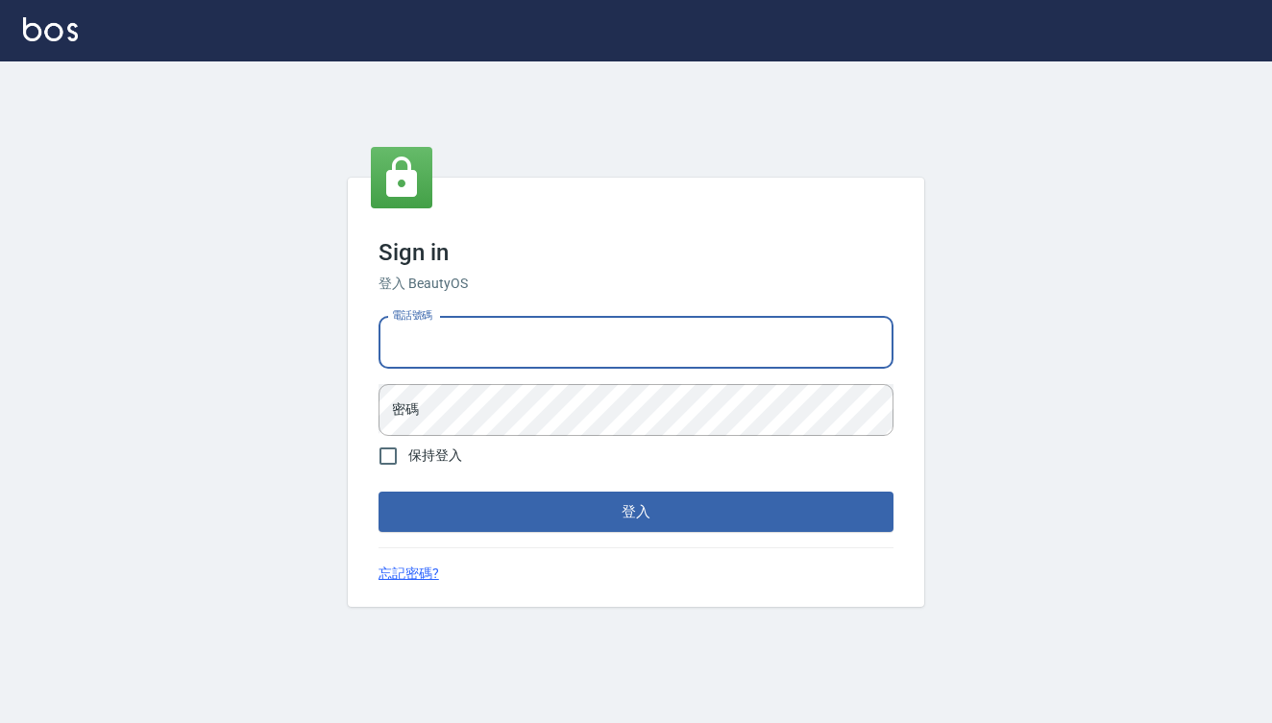
type input "0909291021"
click at [636, 512] on button "登入" at bounding box center [635, 512] width 515 height 40
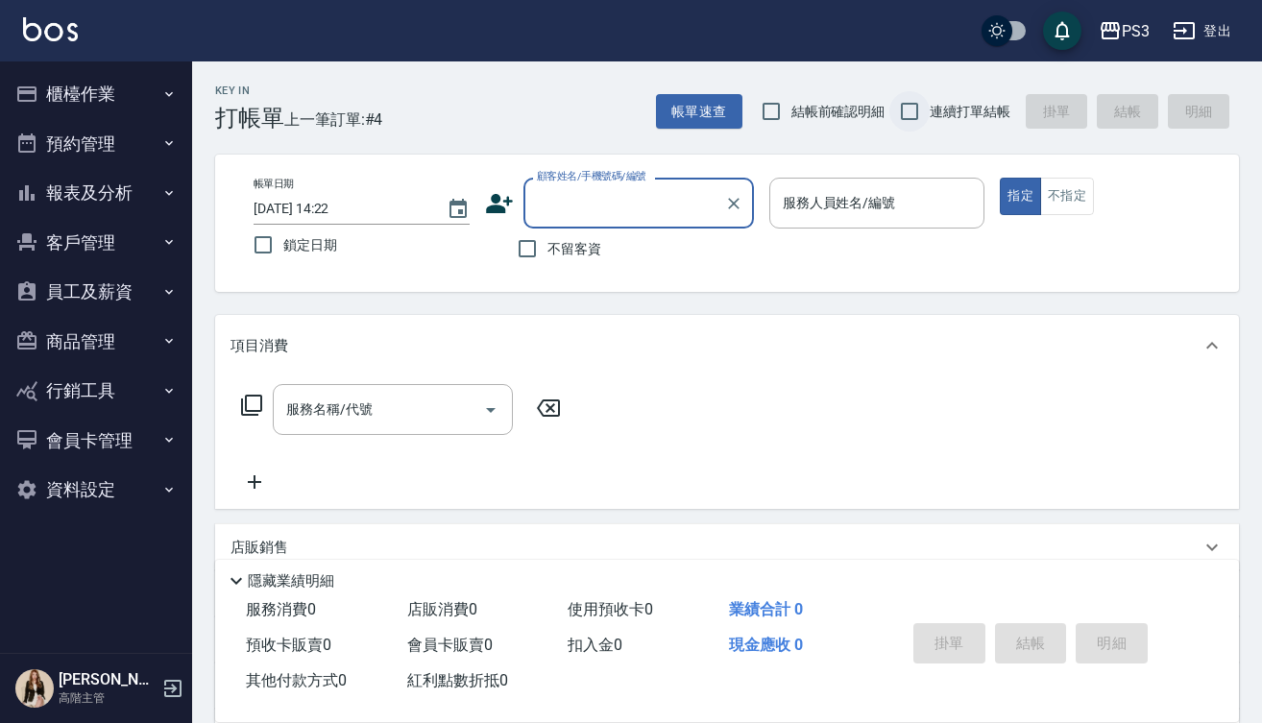
click at [913, 112] on input "連續打單結帳" at bounding box center [909, 111] width 40 height 40
checkbox input "true"
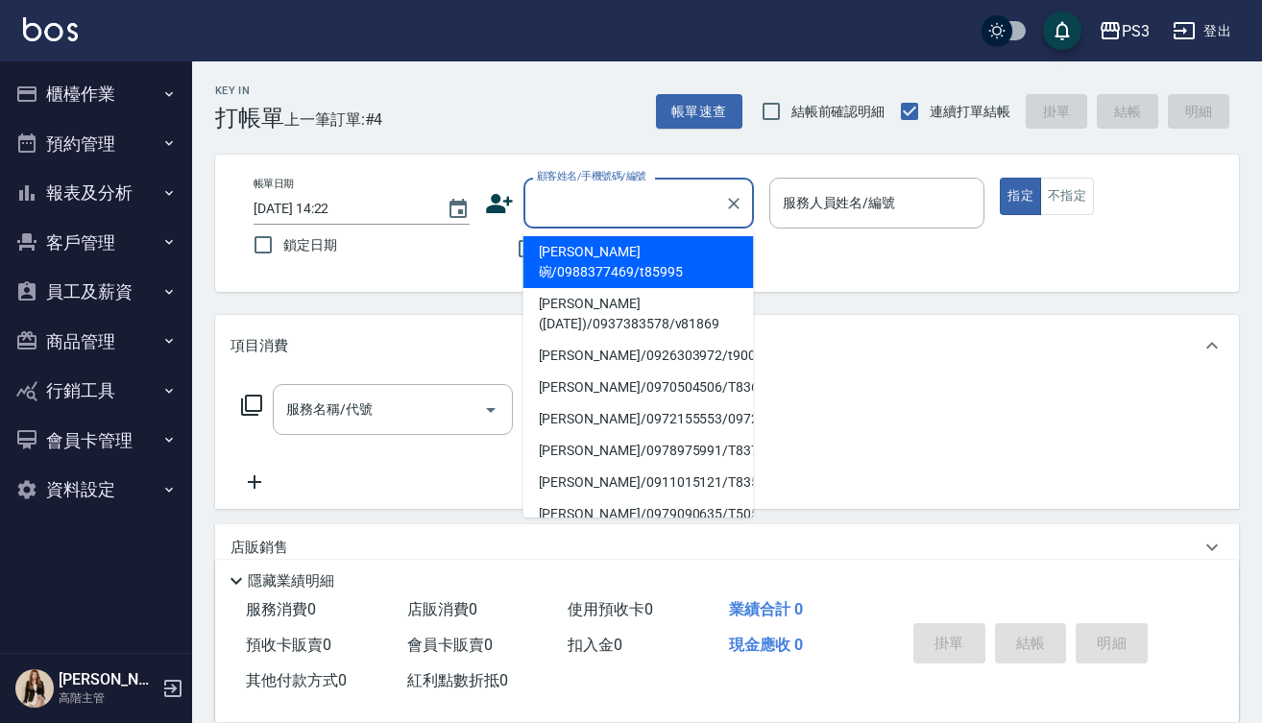
click at [678, 207] on input "顧客姓名/手機號碼/編號" at bounding box center [624, 203] width 184 height 34
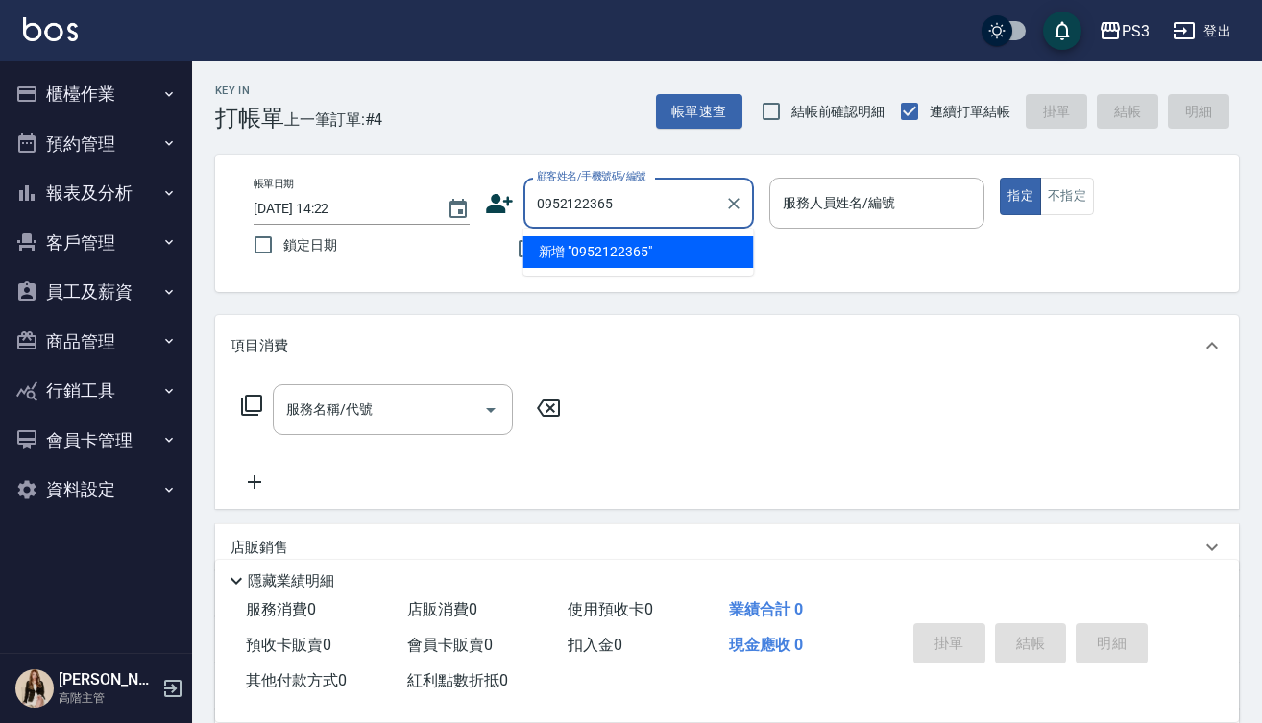
type input "0952122365"
click at [493, 208] on icon at bounding box center [499, 203] width 27 height 19
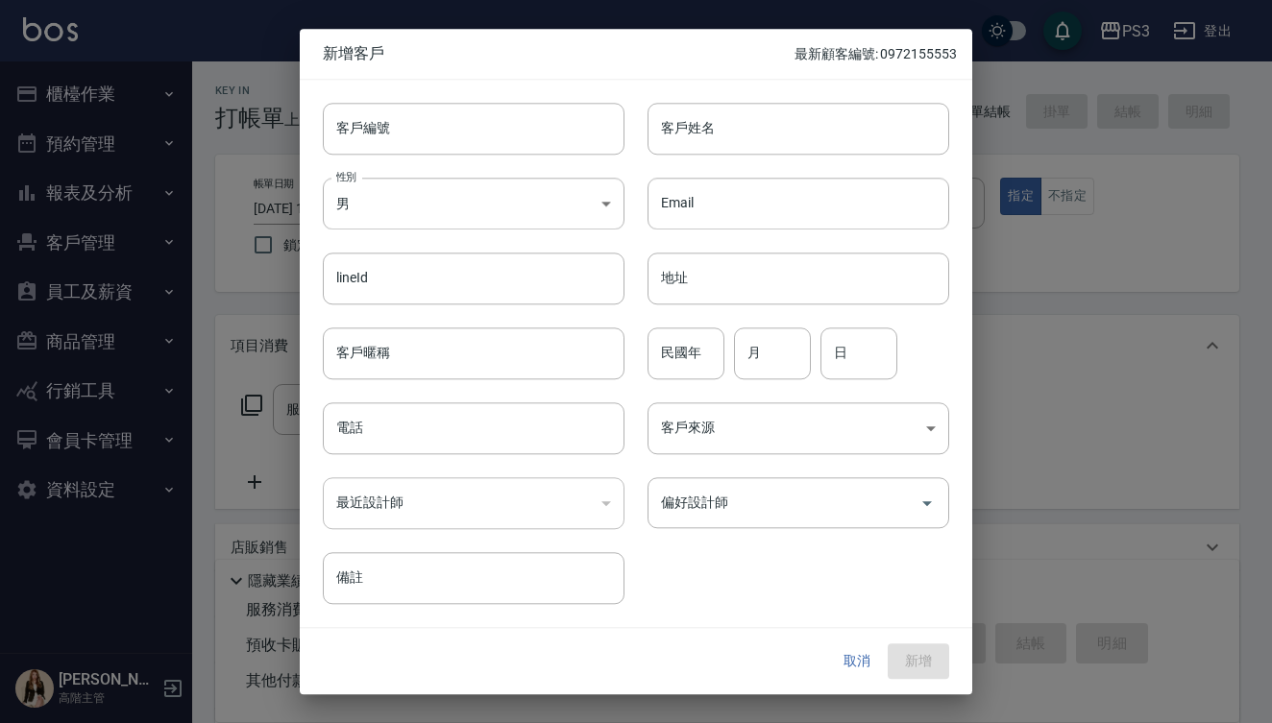
click at [1085, 406] on div at bounding box center [636, 361] width 1272 height 723
click at [855, 665] on button "取消" at bounding box center [856, 662] width 61 height 36
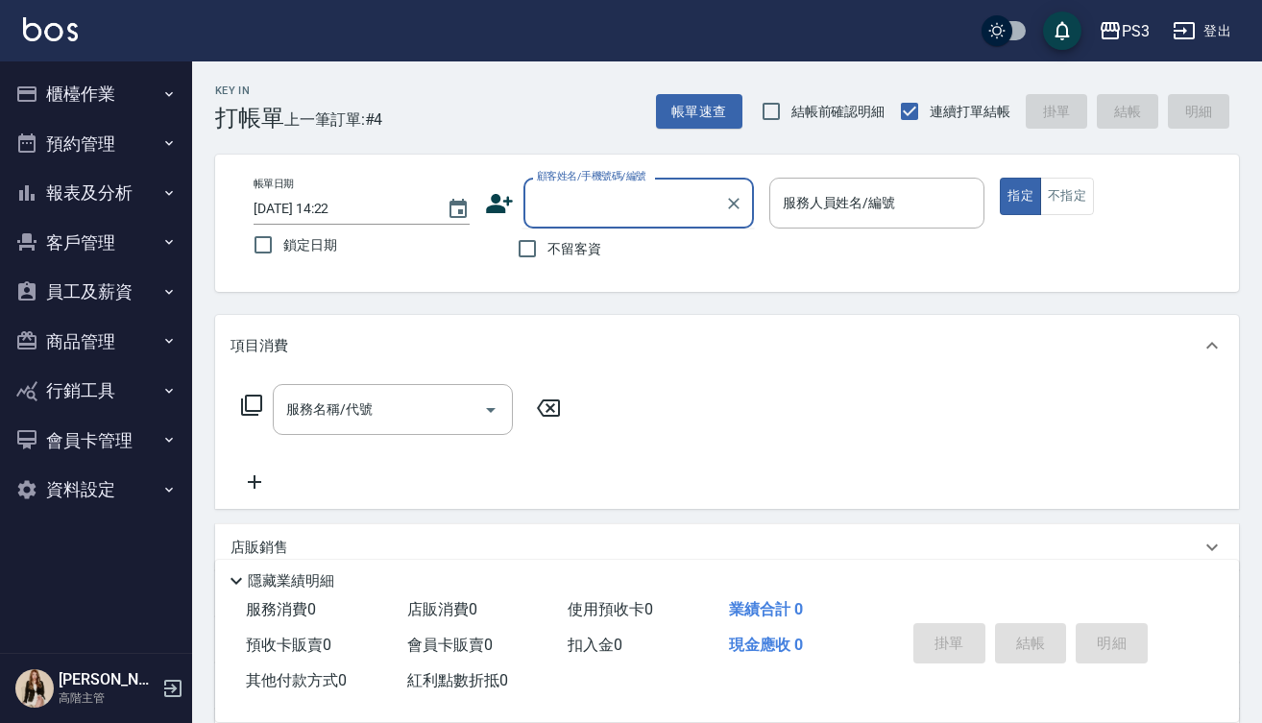
click at [579, 205] on input "顧客姓名/手機號碼/編號" at bounding box center [624, 203] width 184 height 34
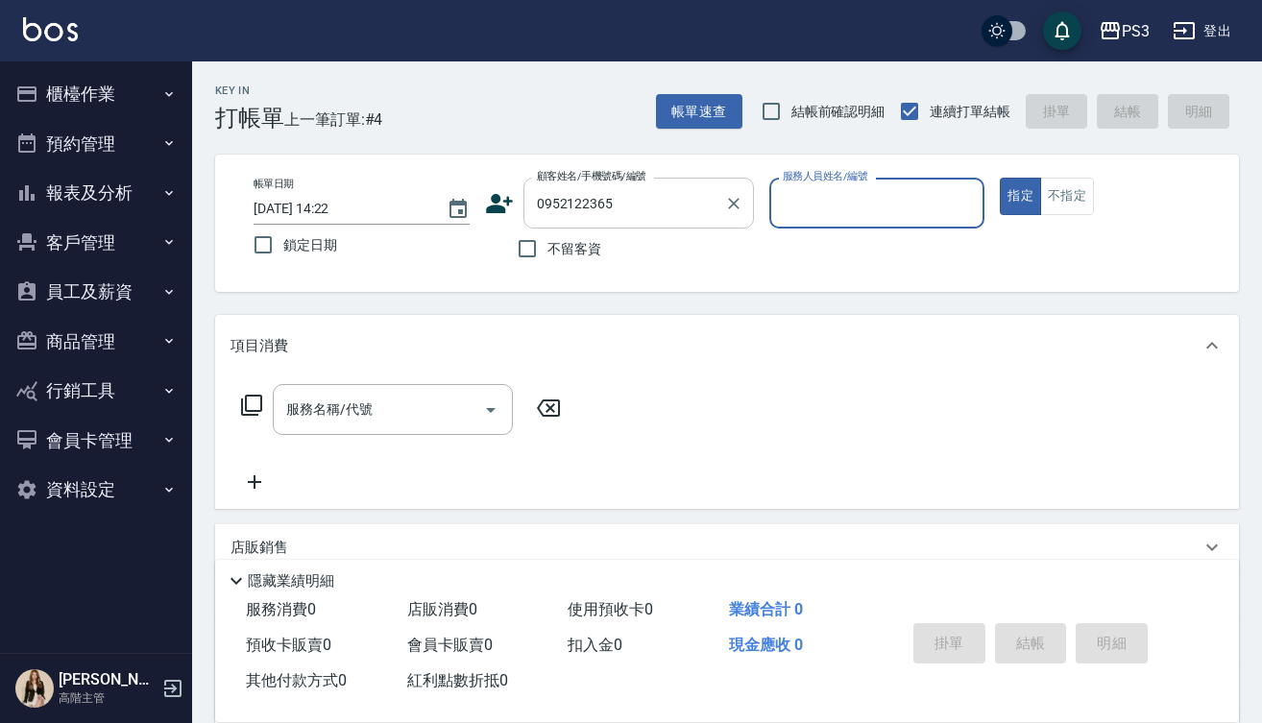
type input "0952122365"
click at [496, 204] on icon at bounding box center [499, 203] width 29 height 29
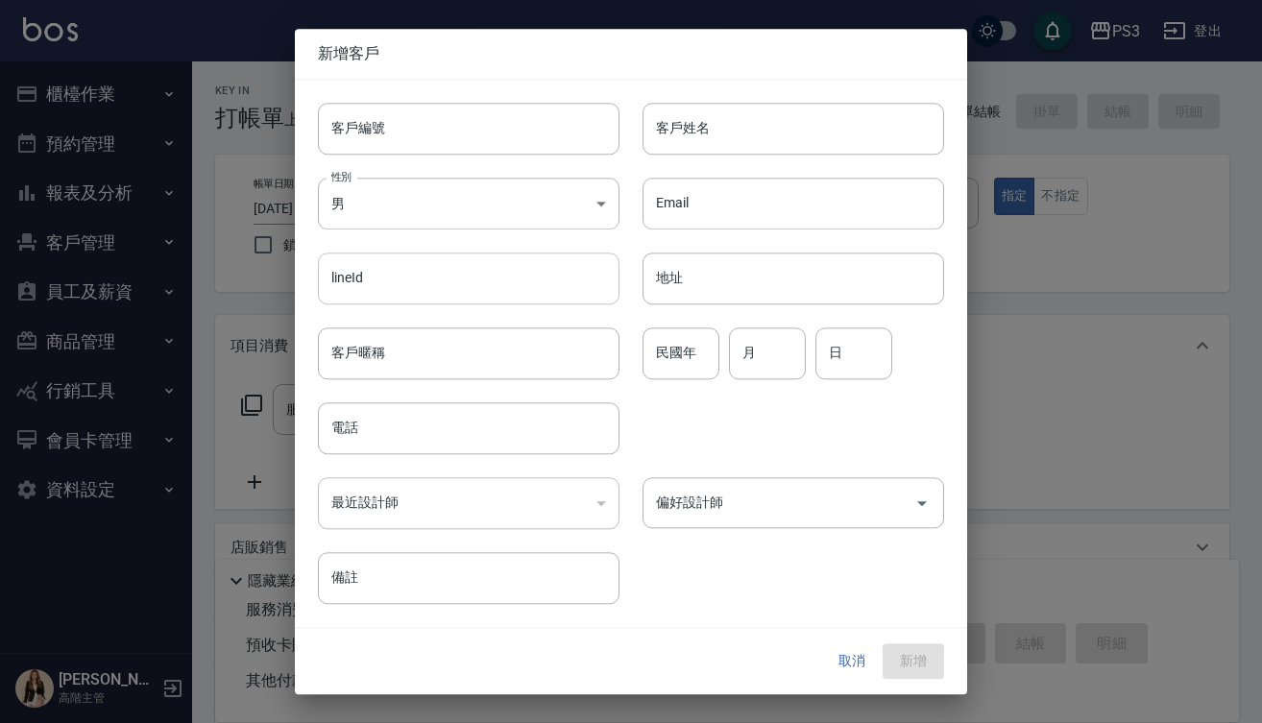
type input "0952122365"
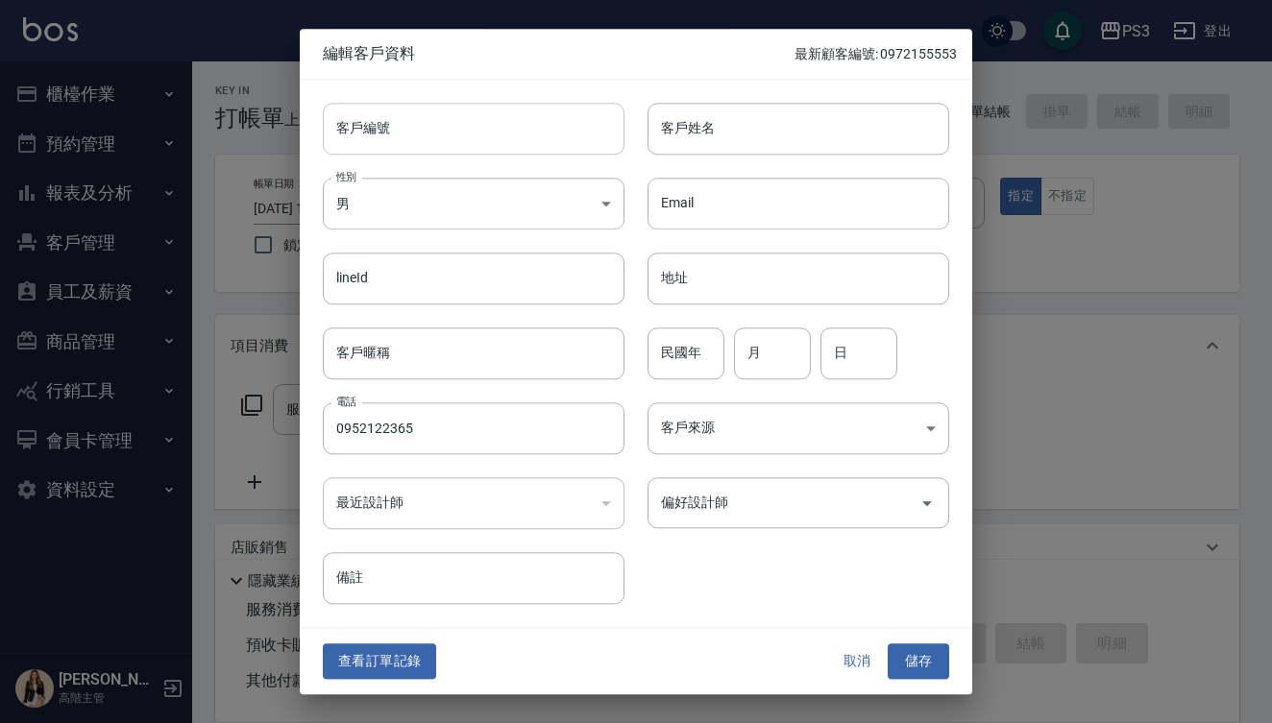
click at [464, 132] on input "客戶編號" at bounding box center [474, 129] width 302 height 52
type input "t90015"
click at [706, 133] on input "客戶姓名" at bounding box center [798, 129] width 302 height 52
click at [800, 142] on input "客戶姓名" at bounding box center [798, 129] width 302 height 52
type input "t"
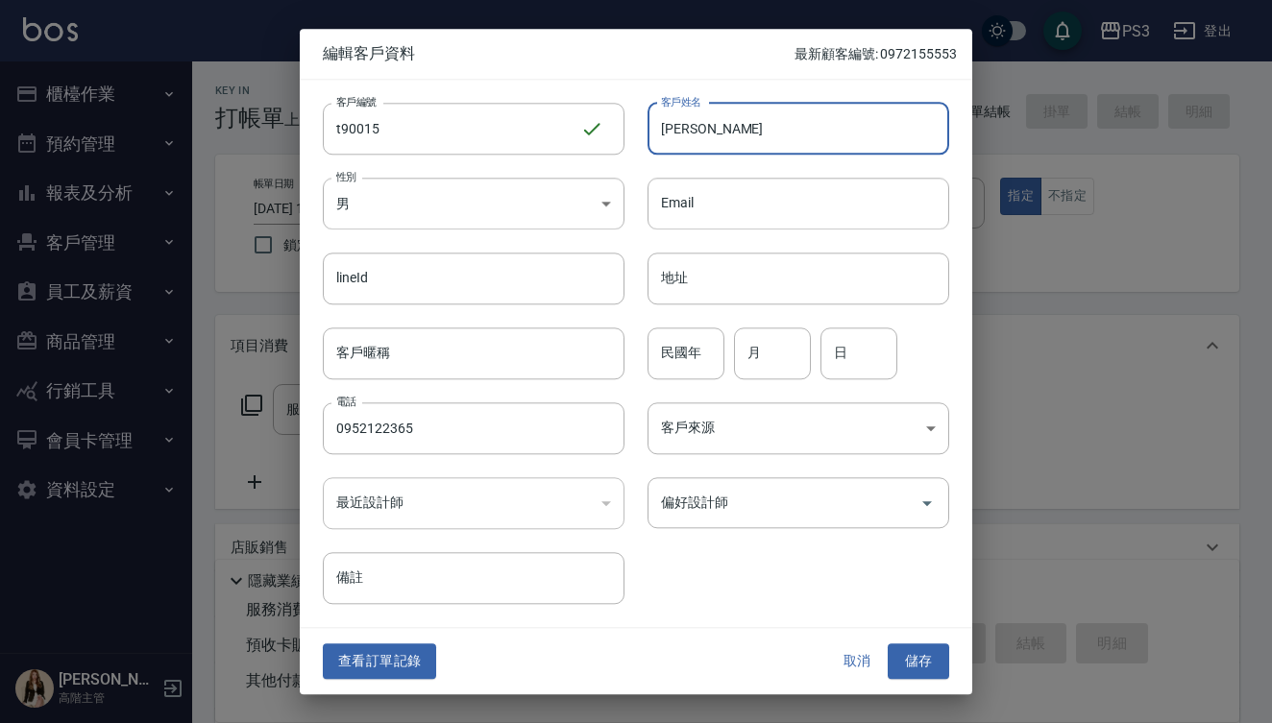
type input "[PERSON_NAME]"
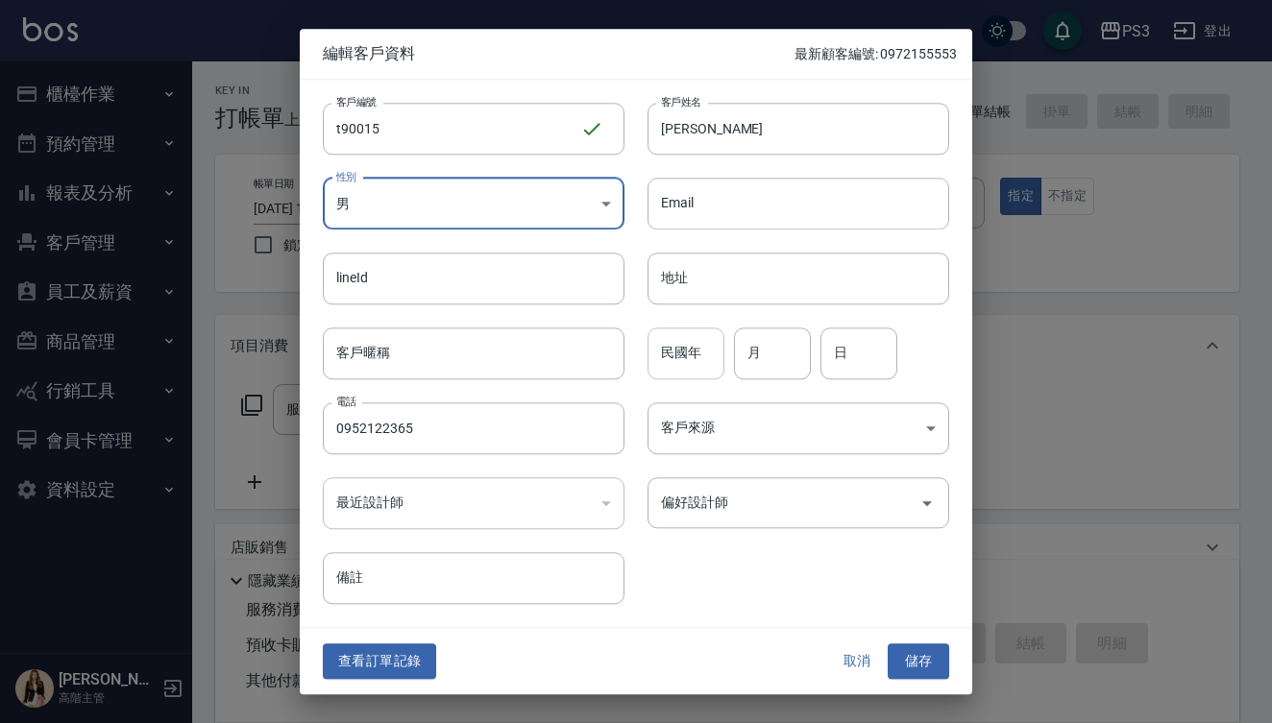
click at [689, 356] on input "民國年" at bounding box center [685, 353] width 77 height 52
type input "ㄚ"
type input "82"
type input "1"
type input "16"
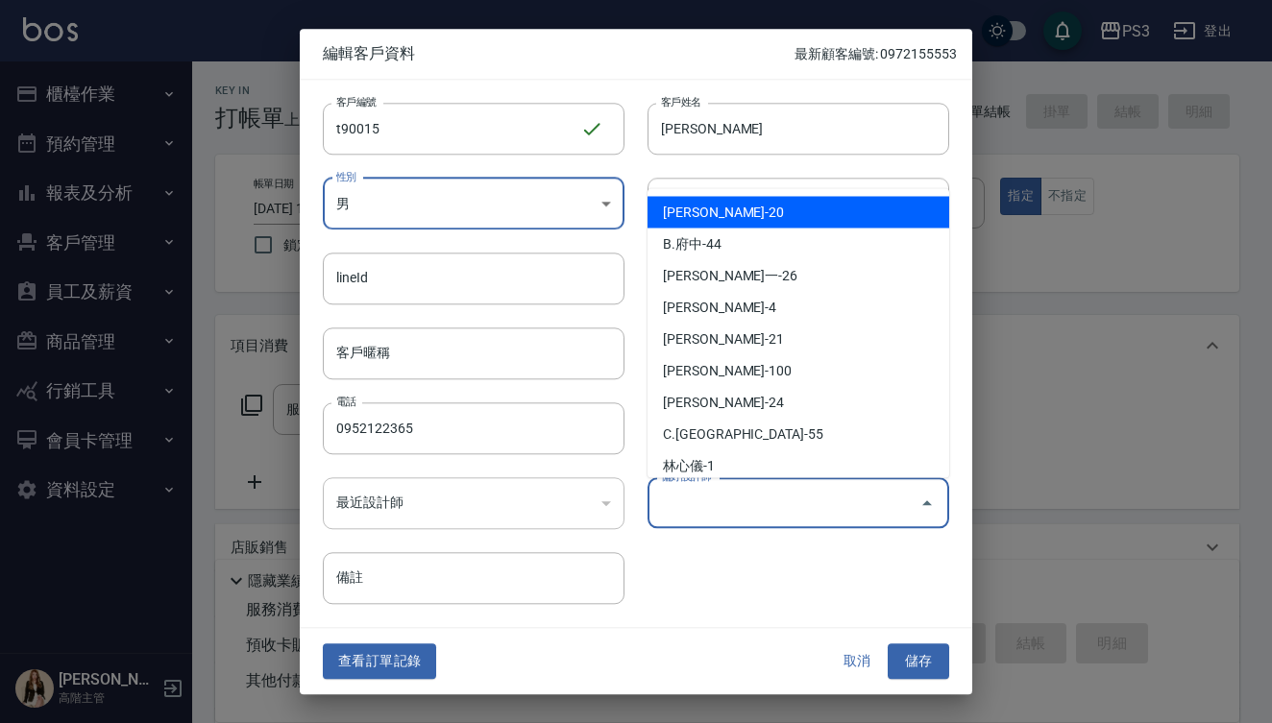
drag, startPoint x: 877, startPoint y: 498, endPoint x: 791, endPoint y: 527, distance: 90.2
click at [877, 498] on input "偏好設計師" at bounding box center [783, 503] width 255 height 34
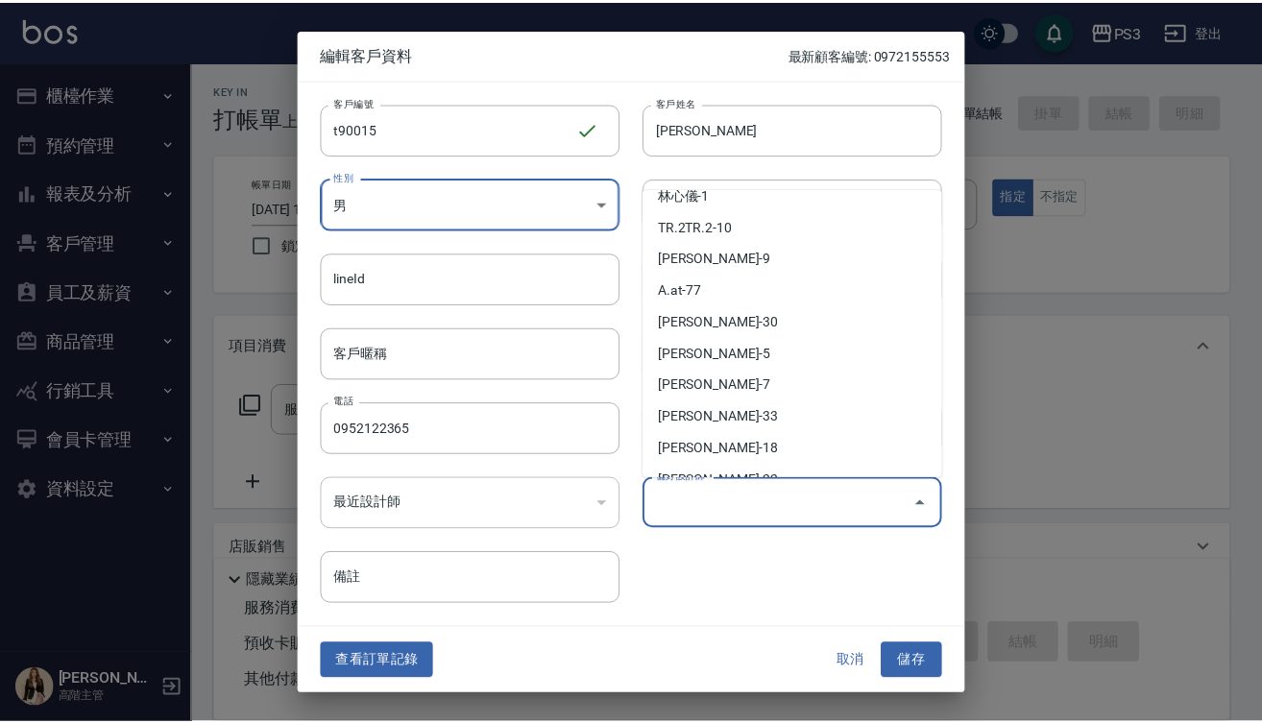
scroll to position [272, 0]
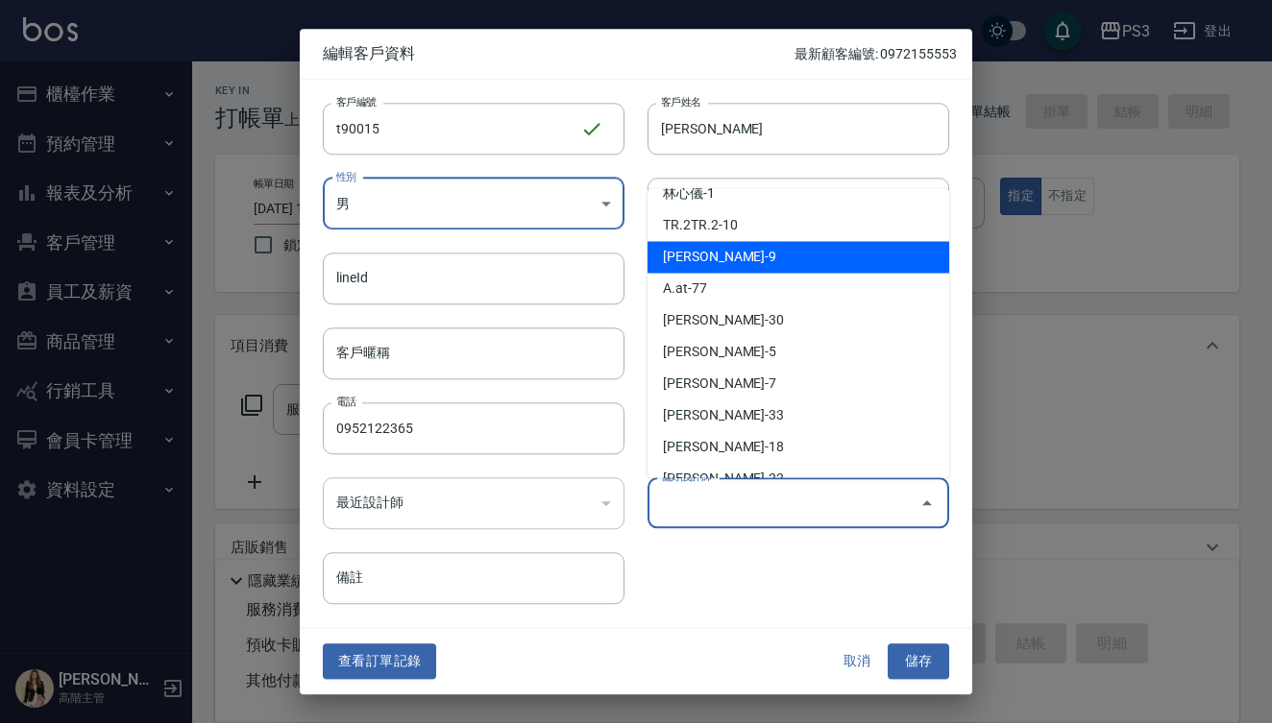
click at [769, 254] on li "[PERSON_NAME]-9" at bounding box center [798, 257] width 302 height 32
type input "[PERSON_NAME]"
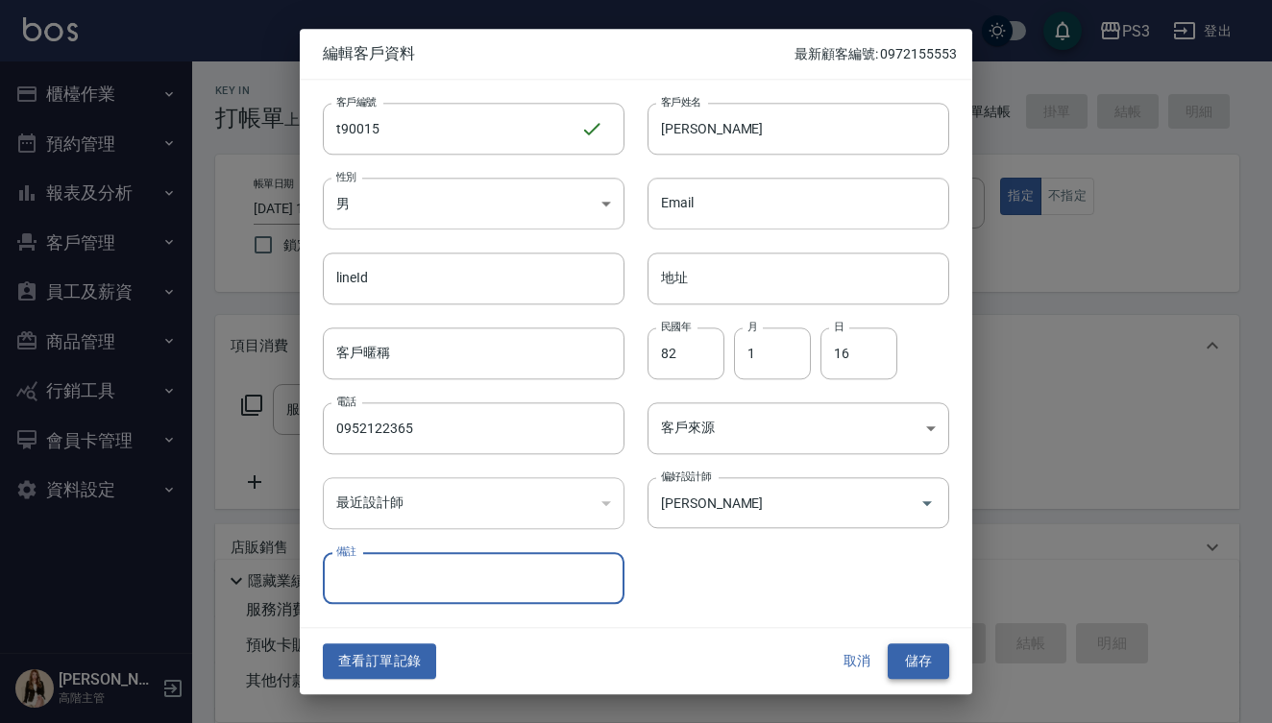
click at [911, 657] on button "儲存" at bounding box center [917, 662] width 61 height 36
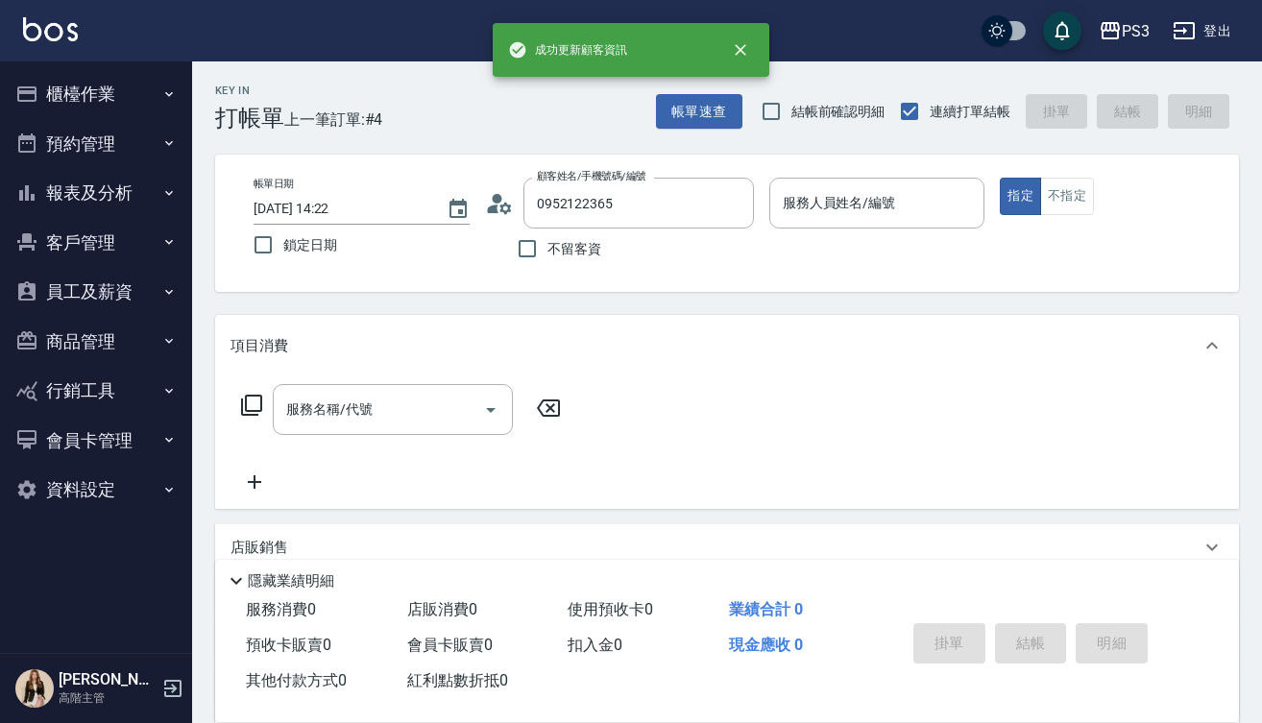
click at [811, 200] on input "服務人員姓名/編號" at bounding box center [877, 203] width 199 height 34
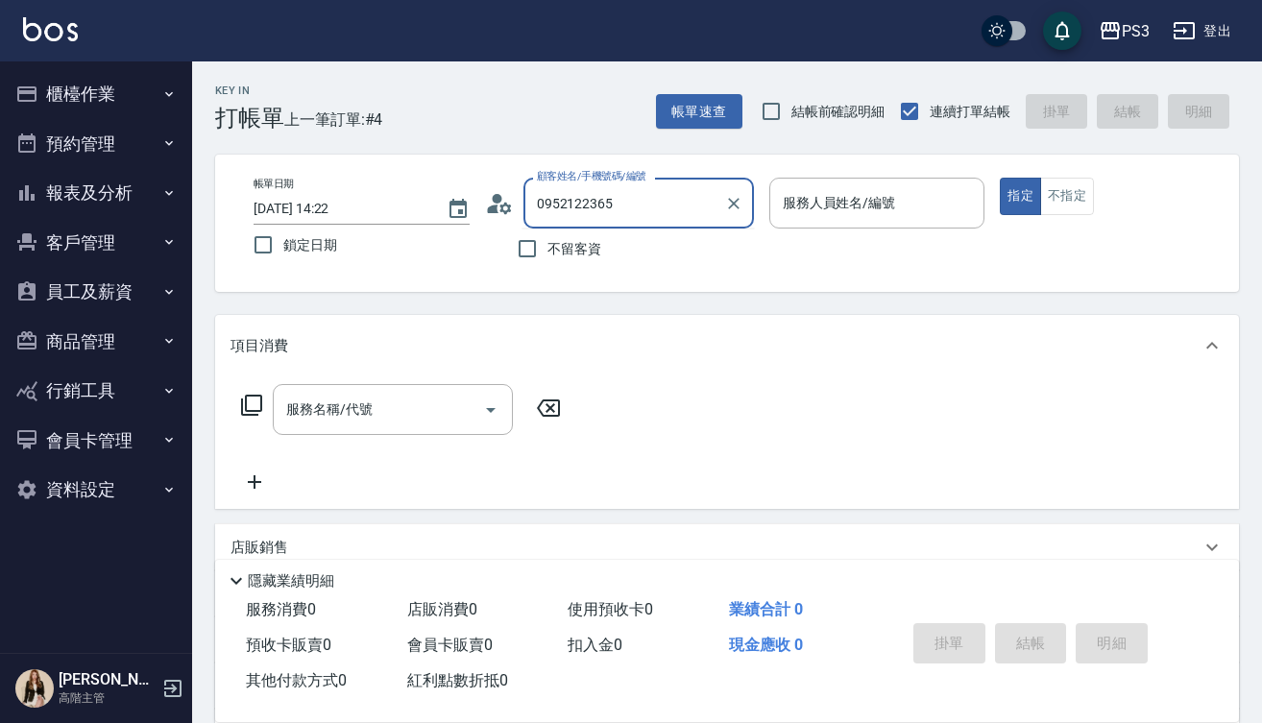
click at [644, 213] on input "0952122365" at bounding box center [624, 203] width 184 height 34
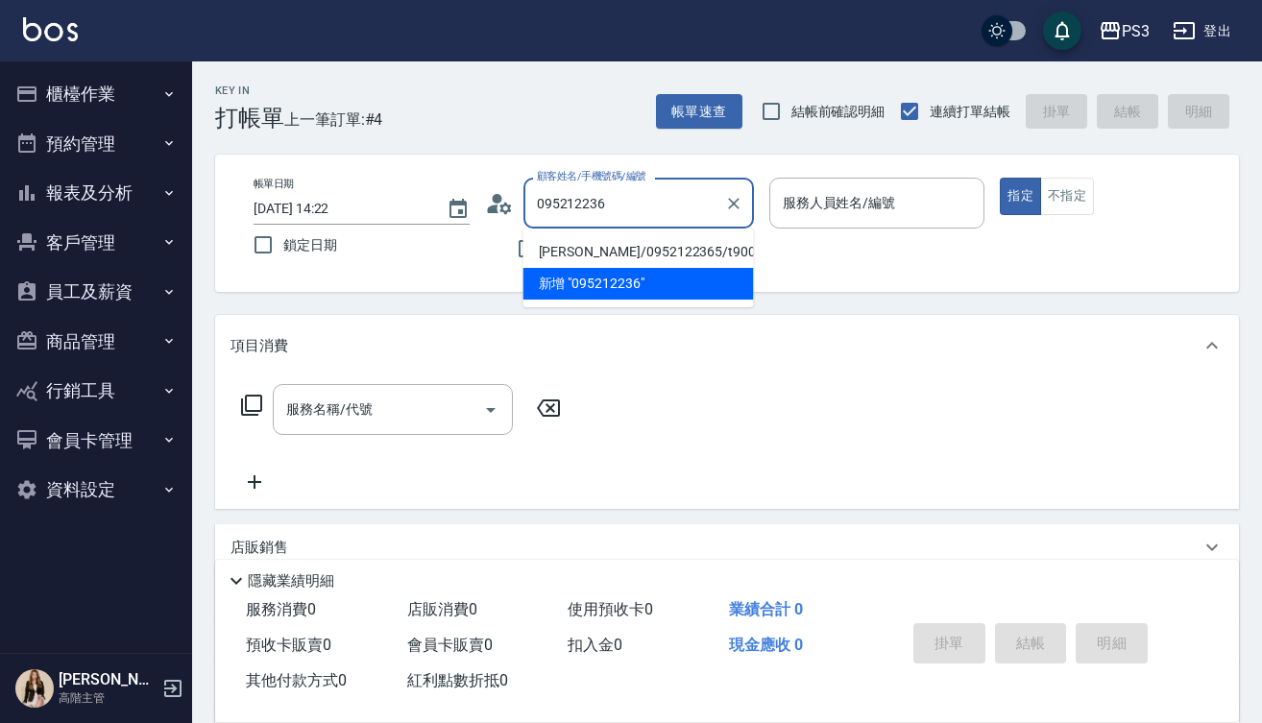
click at [631, 254] on li "[PERSON_NAME]/0952122365/t90015" at bounding box center [638, 252] width 230 height 32
type input "[PERSON_NAME]/0952122365/t90015"
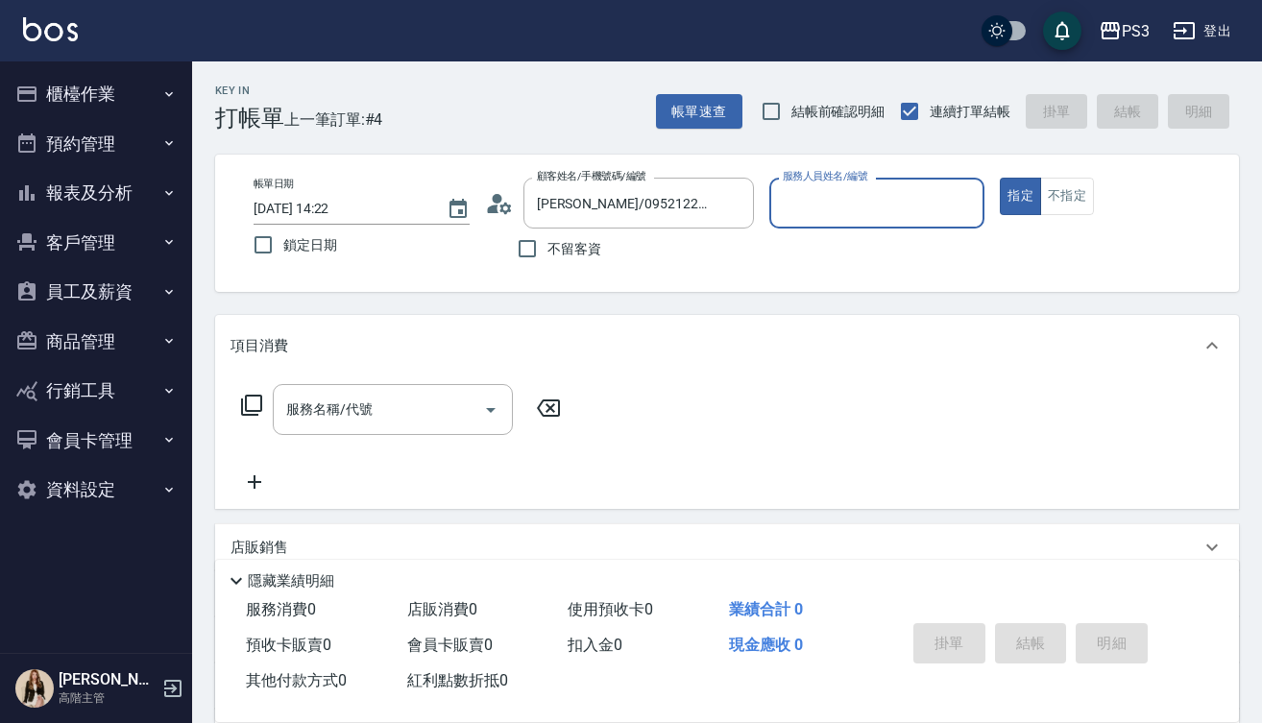
type input "[PERSON_NAME]-9"
click at [1020, 196] on button "指定" at bounding box center [1020, 196] width 41 height 37
type button "true"
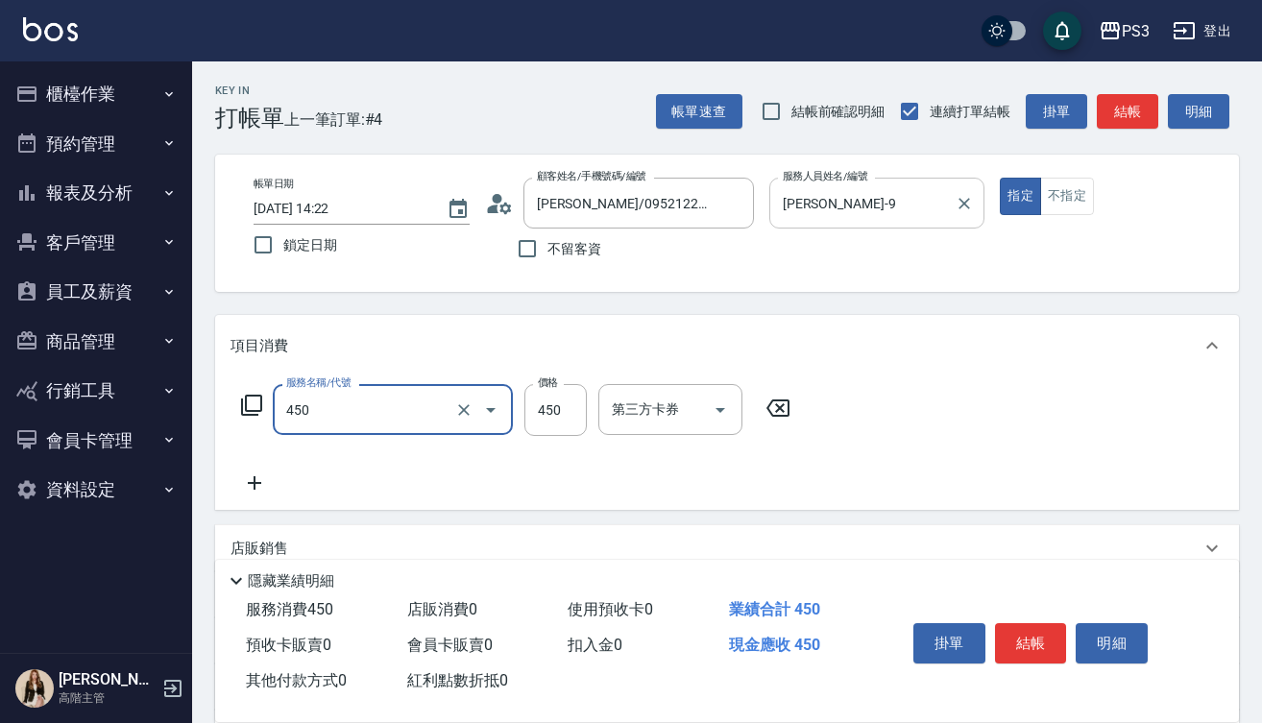
type input "有機洗髮(450)"
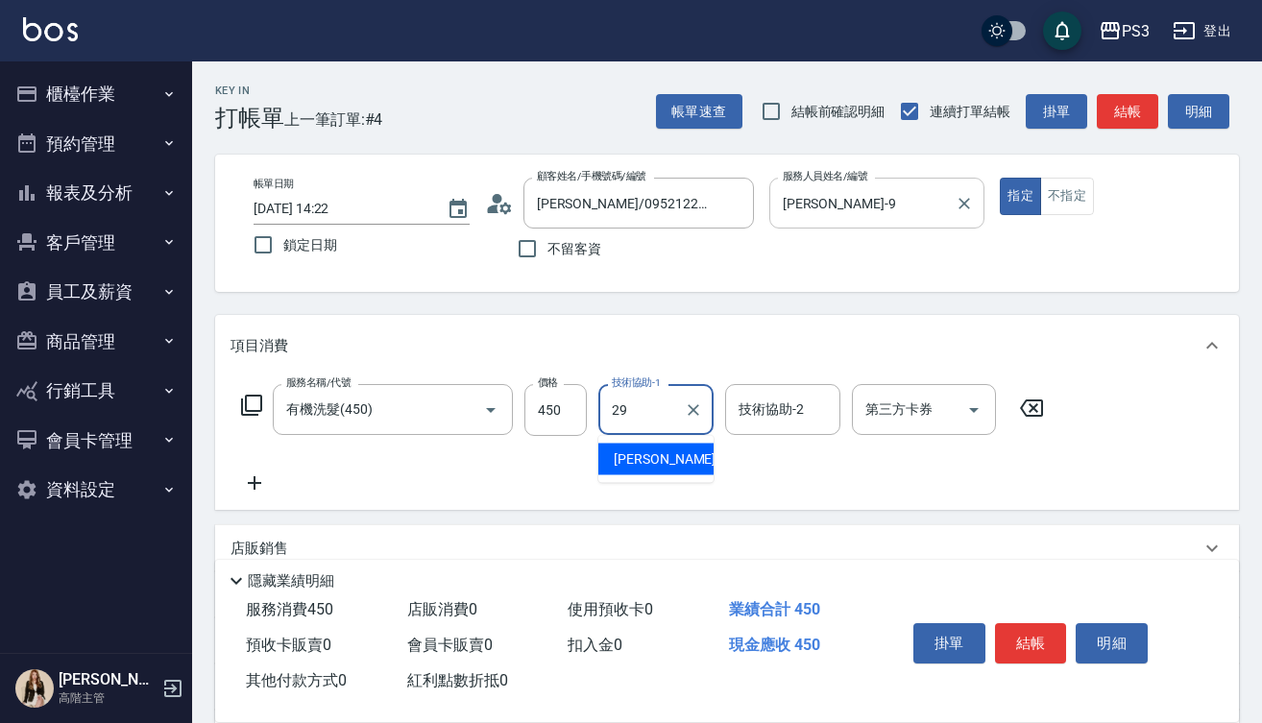
type input "[PERSON_NAME]-29"
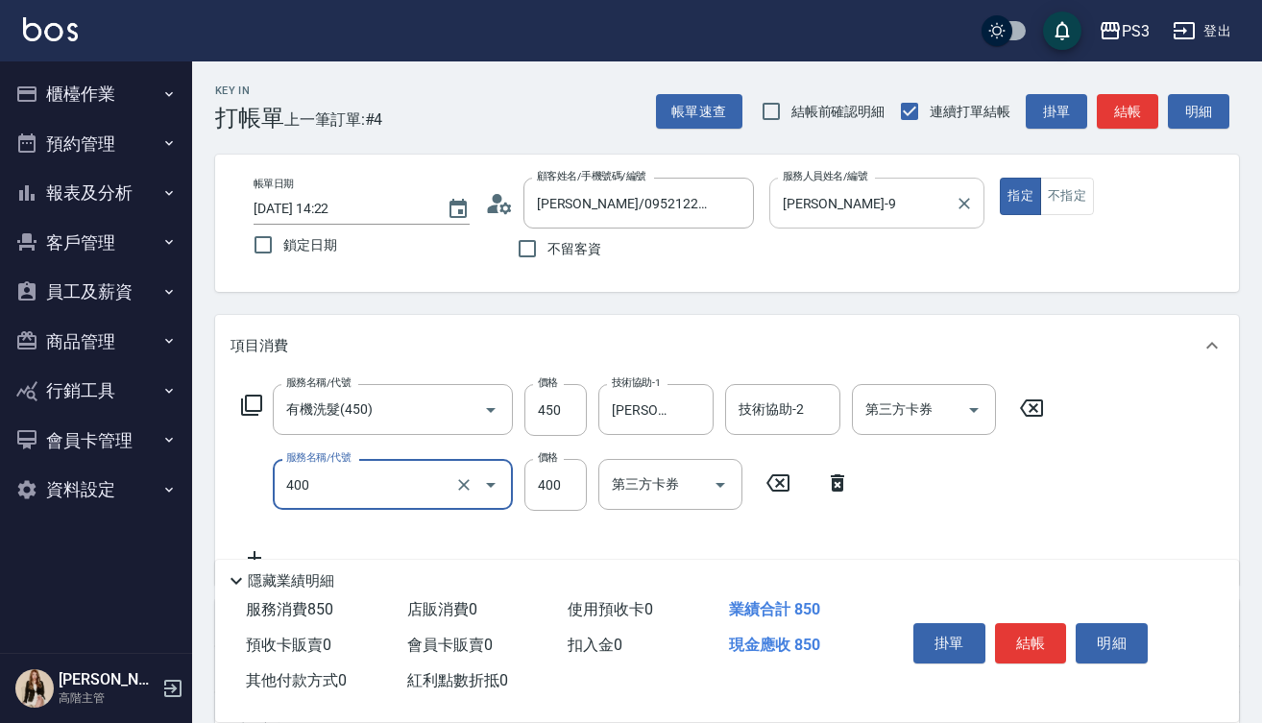
type input "剪(400)"
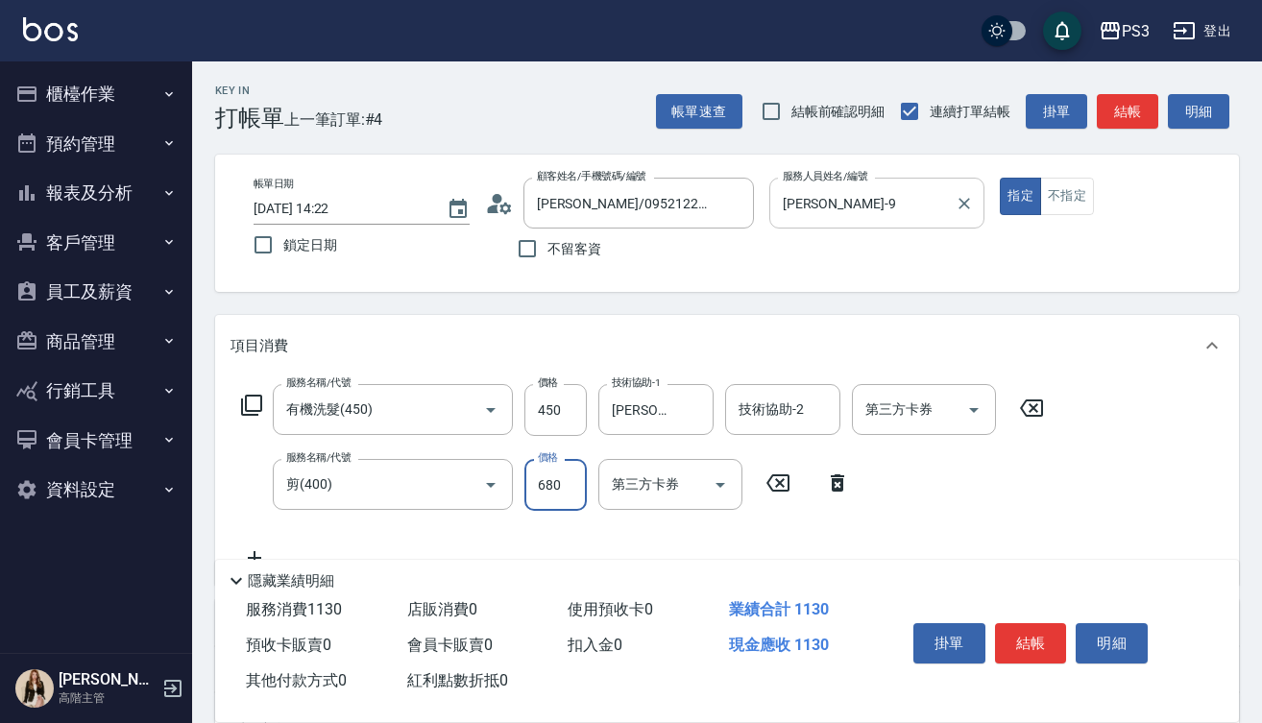
type input "680"
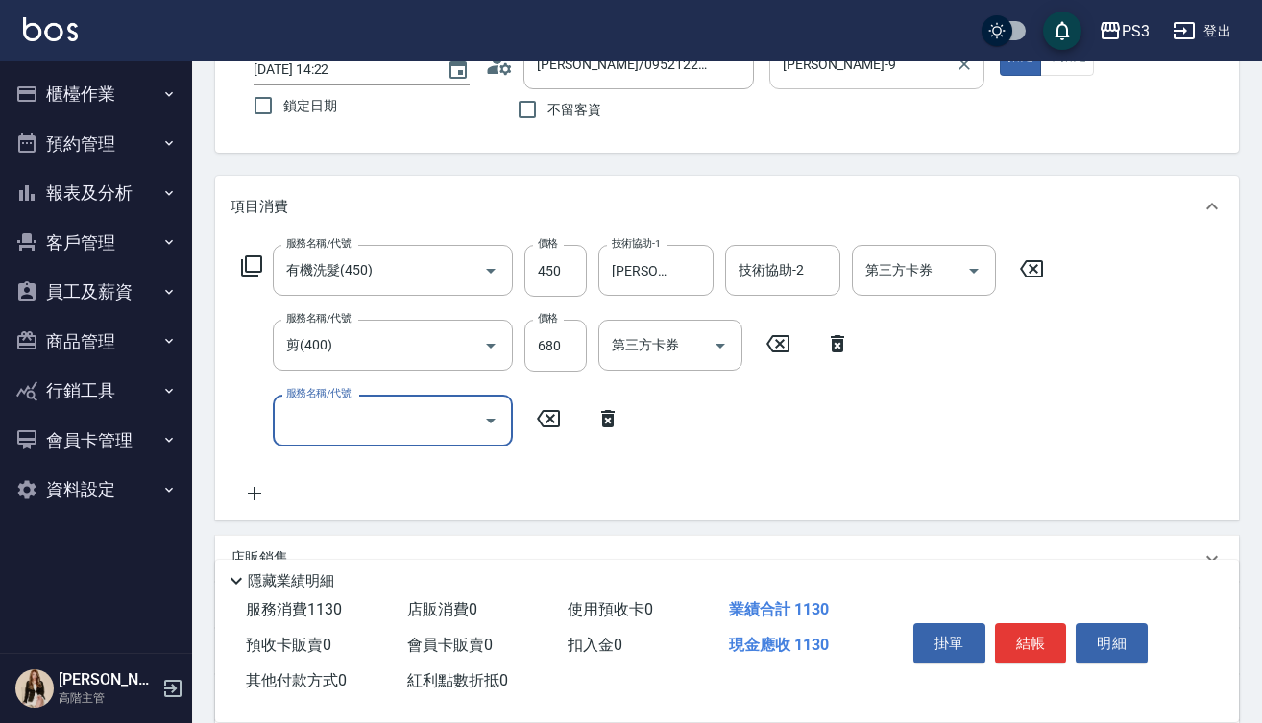
scroll to position [144, 0]
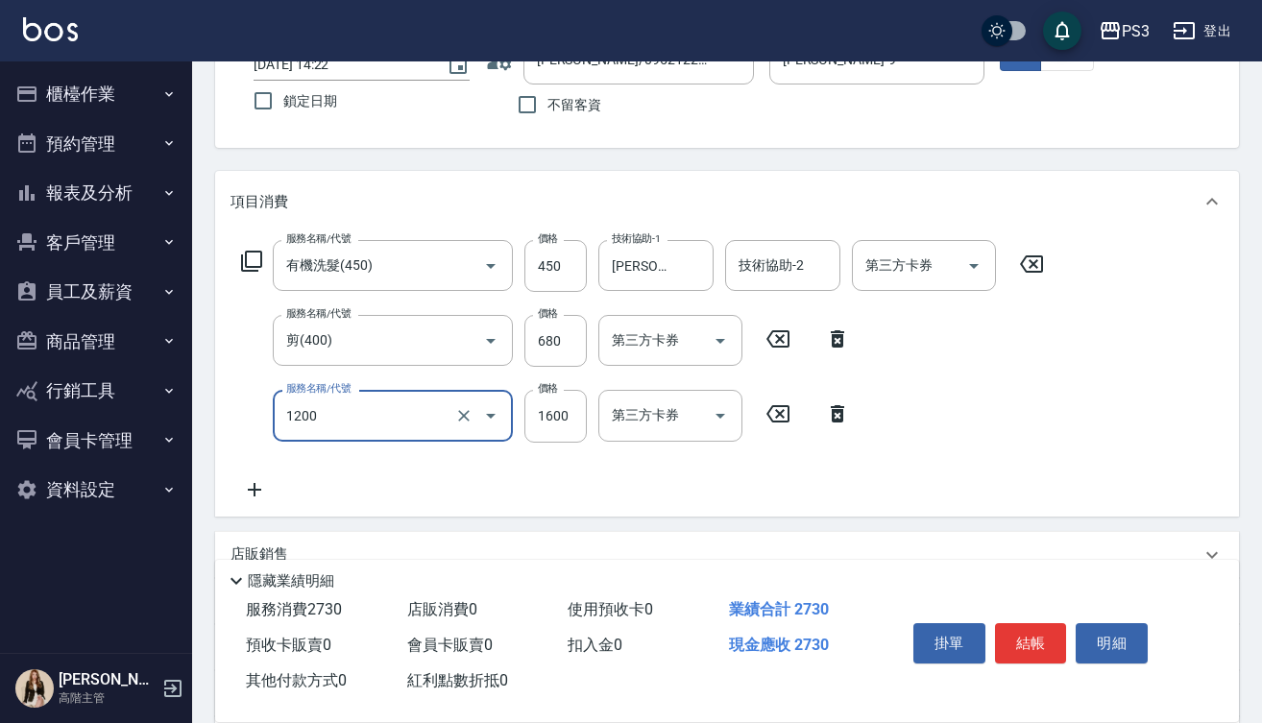
type input "深層長(1200)"
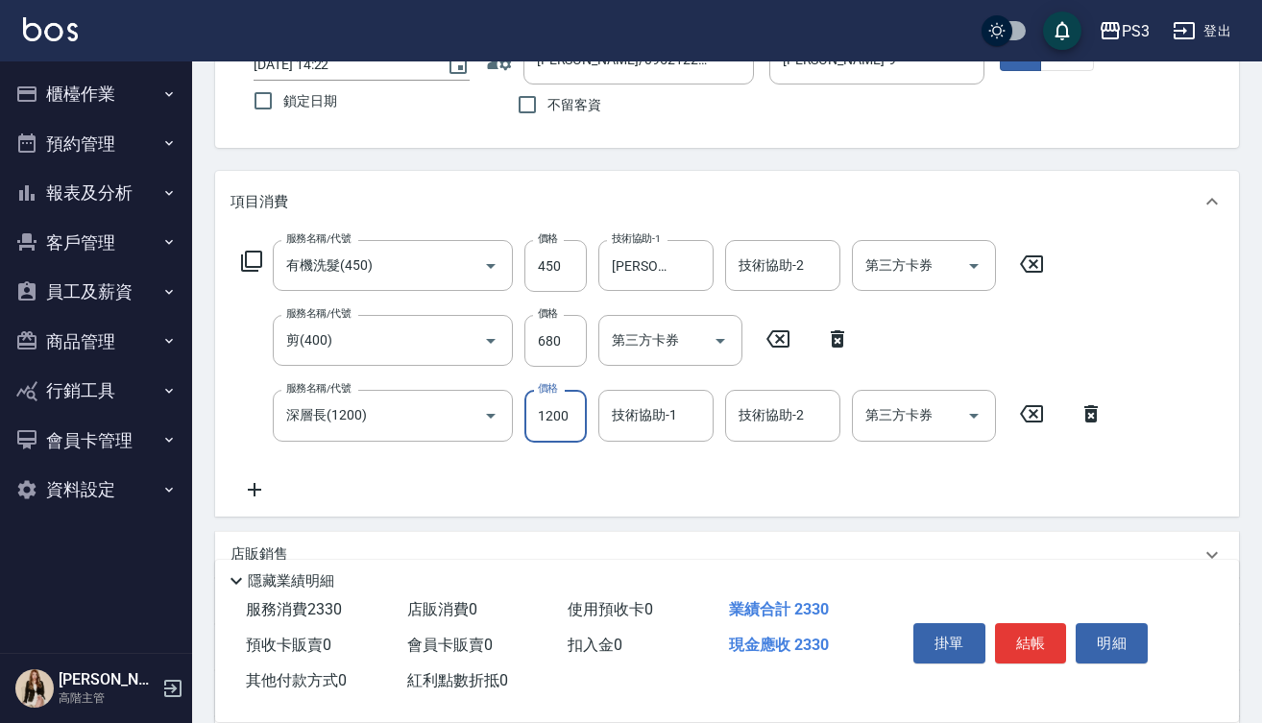
type input "1200"
type input "[PERSON_NAME]-29"
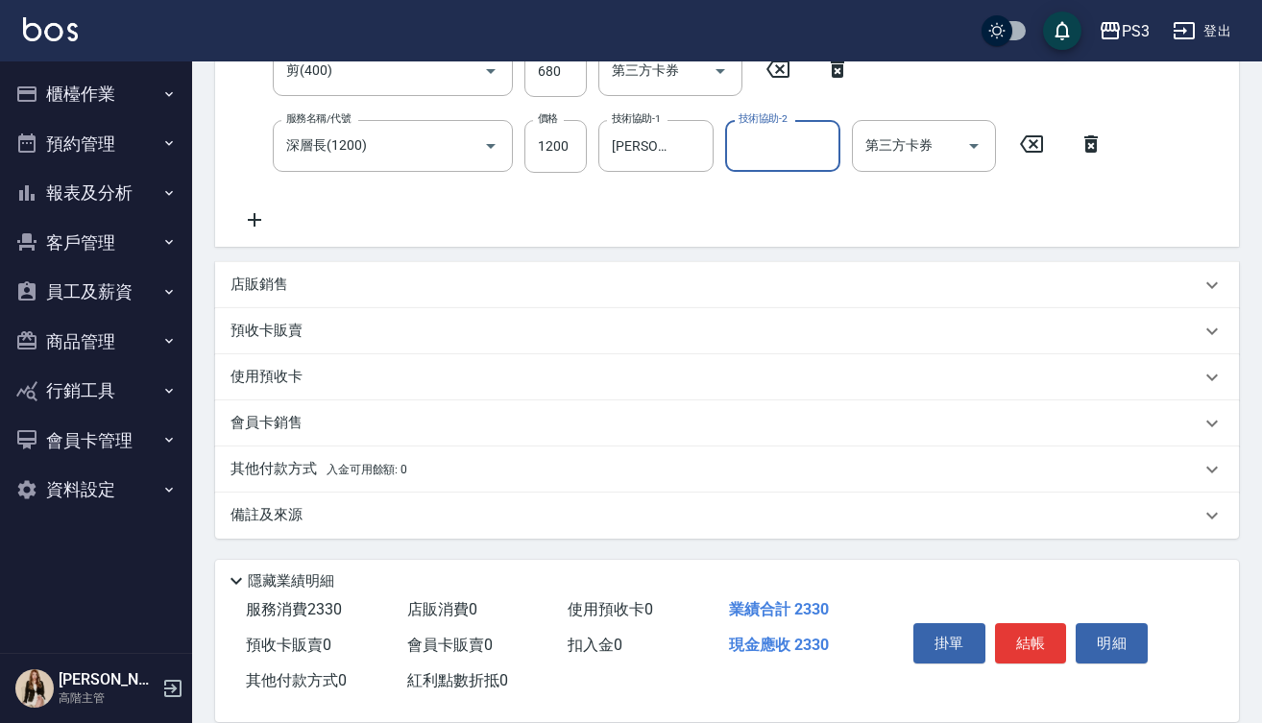
scroll to position [414, 0]
click at [275, 417] on p "會員卡銷售" at bounding box center [266, 423] width 72 height 20
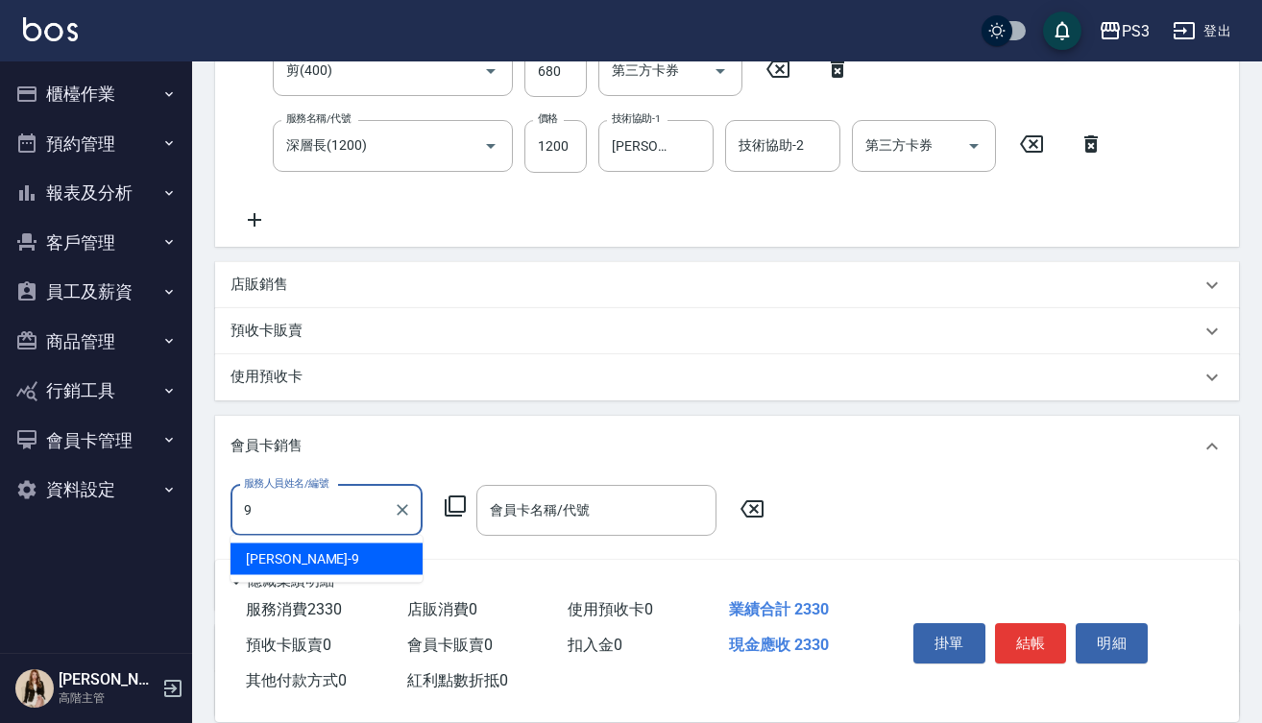
type input "[PERSON_NAME]-9"
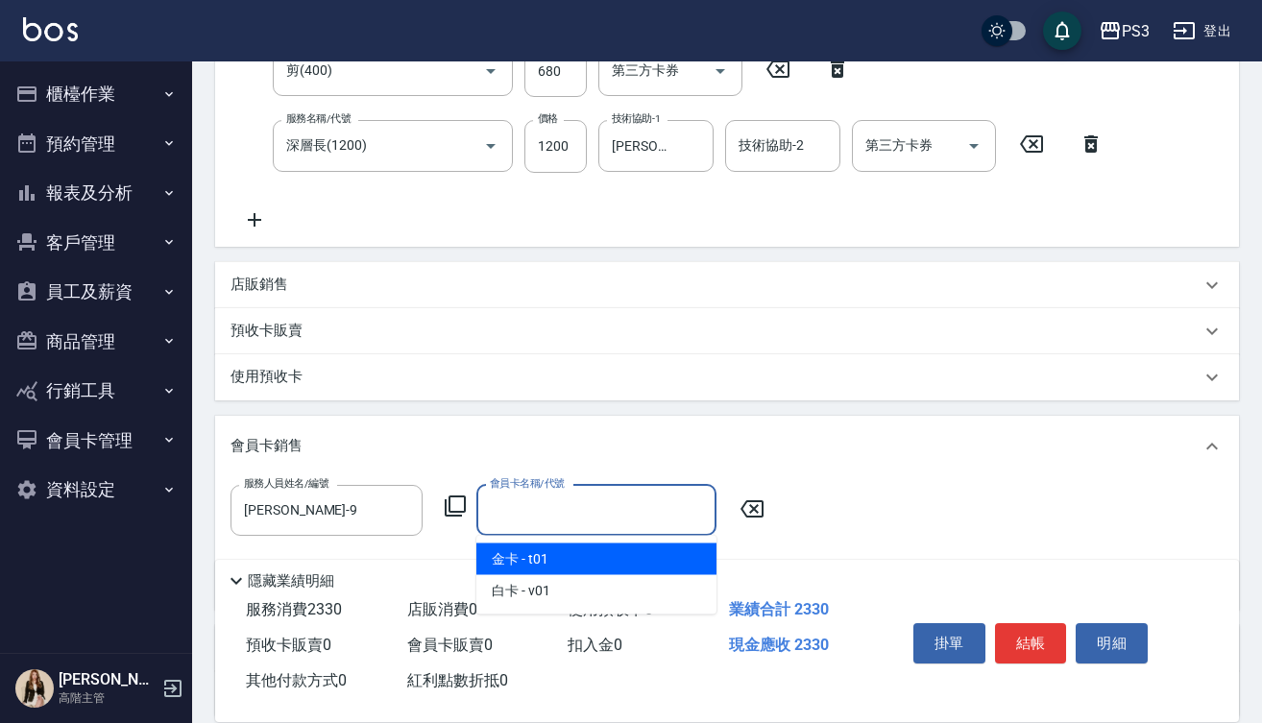
type input "金卡-730天"
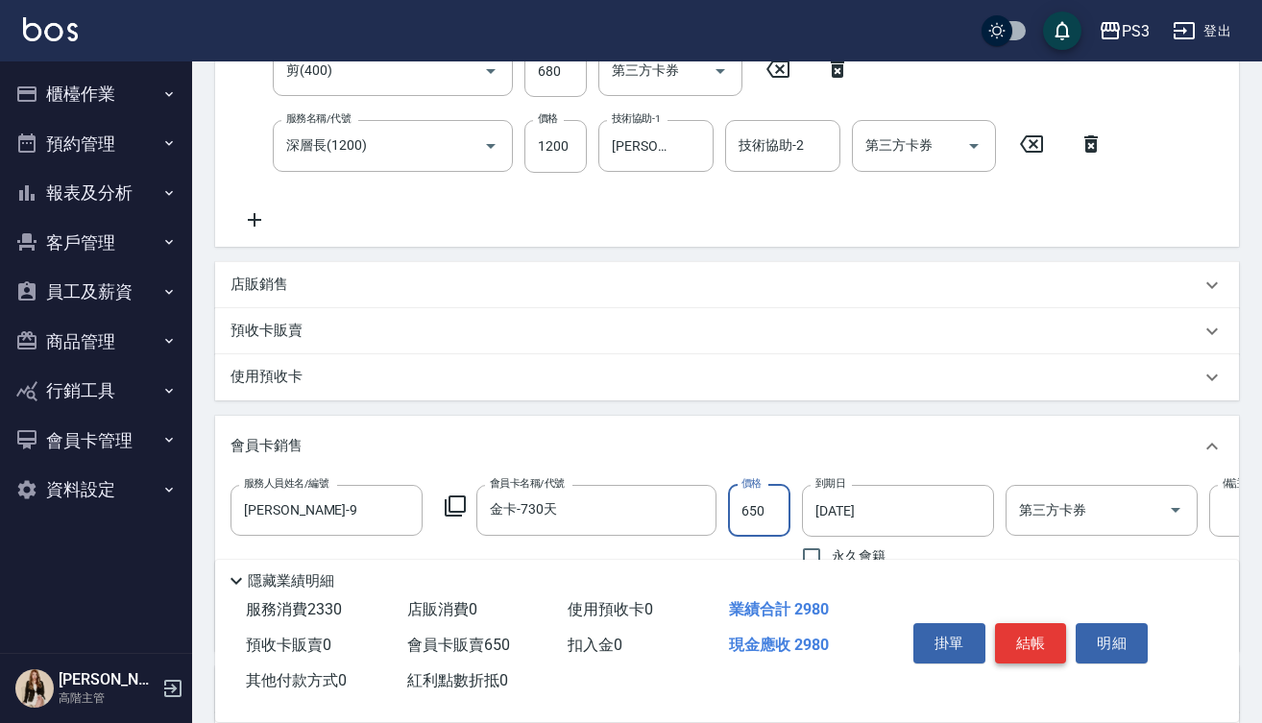
click at [1045, 636] on button "結帳" at bounding box center [1031, 643] width 72 height 40
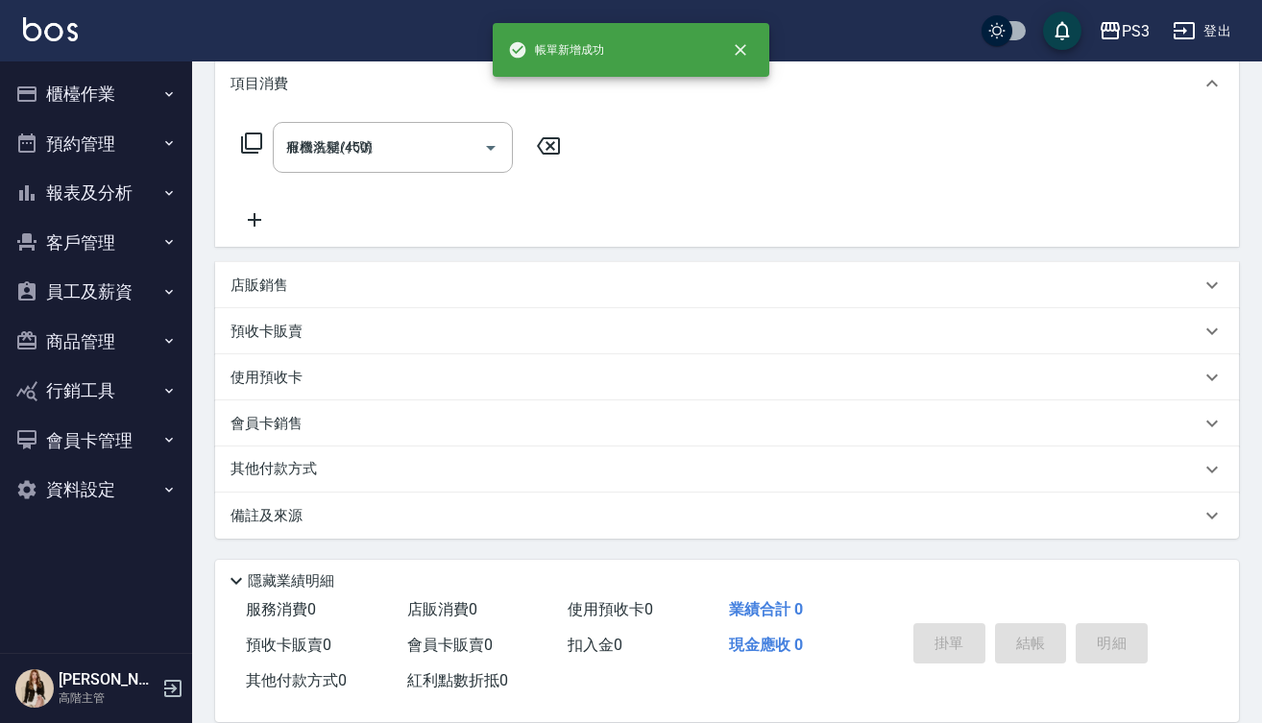
type input "[DATE] 14:24"
